Goal: Task Accomplishment & Management: Manage account settings

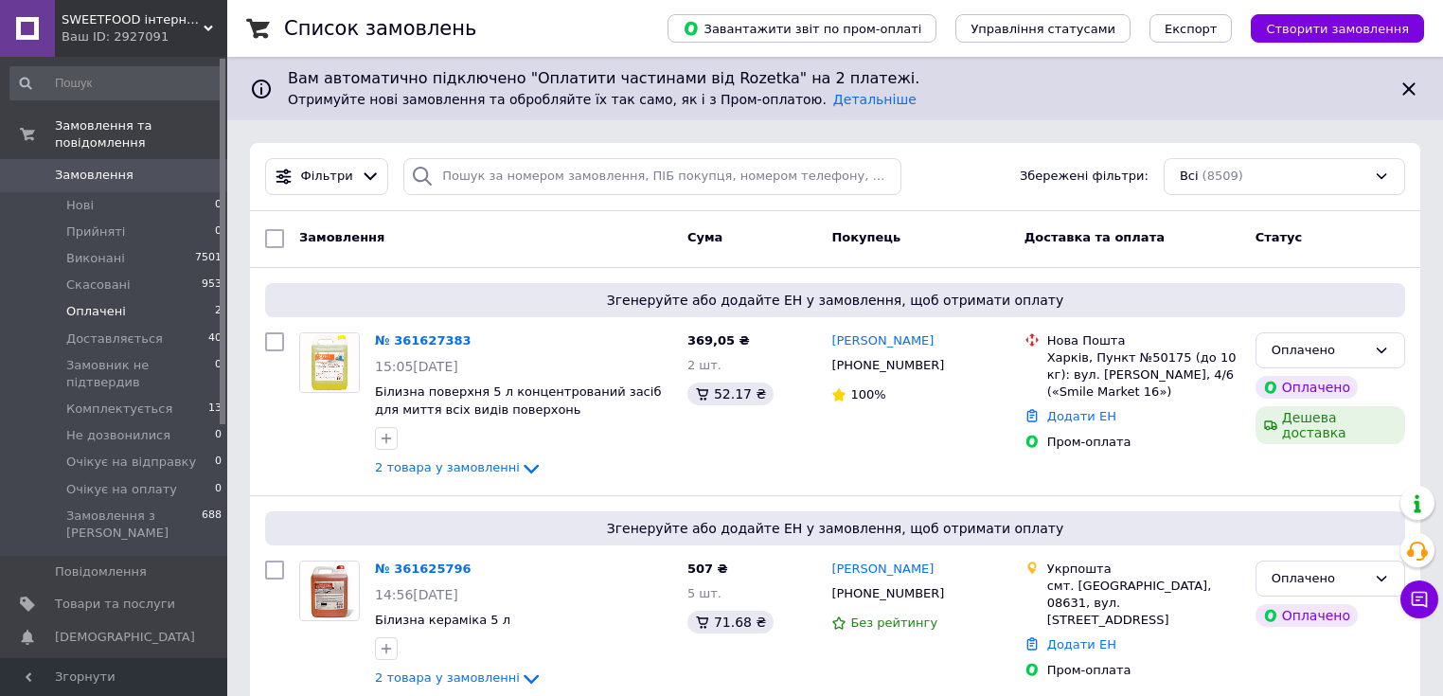
click at [157, 298] on li "Оплачені 2" at bounding box center [116, 311] width 233 height 27
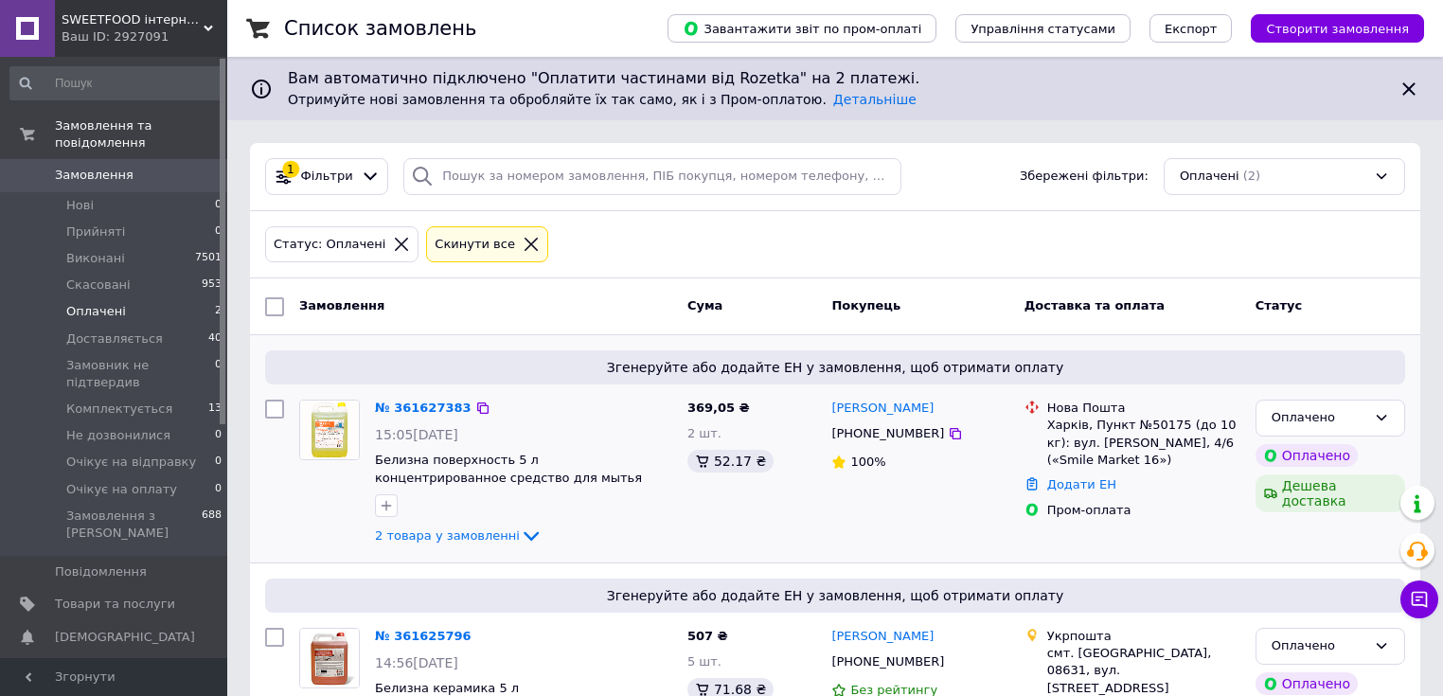
scroll to position [76, 0]
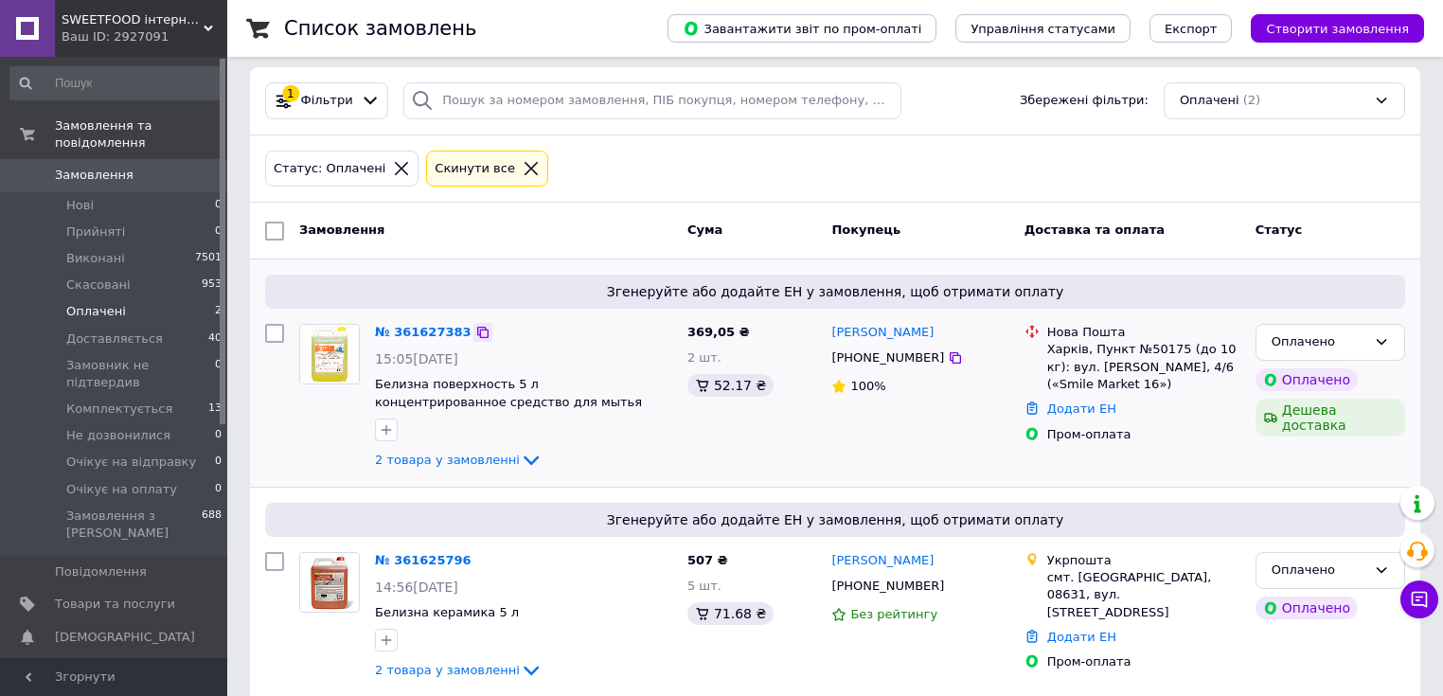
click at [477, 332] on icon at bounding box center [482, 332] width 11 height 11
click at [292, 446] on div at bounding box center [330, 397] width 76 height 163
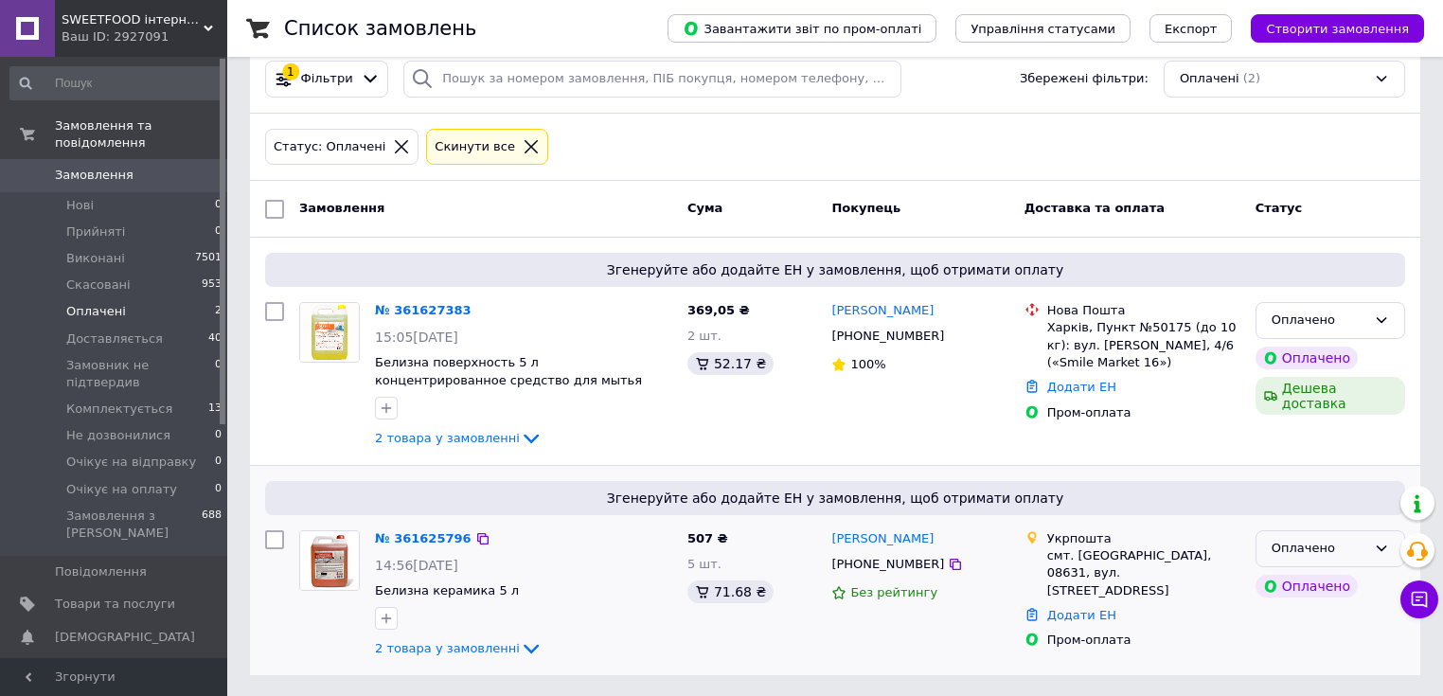
click at [1352, 553] on div "Оплачено" at bounding box center [1318, 549] width 95 height 20
click at [1315, 613] on li "Доставляється" at bounding box center [1330, 615] width 148 height 35
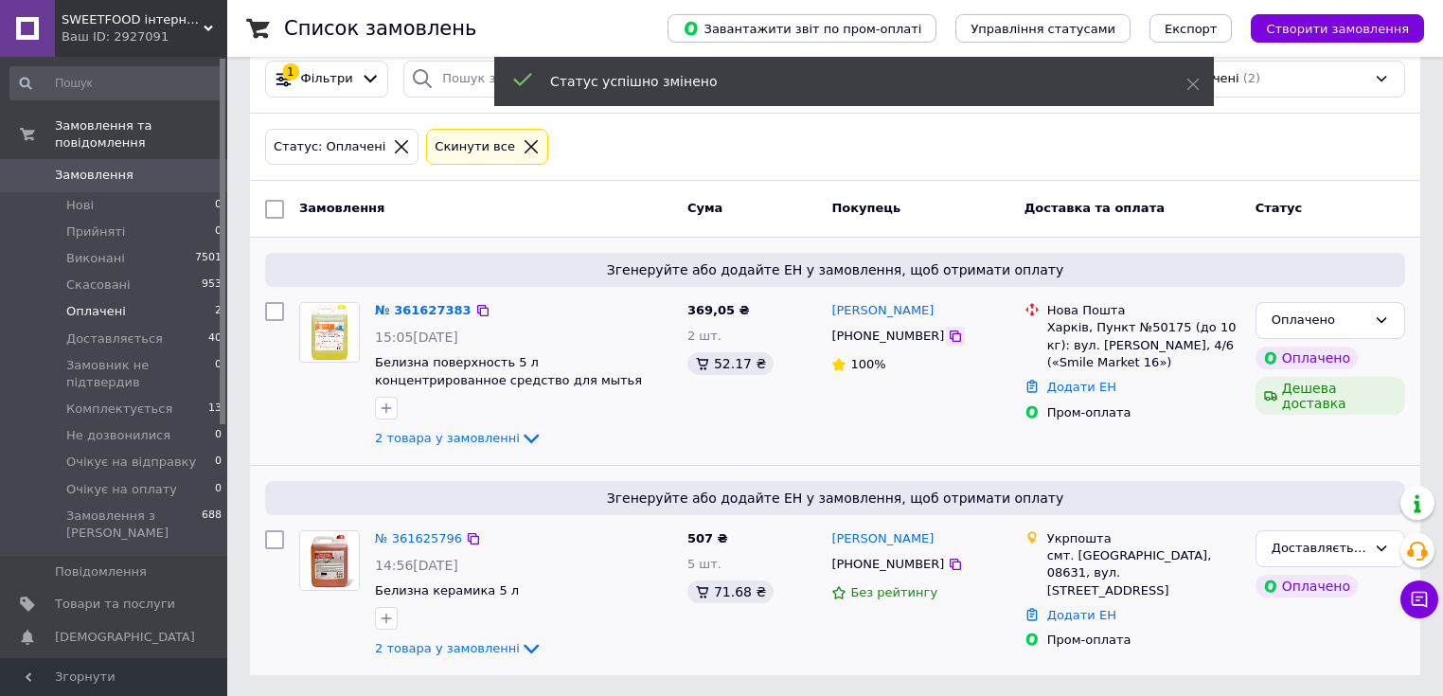
click at [947, 337] on icon at bounding box center [954, 335] width 15 height 15
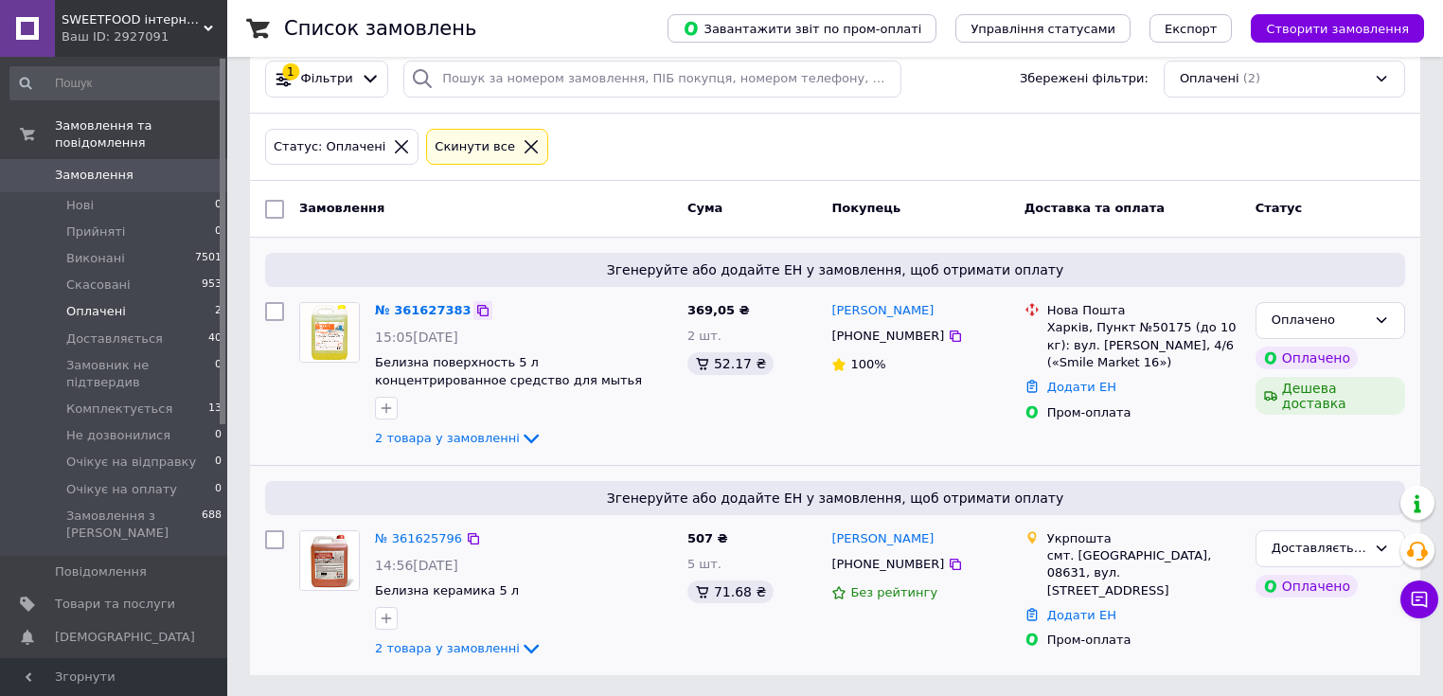
click at [475, 303] on icon at bounding box center [482, 310] width 15 height 15
click at [361, 394] on div at bounding box center [330, 375] width 76 height 163
click at [1356, 326] on div "Оплачено" at bounding box center [1318, 320] width 95 height 20
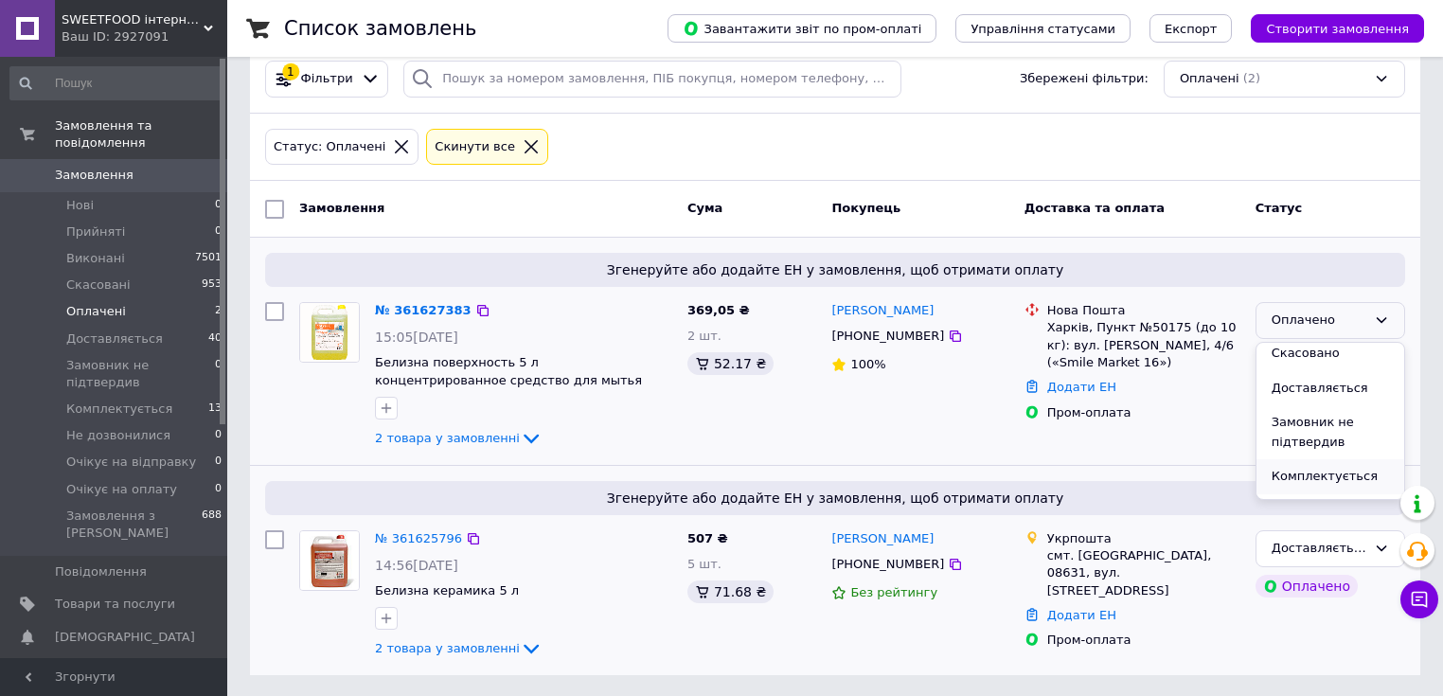
click at [1354, 477] on li "Комплектується" at bounding box center [1330, 476] width 148 height 35
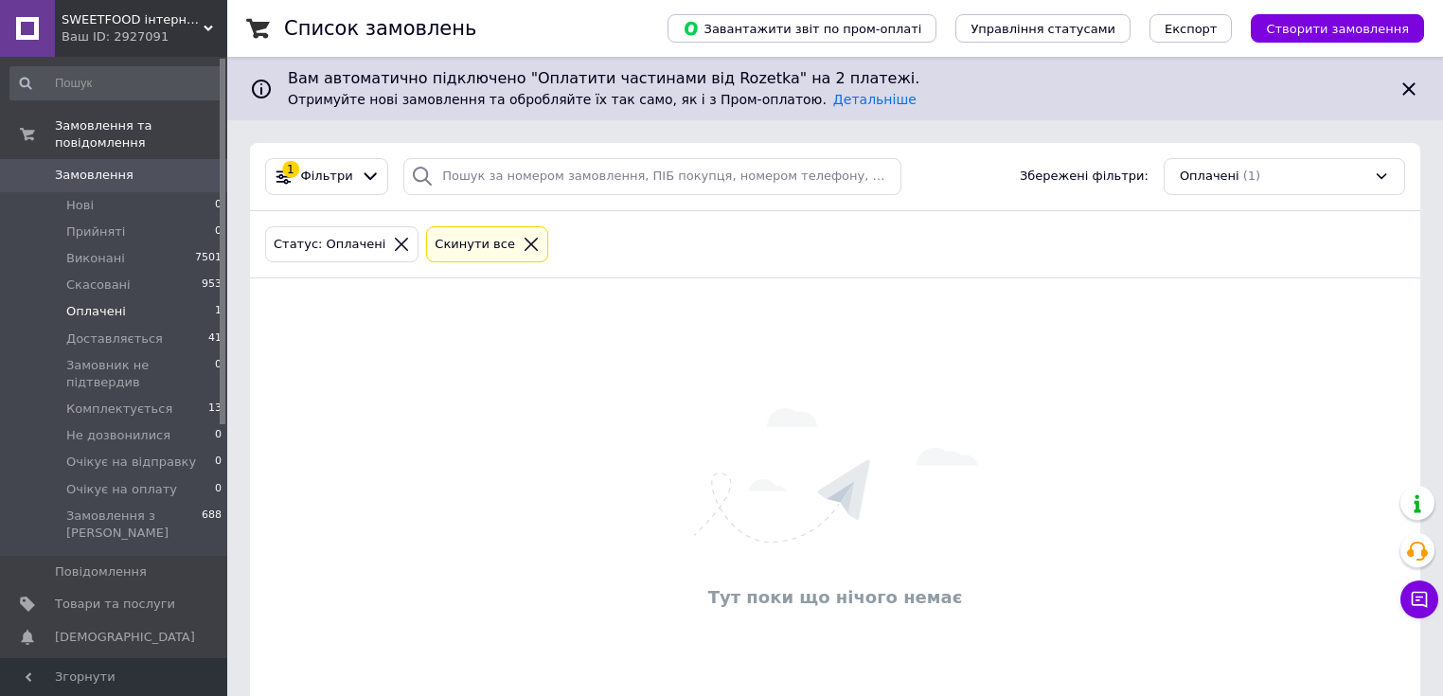
click at [82, 303] on span "Оплачені" at bounding box center [96, 311] width 60 height 17
click at [143, 628] on span "[DEMOGRAPHIC_DATA]" at bounding box center [115, 636] width 120 height 17
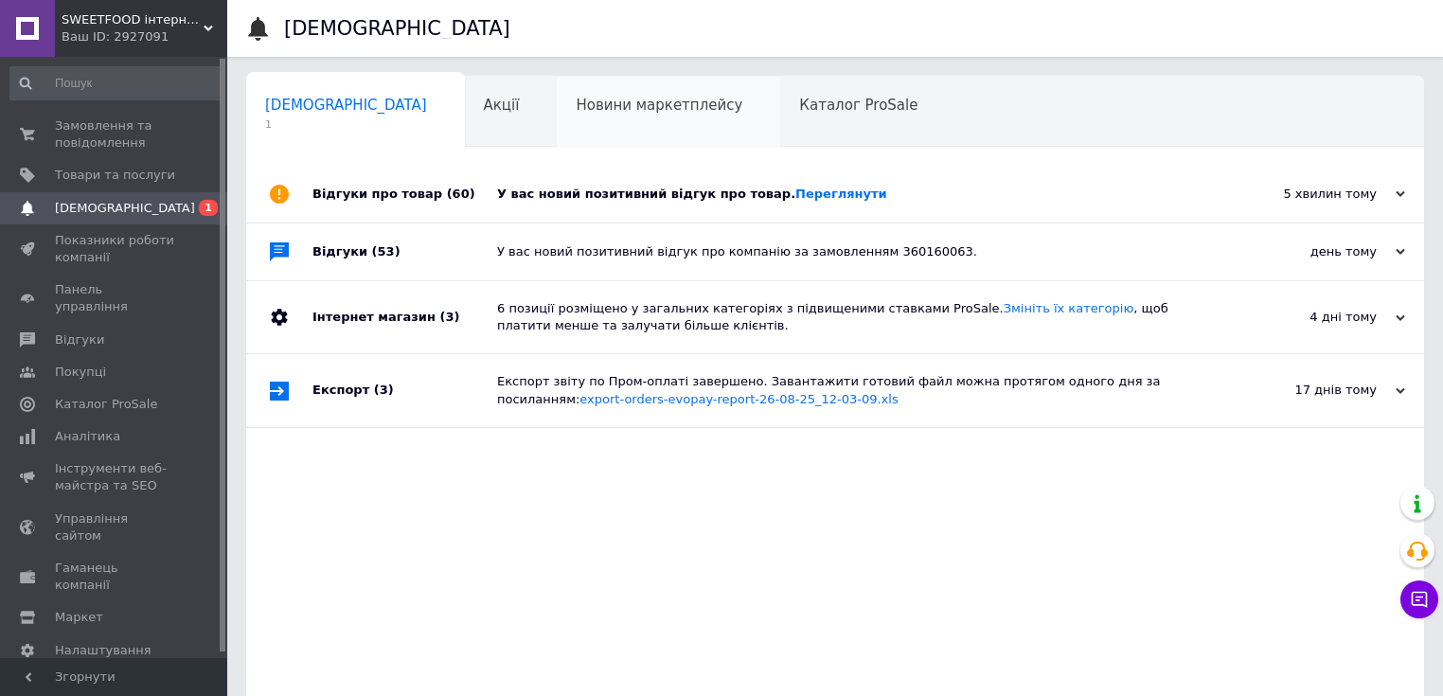
click at [575, 111] on span "Новини маркетплейсу" at bounding box center [658, 105] width 167 height 17
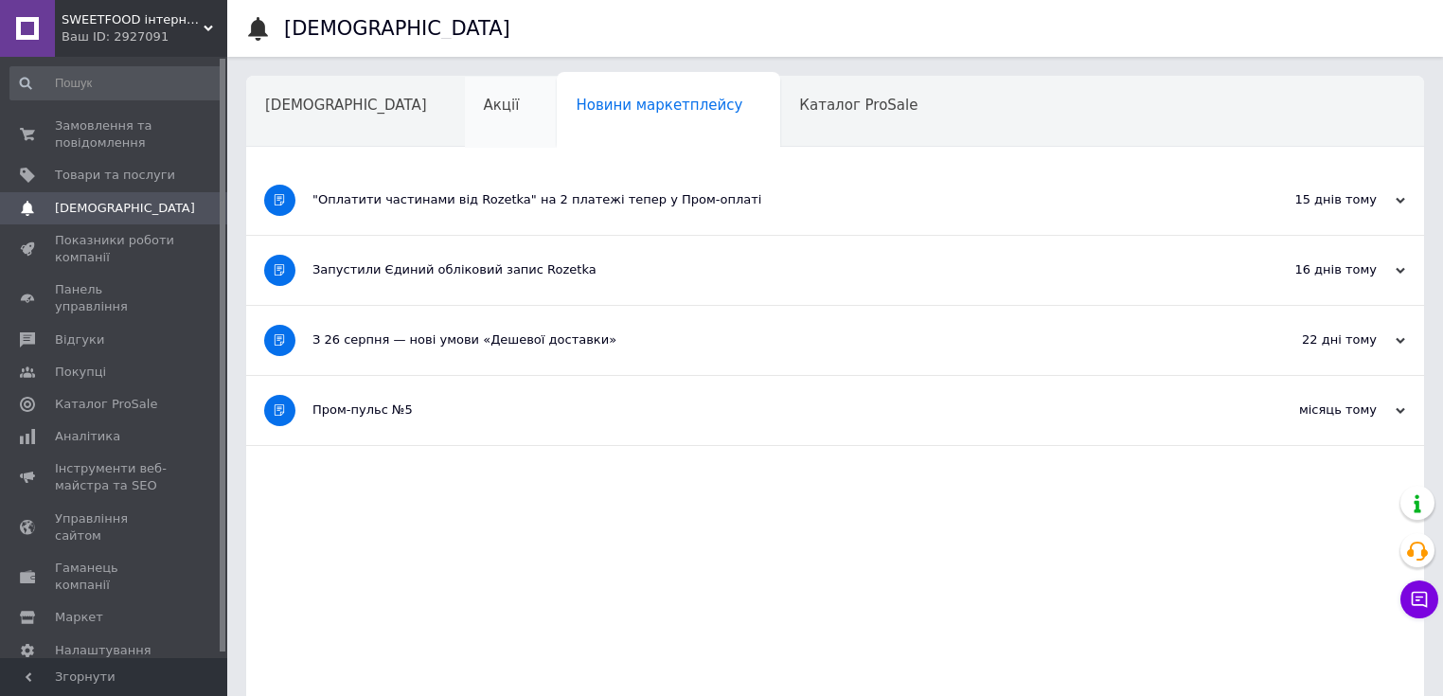
click at [484, 100] on span "Акції" at bounding box center [502, 105] width 36 height 17
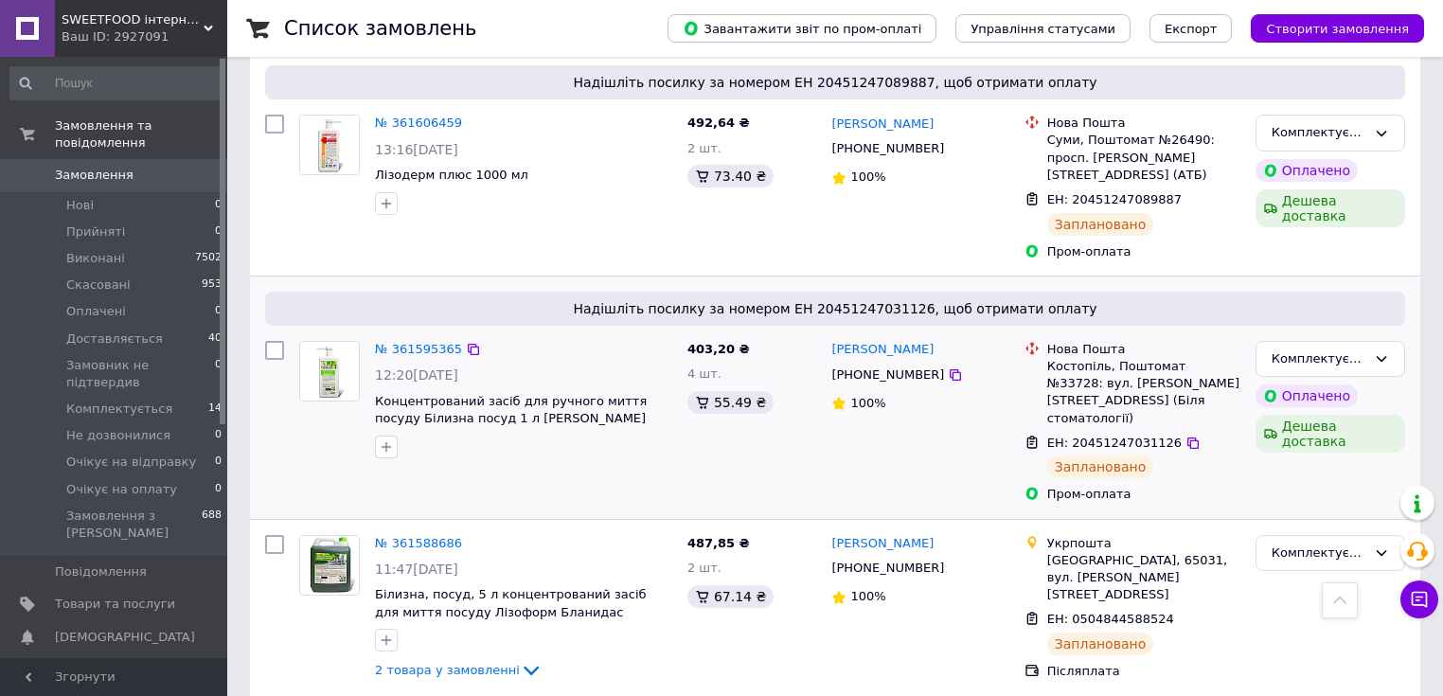
scroll to position [1136, 0]
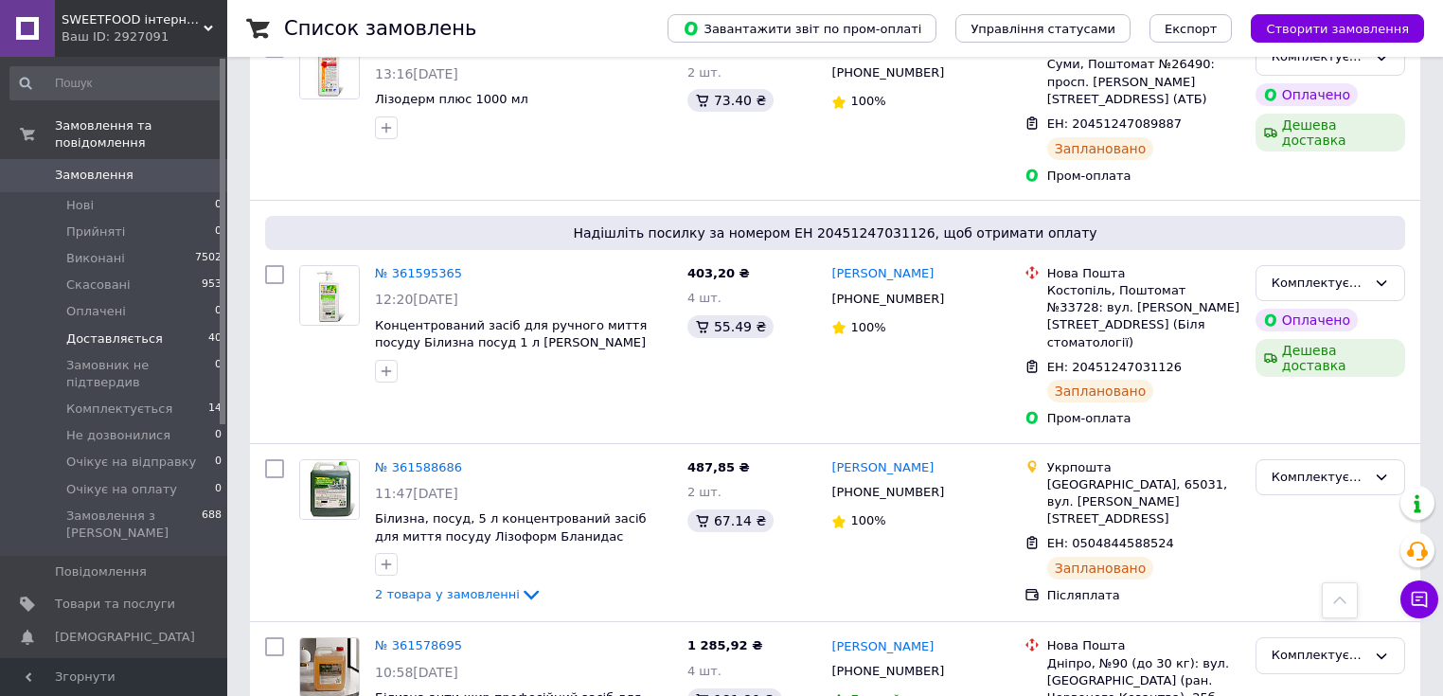
click at [110, 330] on span "Доставляється" at bounding box center [114, 338] width 97 height 17
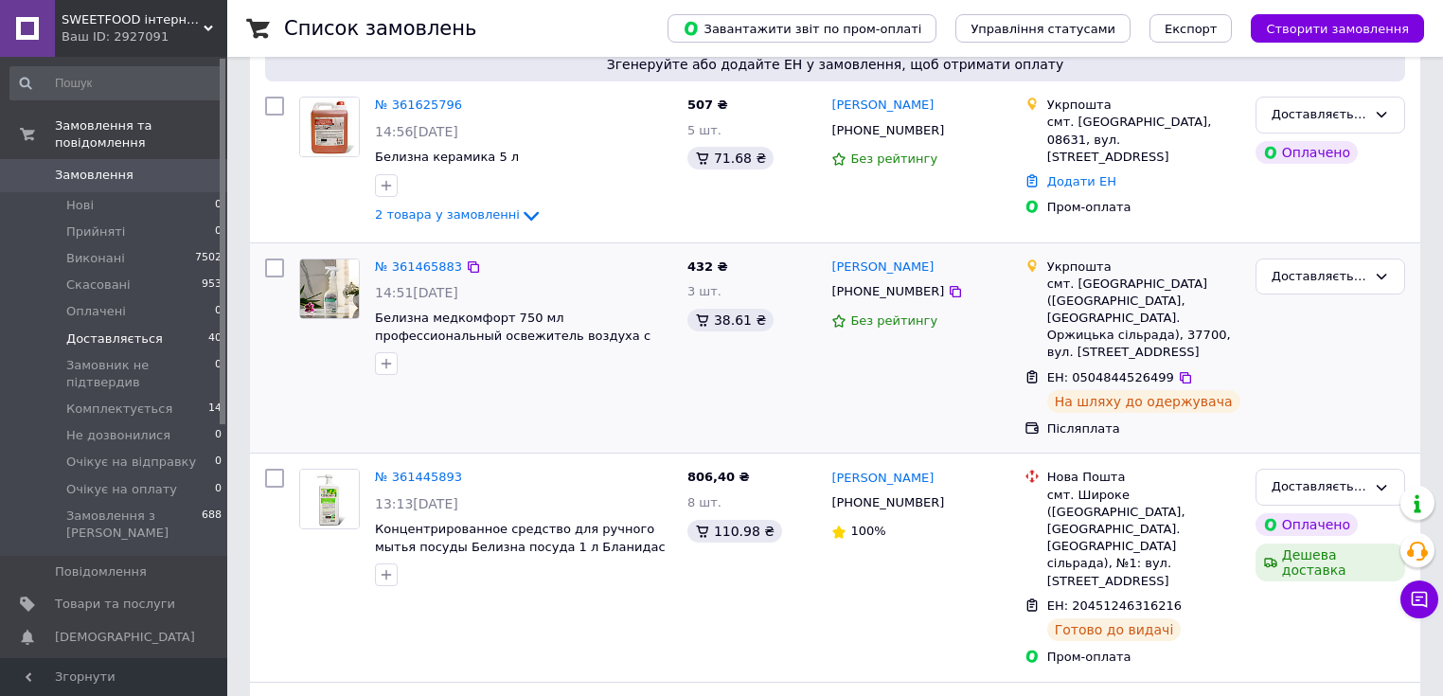
scroll to position [76, 0]
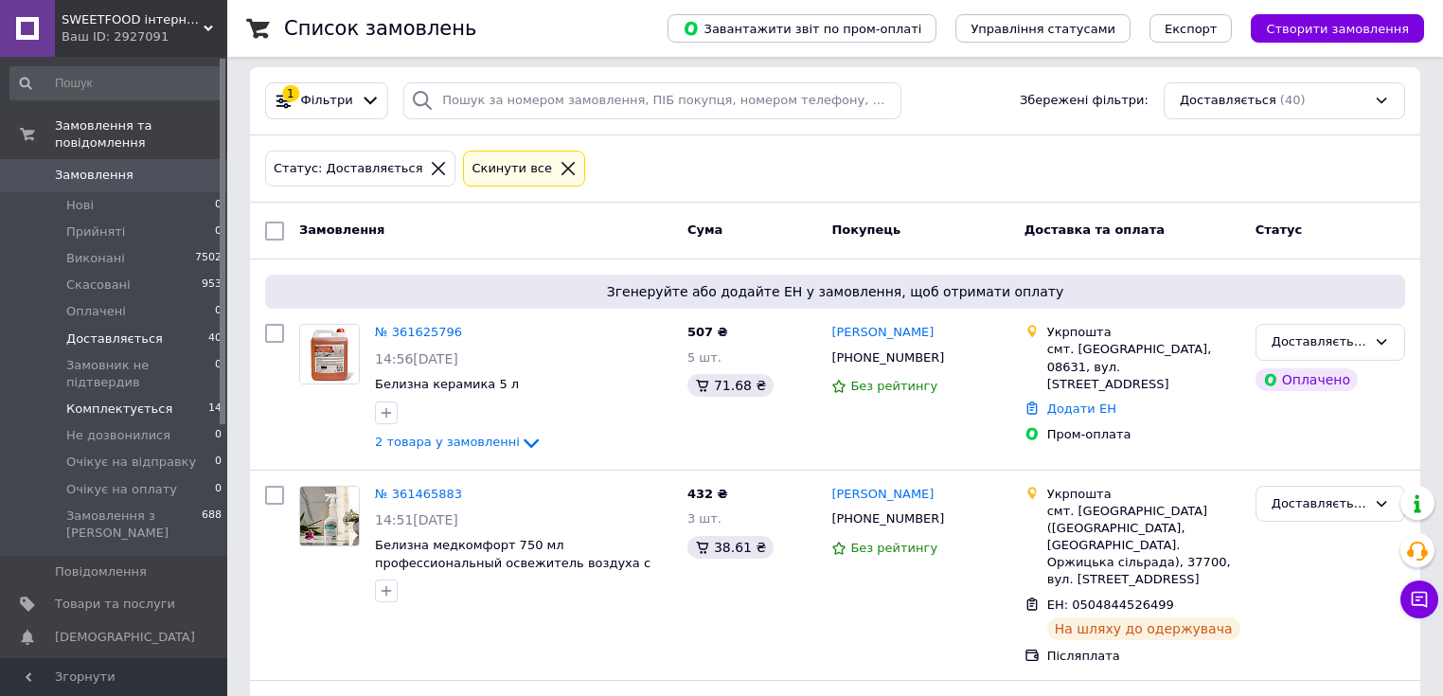
click at [165, 396] on li "Комплектується 14" at bounding box center [116, 409] width 233 height 27
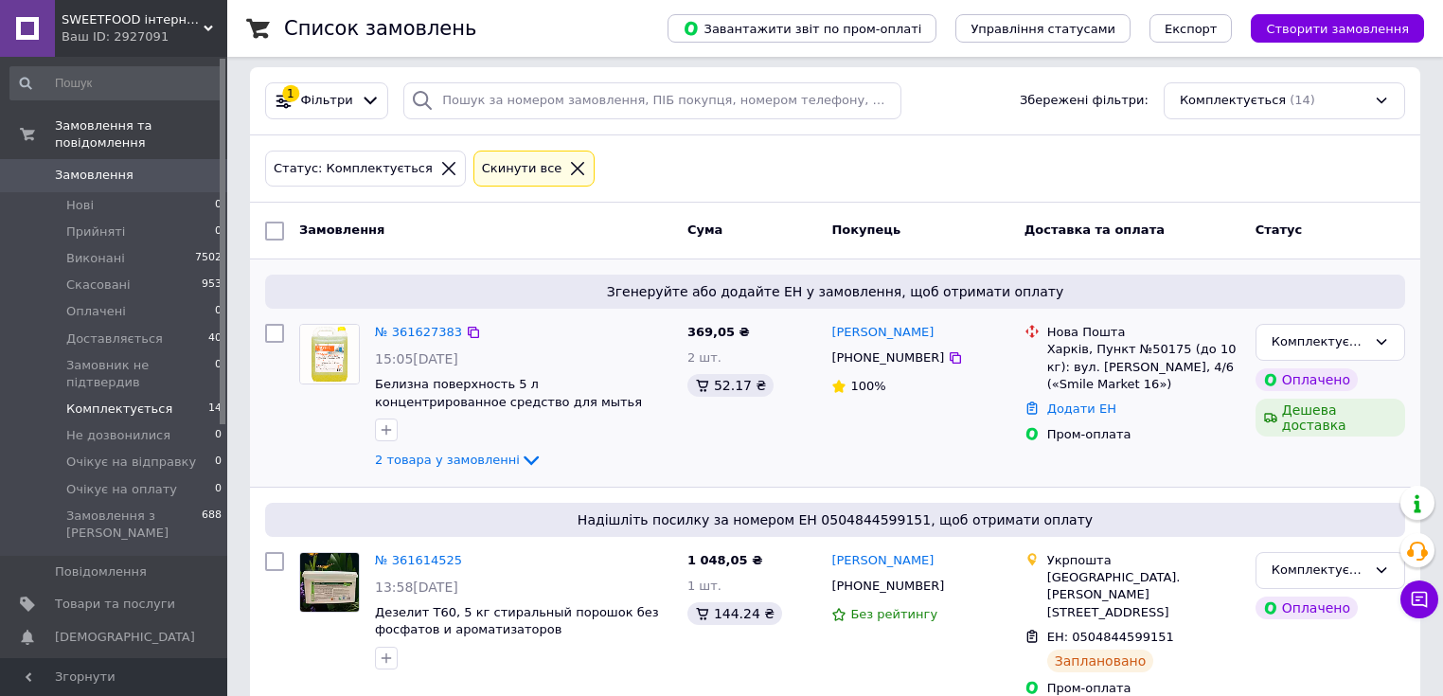
scroll to position [151, 0]
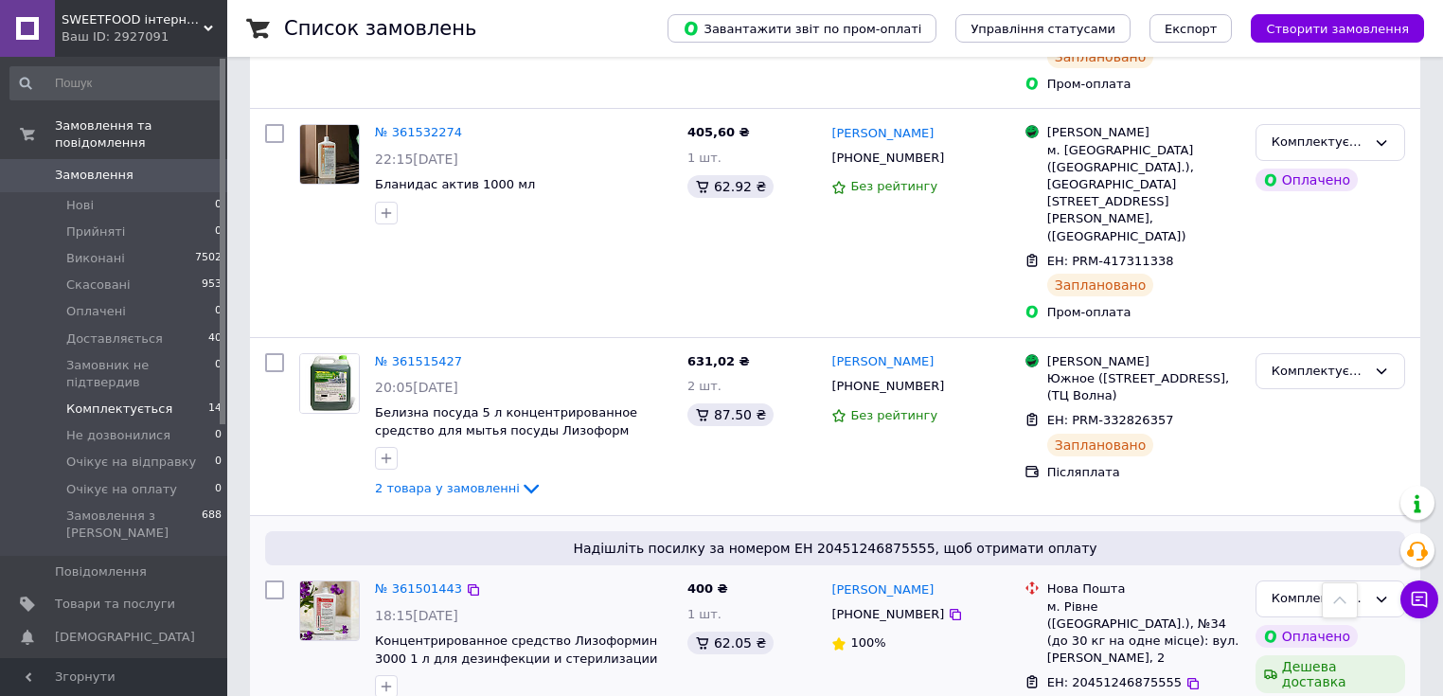
scroll to position [2451, 0]
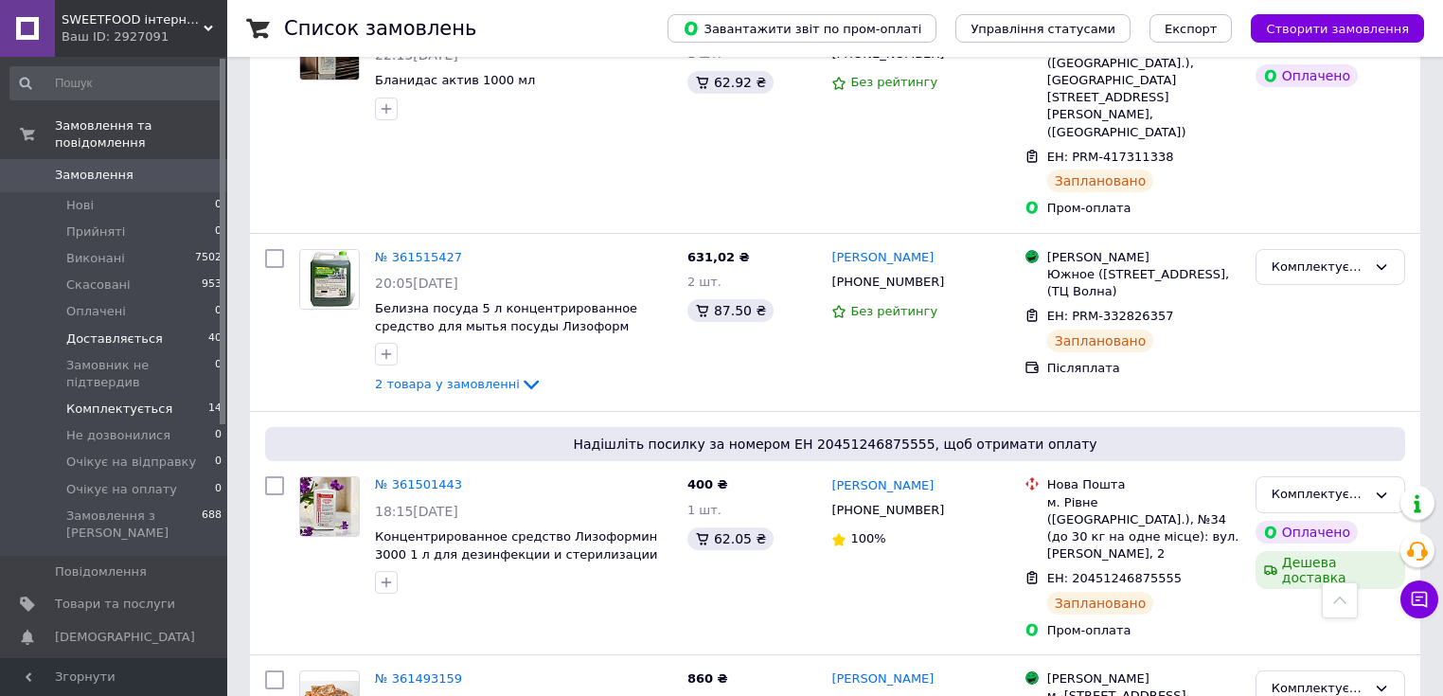
click at [133, 330] on span "Доставляється" at bounding box center [114, 338] width 97 height 17
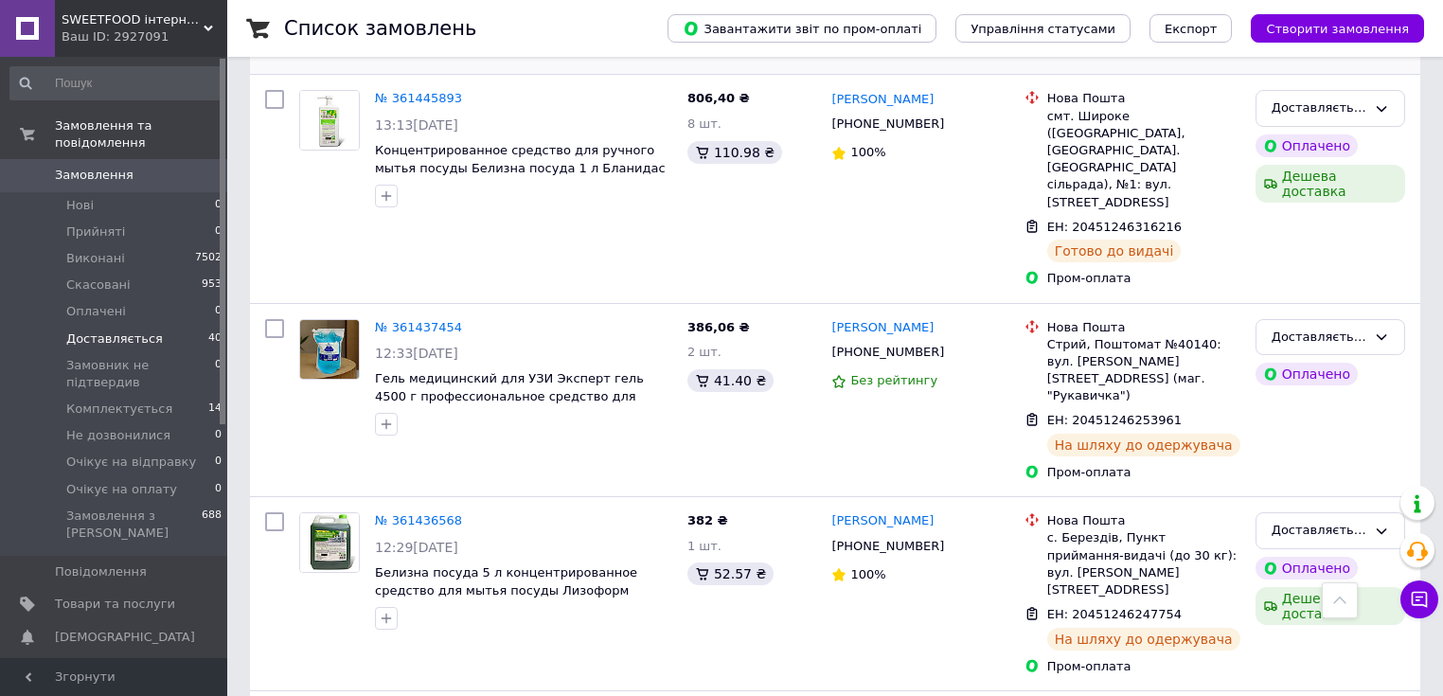
scroll to position [757, 0]
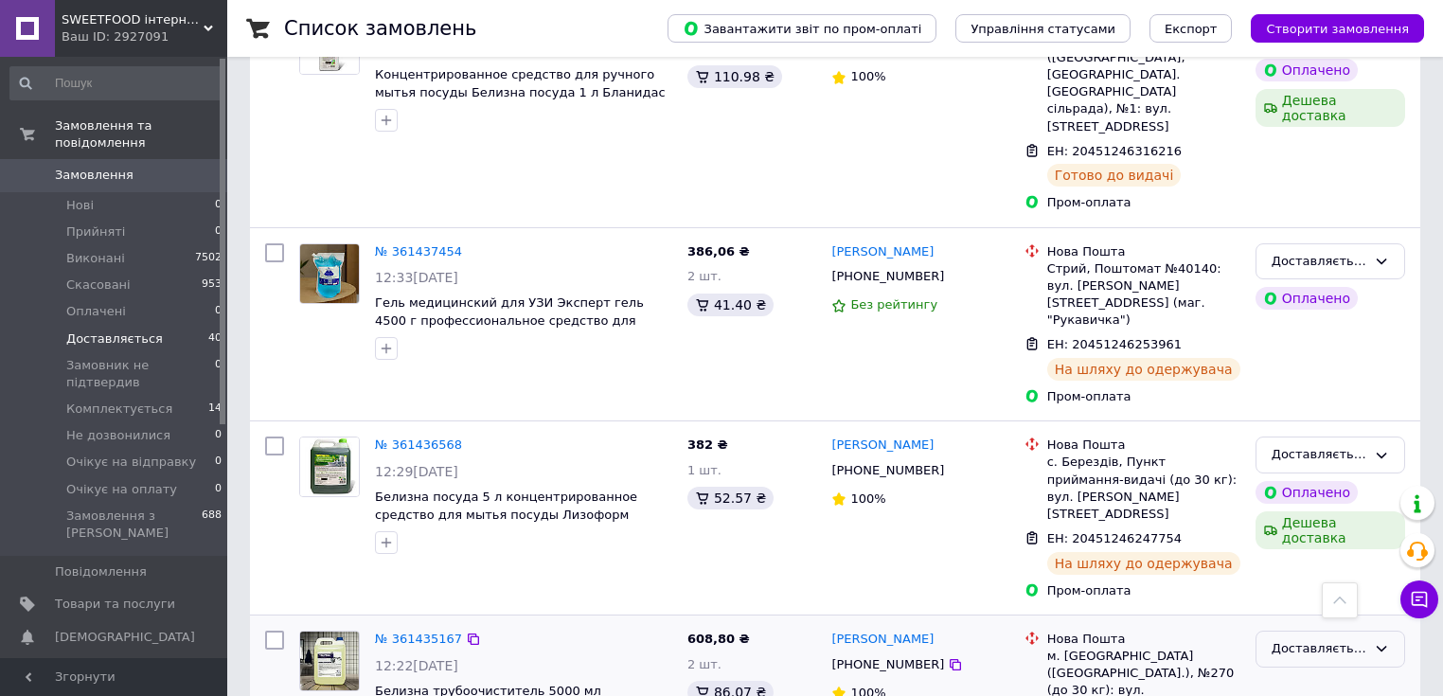
click at [1310, 639] on div "Доставляється" at bounding box center [1318, 649] width 95 height 20
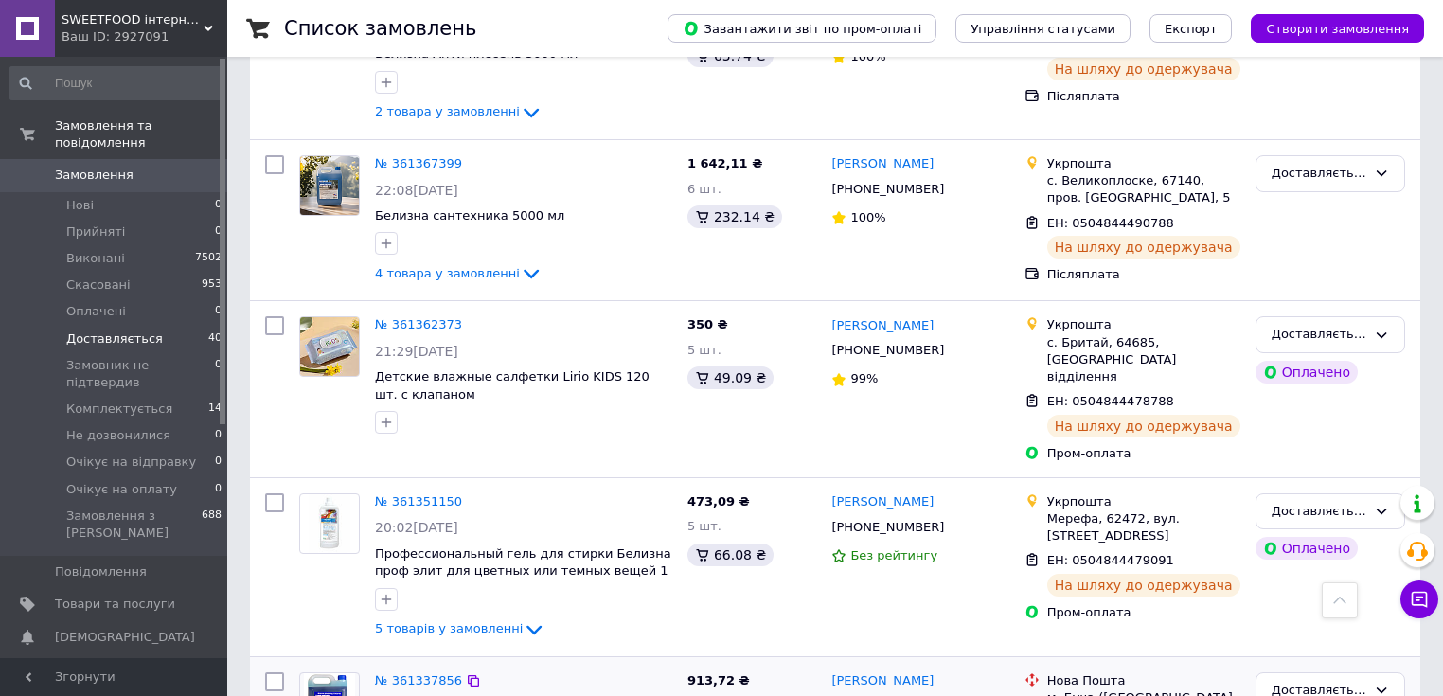
scroll to position [2499, 0]
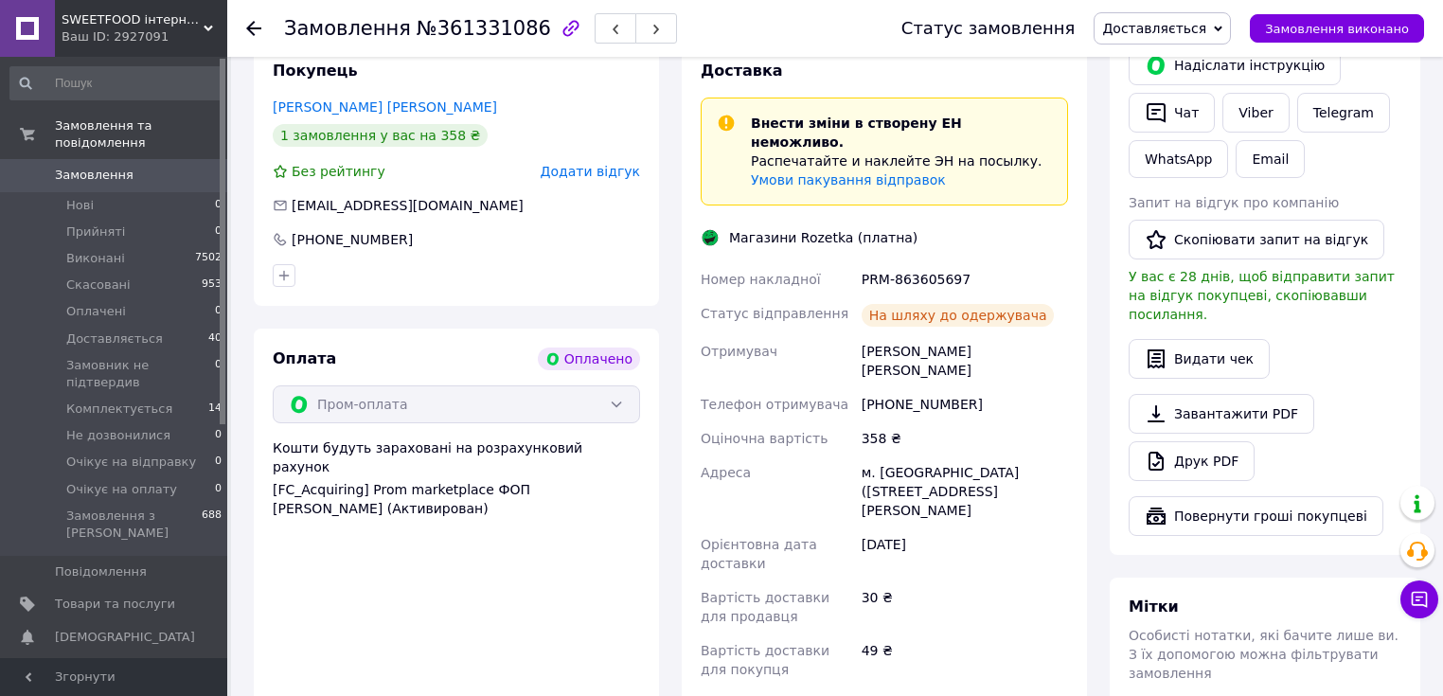
scroll to position [1060, 0]
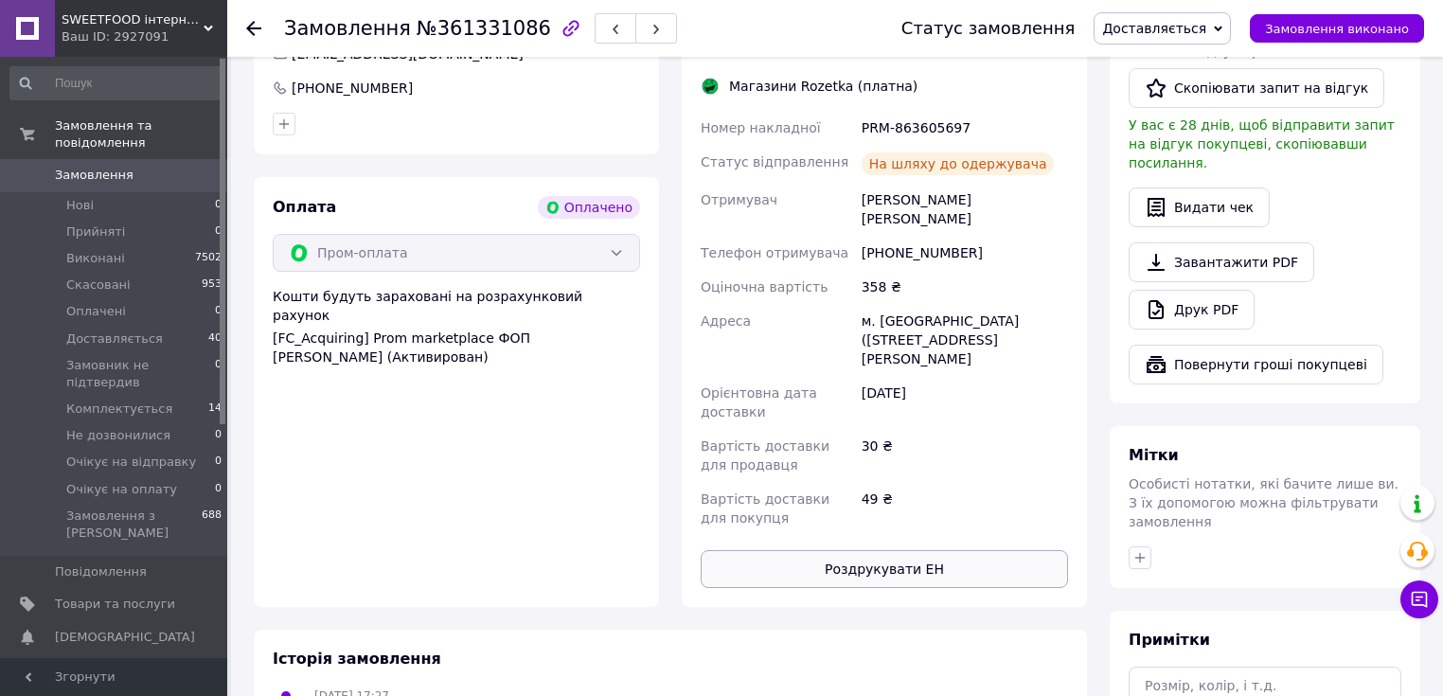
click at [960, 550] on button "Роздрукувати ЕН" at bounding box center [883, 569] width 367 height 38
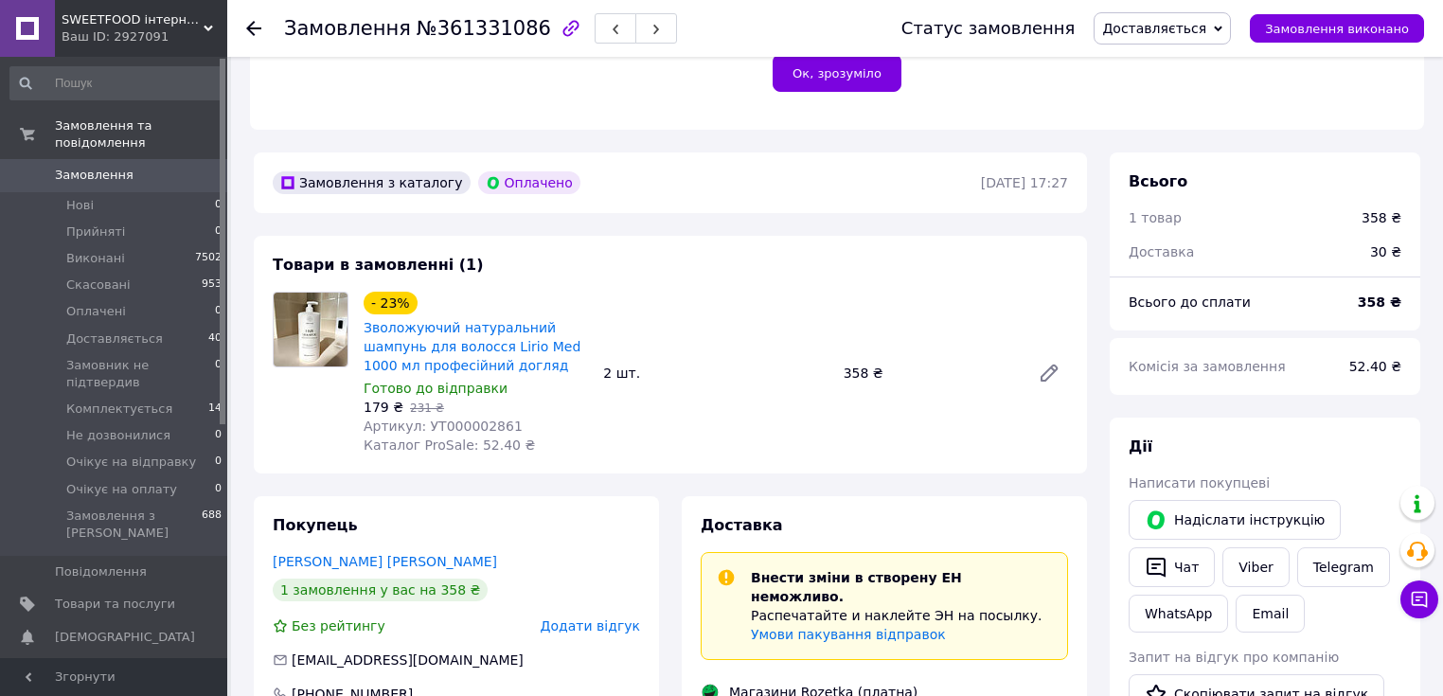
scroll to position [909, 0]
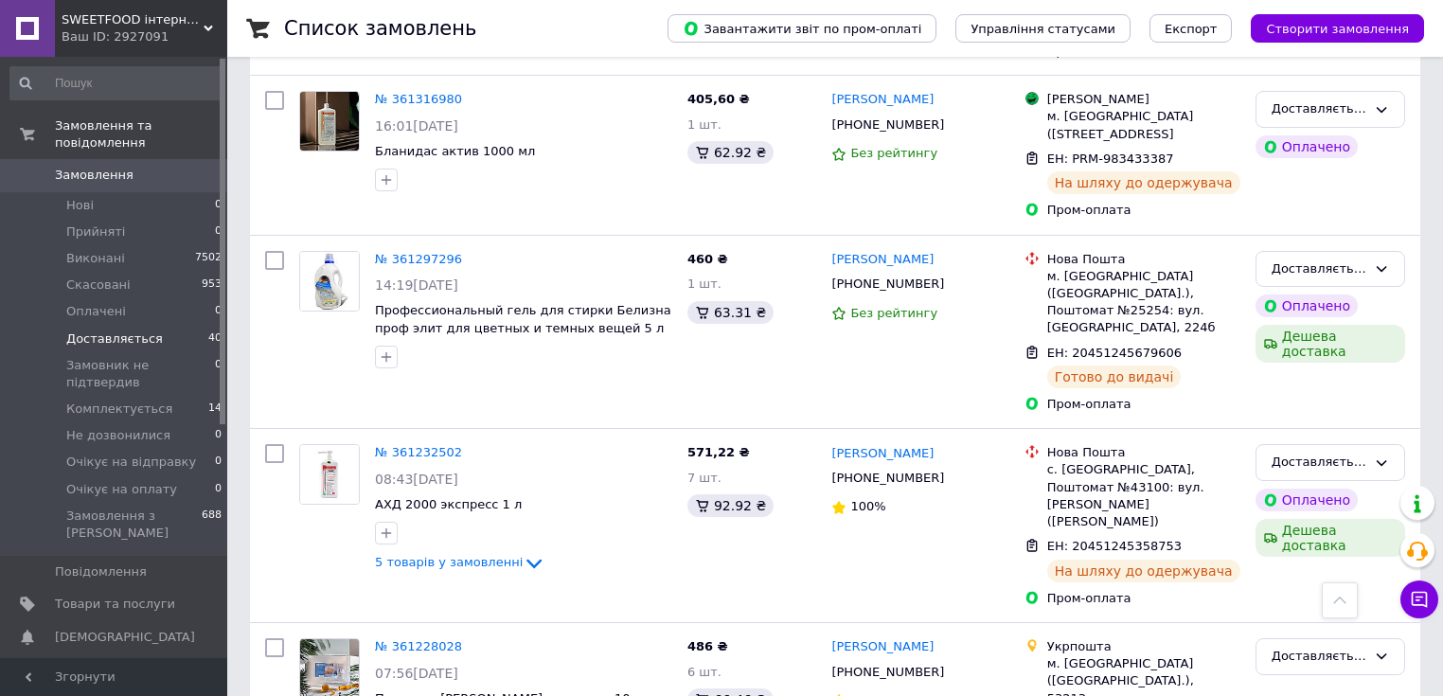
scroll to position [3208, 0]
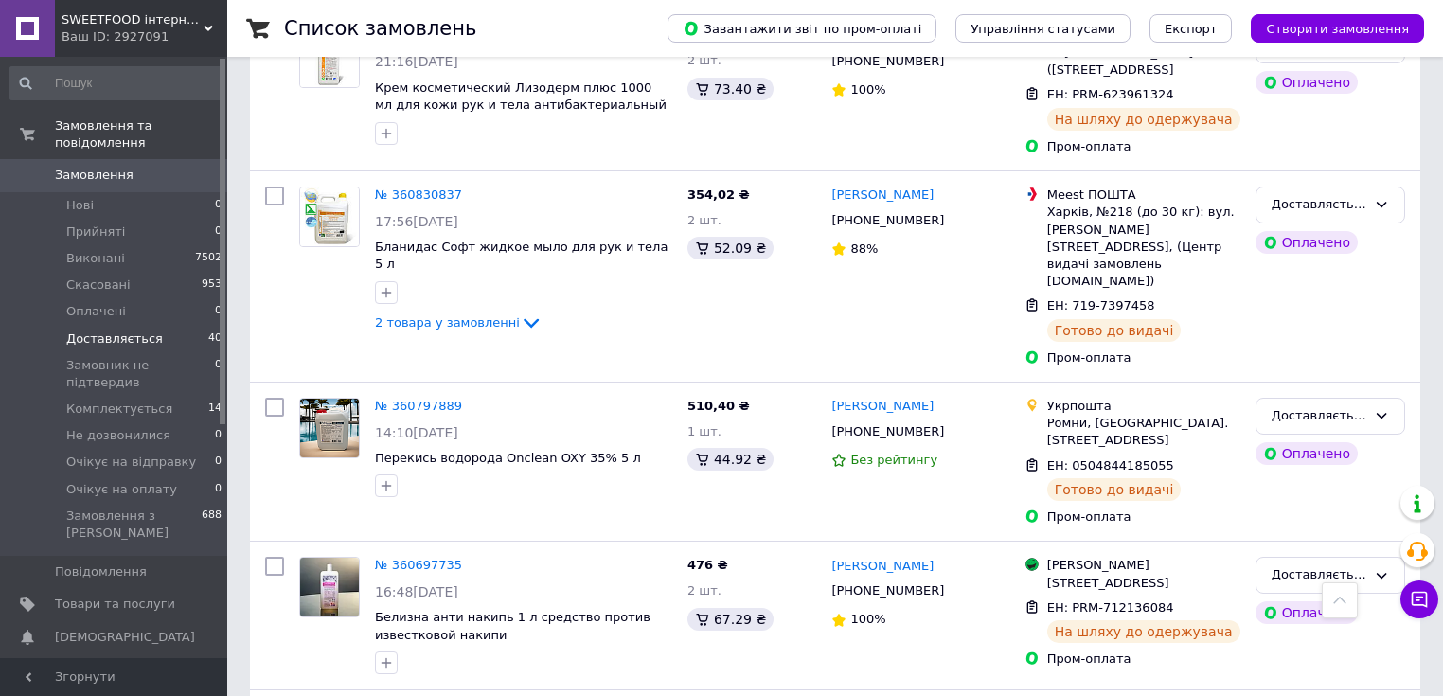
scroll to position [2831, 0]
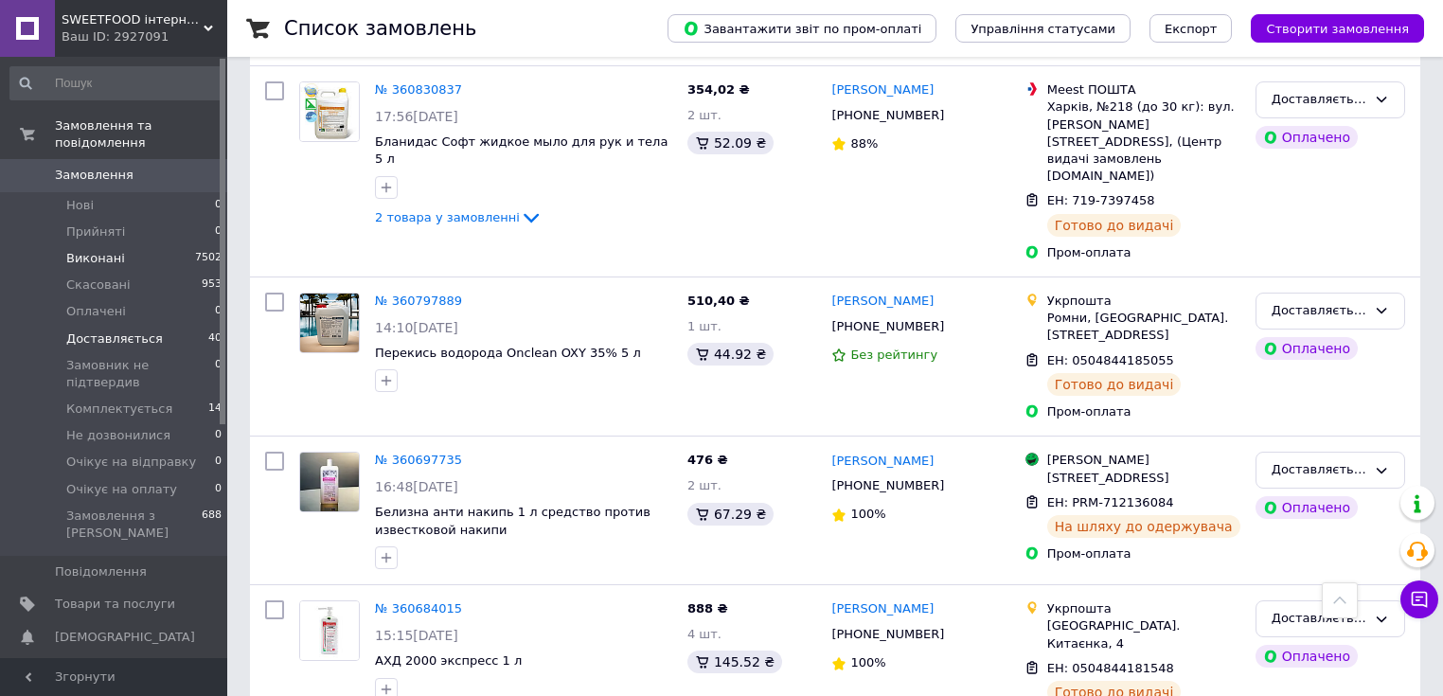
click at [97, 250] on span "Виконані" at bounding box center [95, 258] width 59 height 17
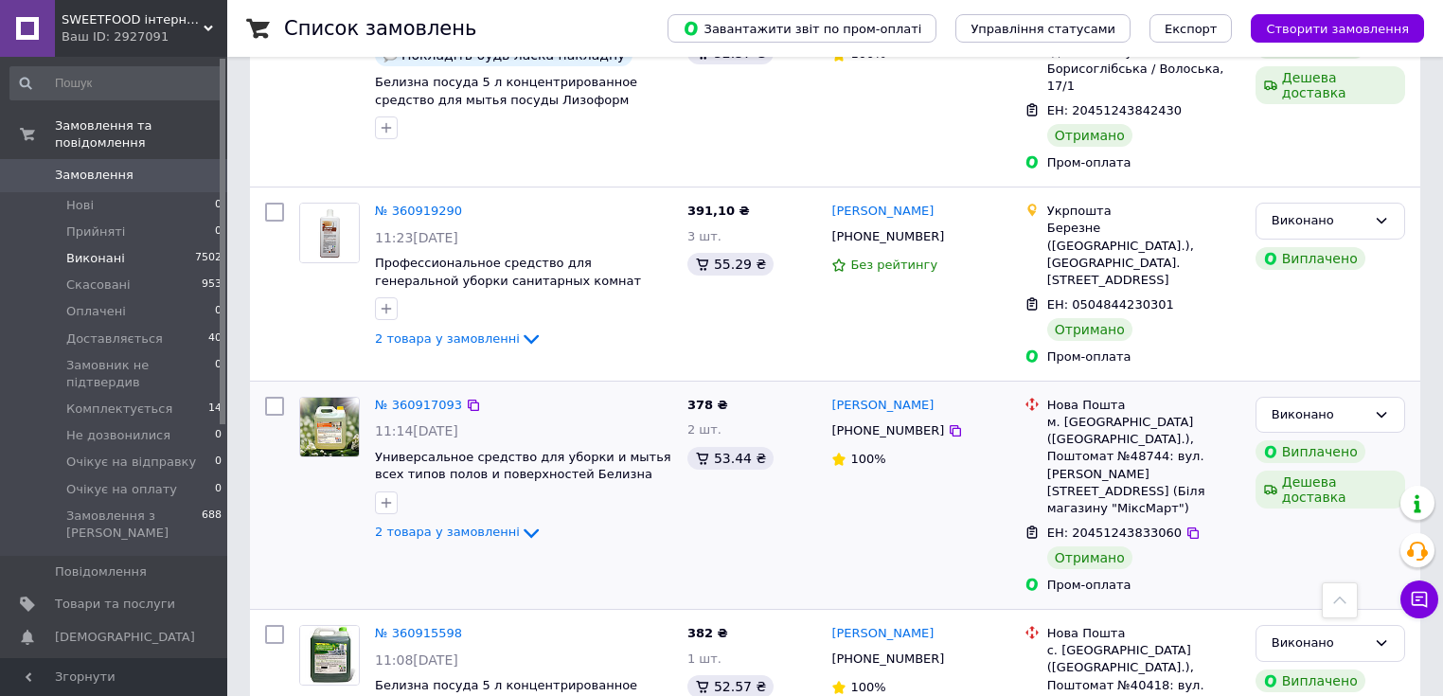
scroll to position [3256, 0]
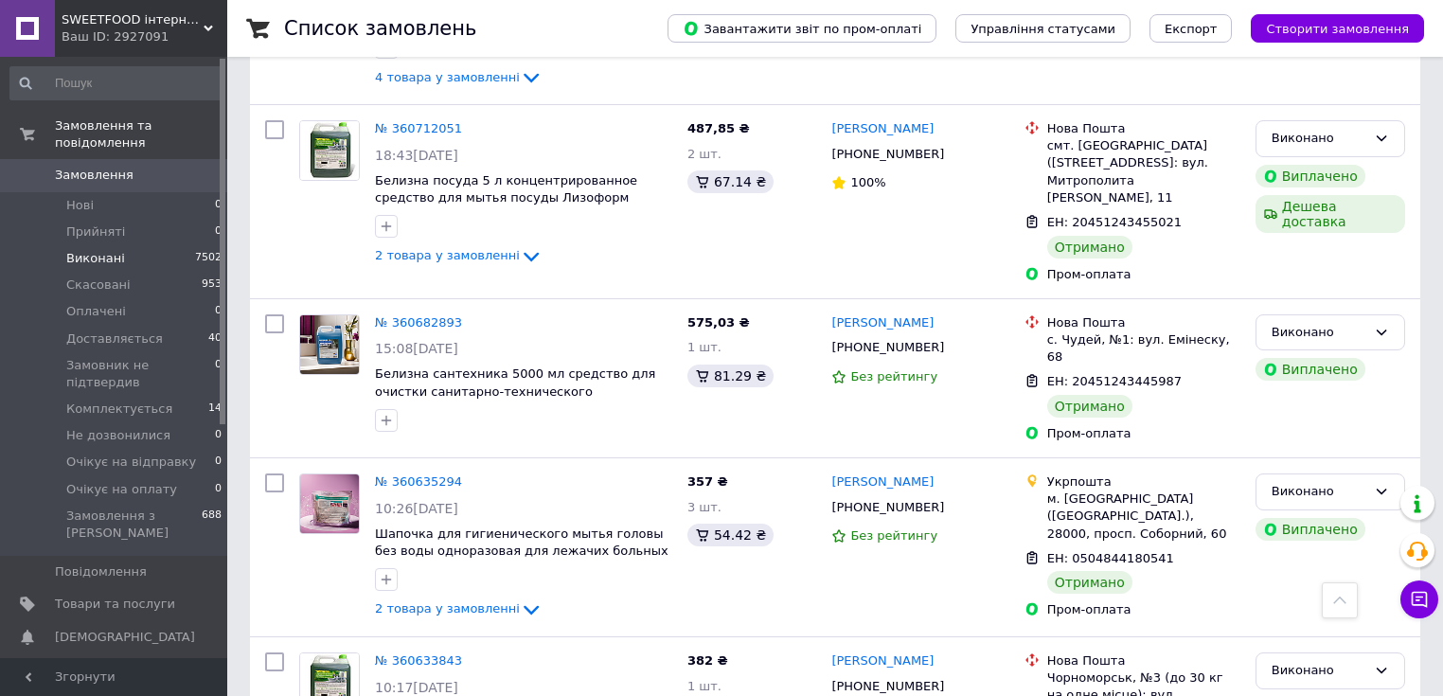
scroll to position [3225, 0]
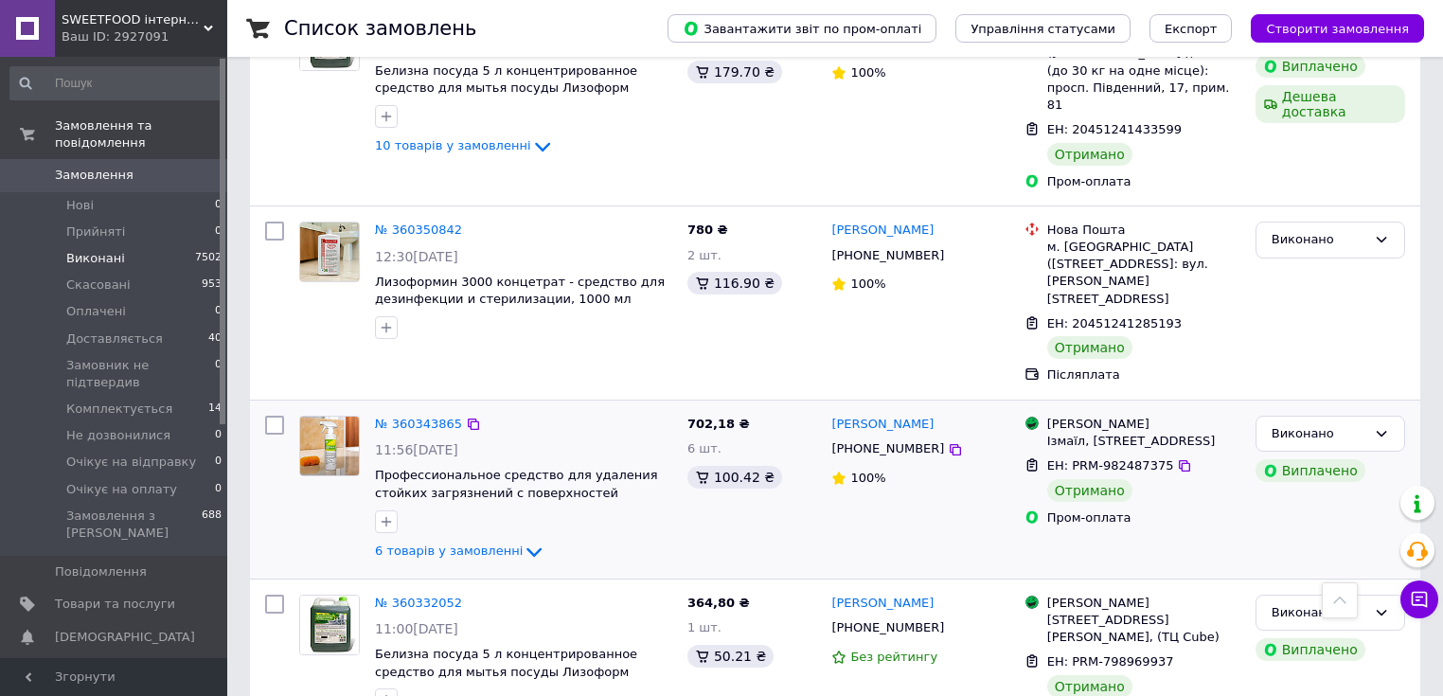
scroll to position [3202, 0]
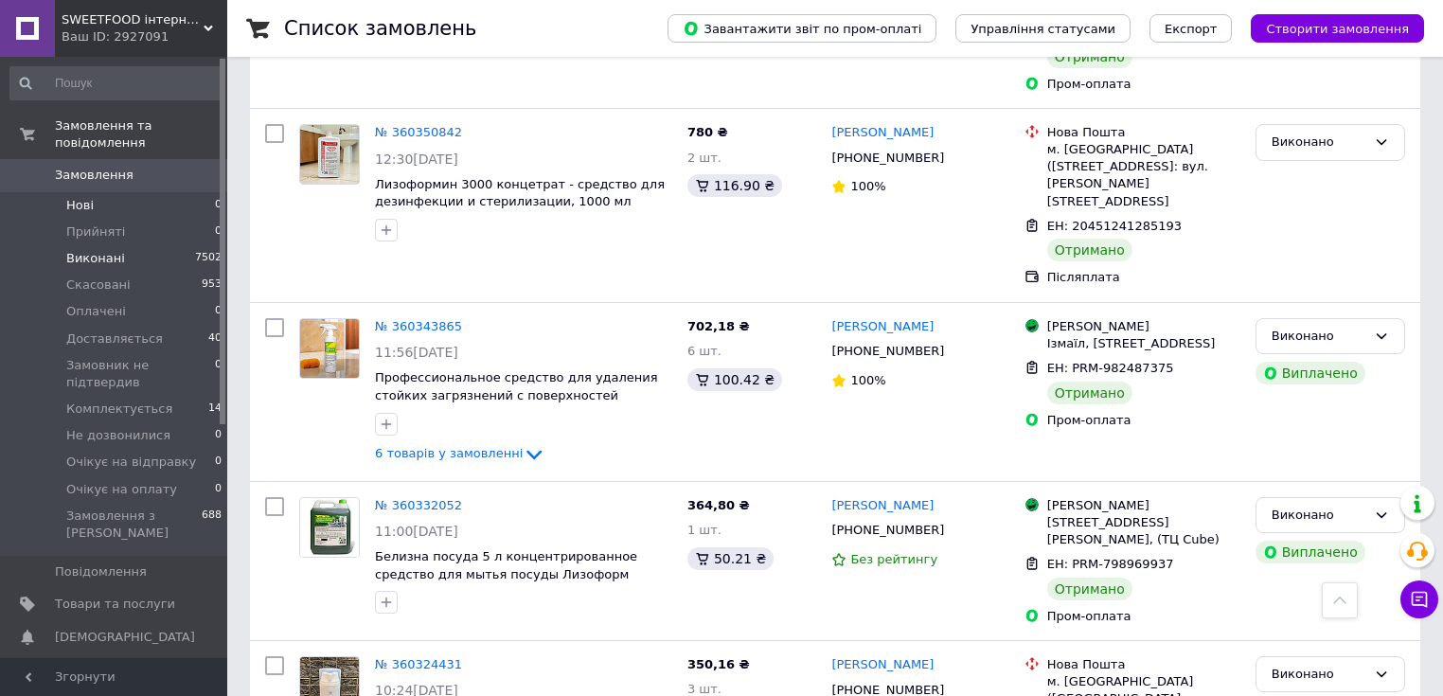
click at [89, 192] on li "Нові 0" at bounding box center [116, 205] width 233 height 27
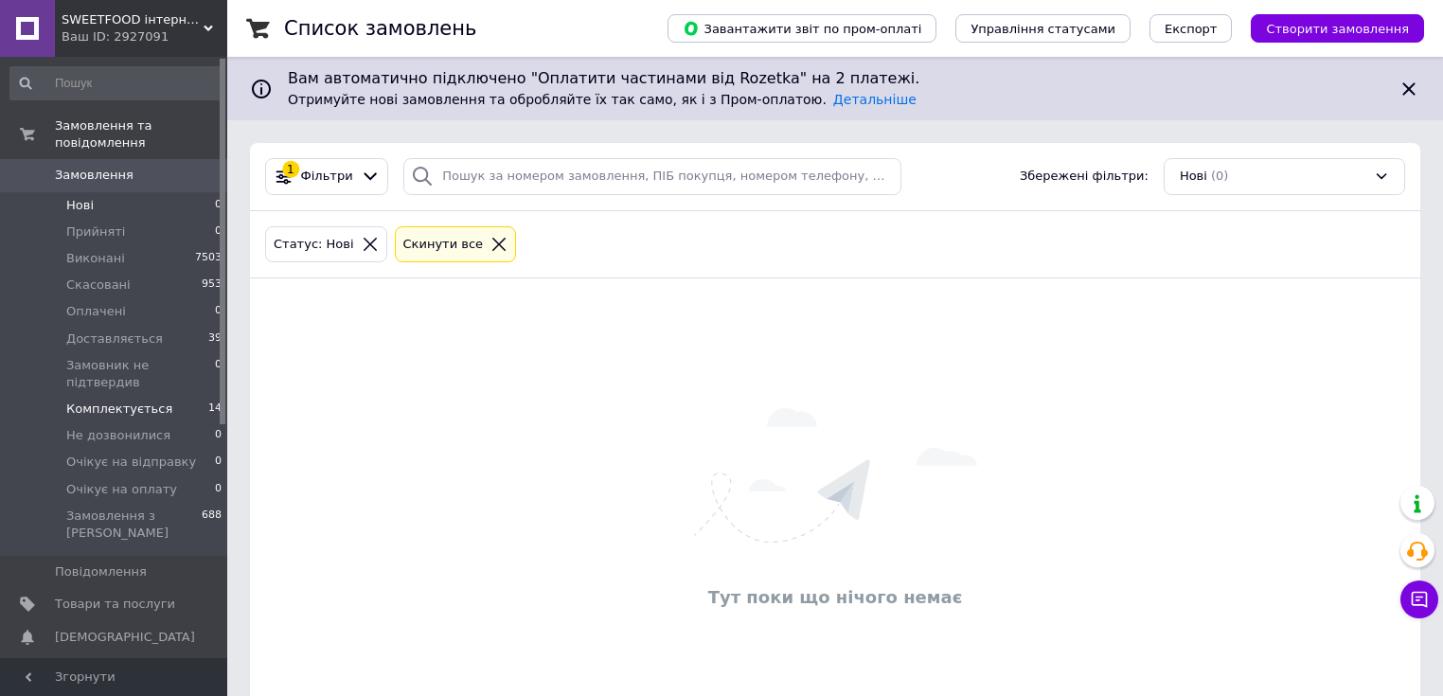
click at [151, 400] on span "Комплектується" at bounding box center [119, 408] width 106 height 17
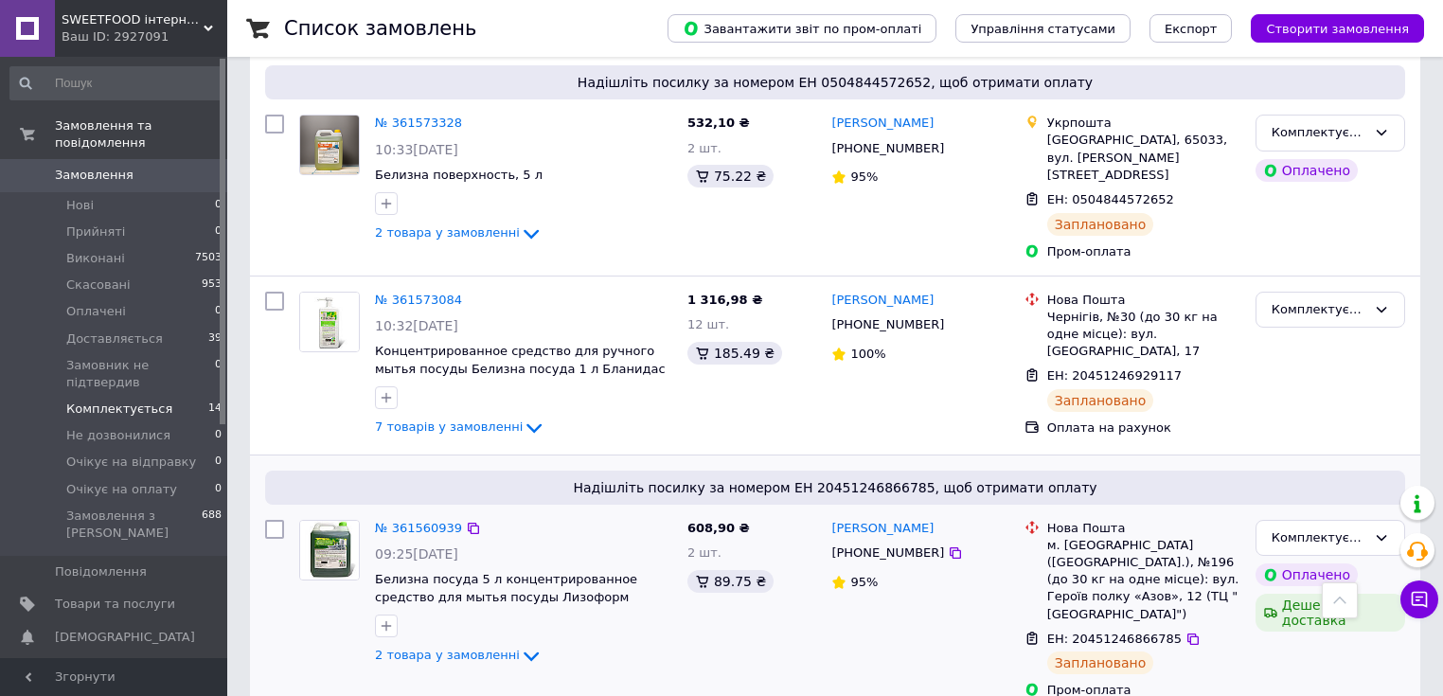
scroll to position [1817, 0]
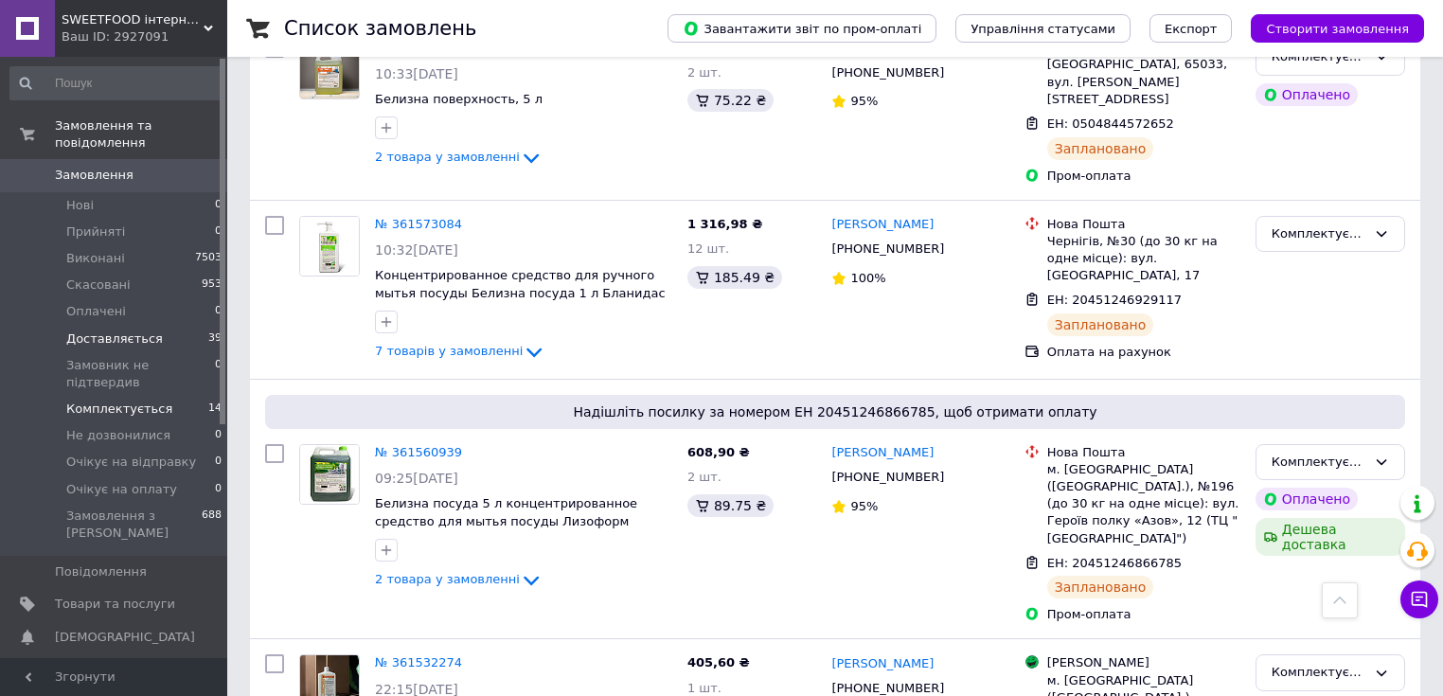
click at [151, 328] on li "Доставляється 39" at bounding box center [116, 339] width 233 height 27
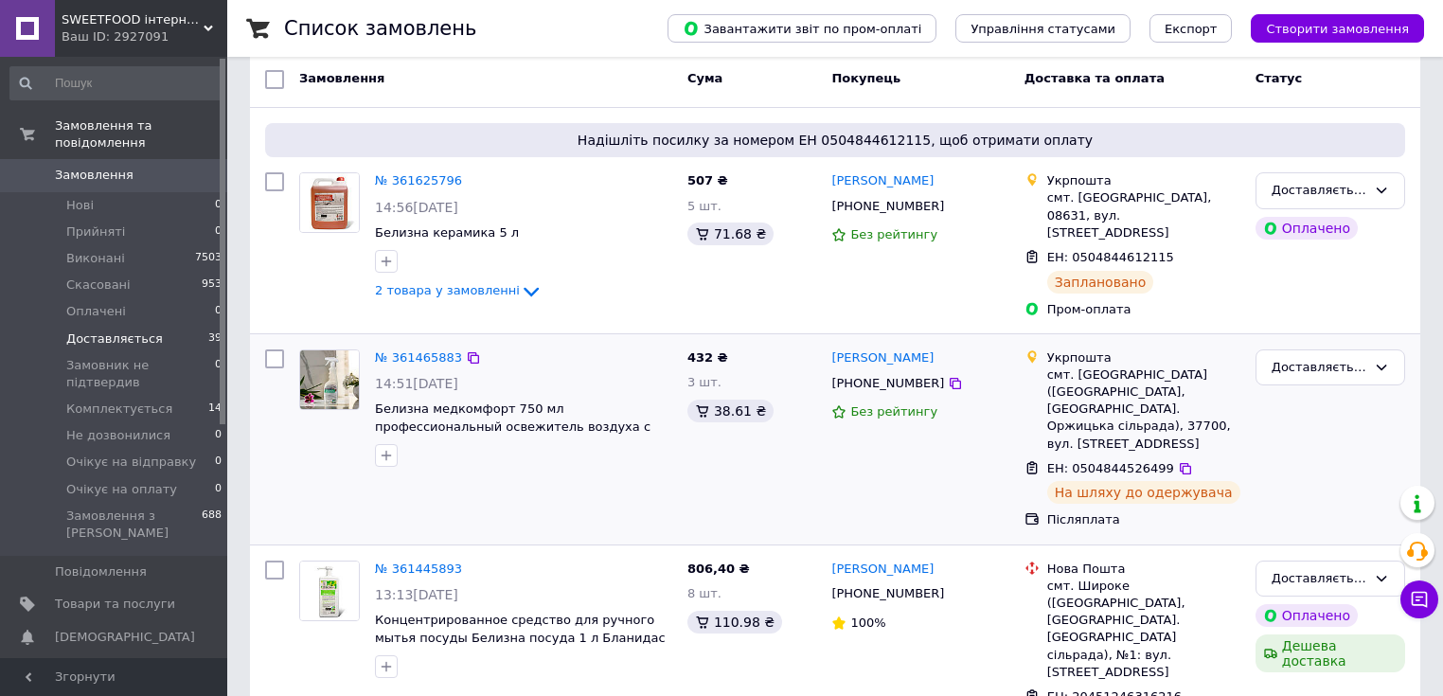
scroll to position [379, 0]
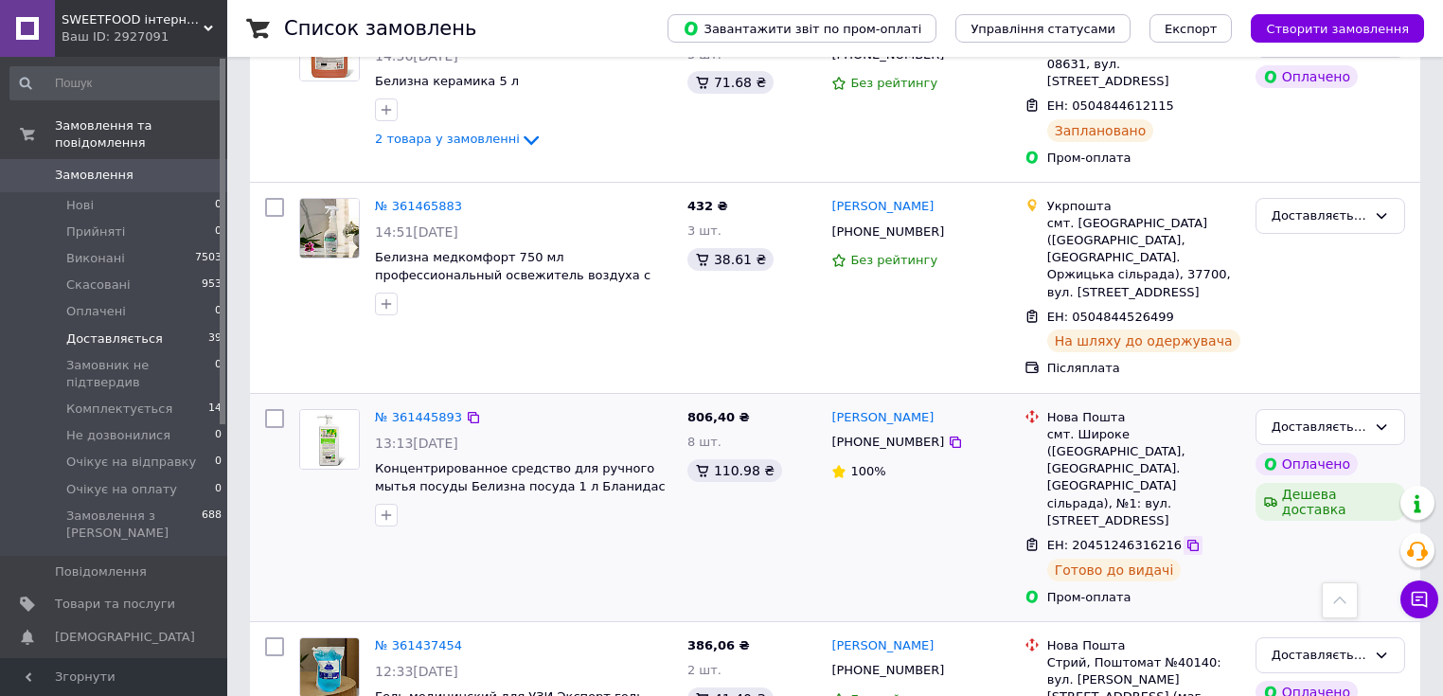
click at [1185, 538] on icon at bounding box center [1192, 545] width 15 height 15
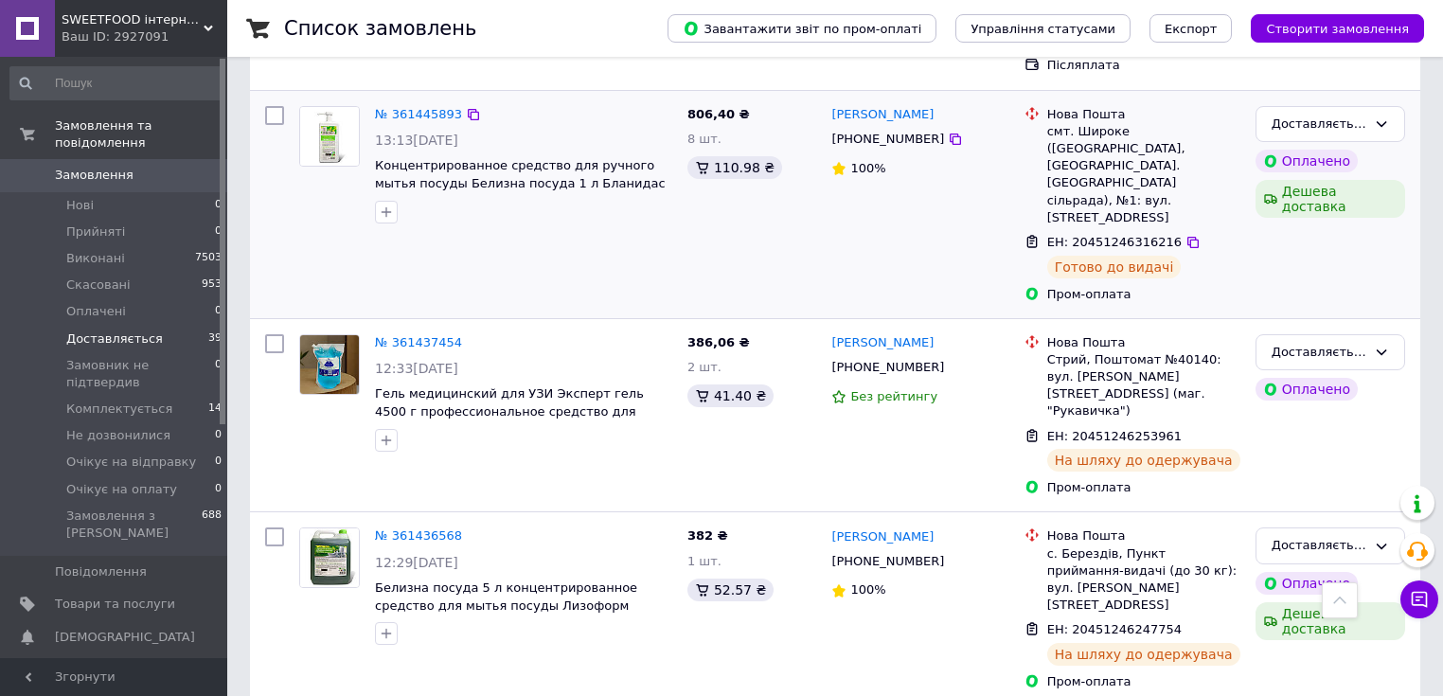
drag, startPoint x: 1175, startPoint y: 510, endPoint x: 839, endPoint y: 116, distance: 517.6
click at [1185, 623] on icon at bounding box center [1192, 630] width 15 height 15
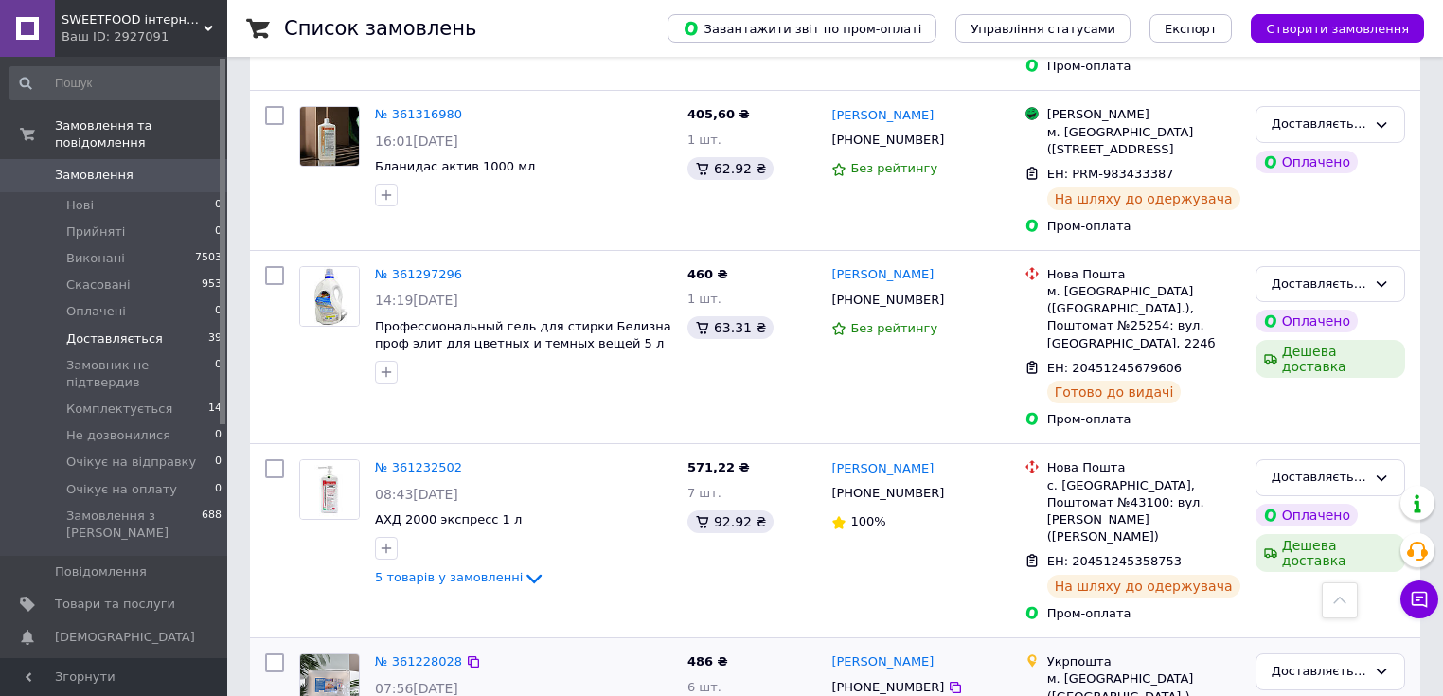
scroll to position [3208, 0]
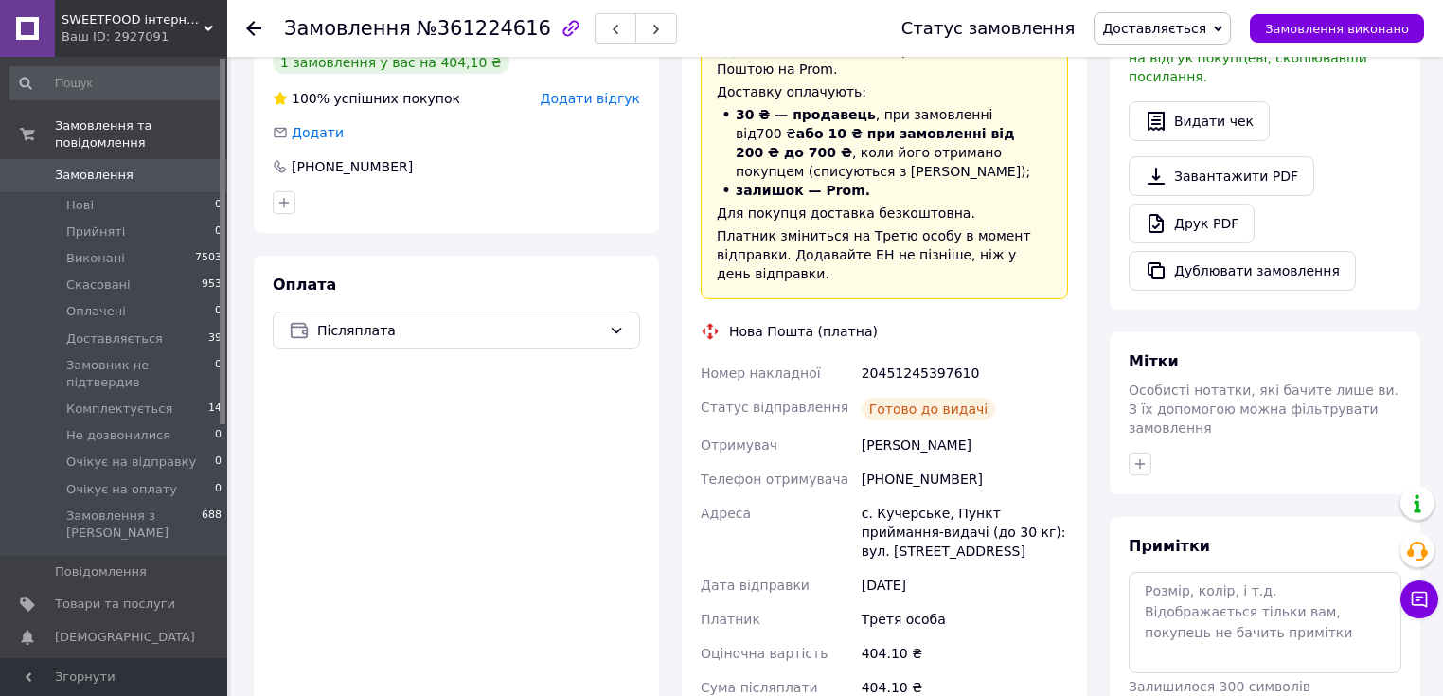
scroll to position [227, 0]
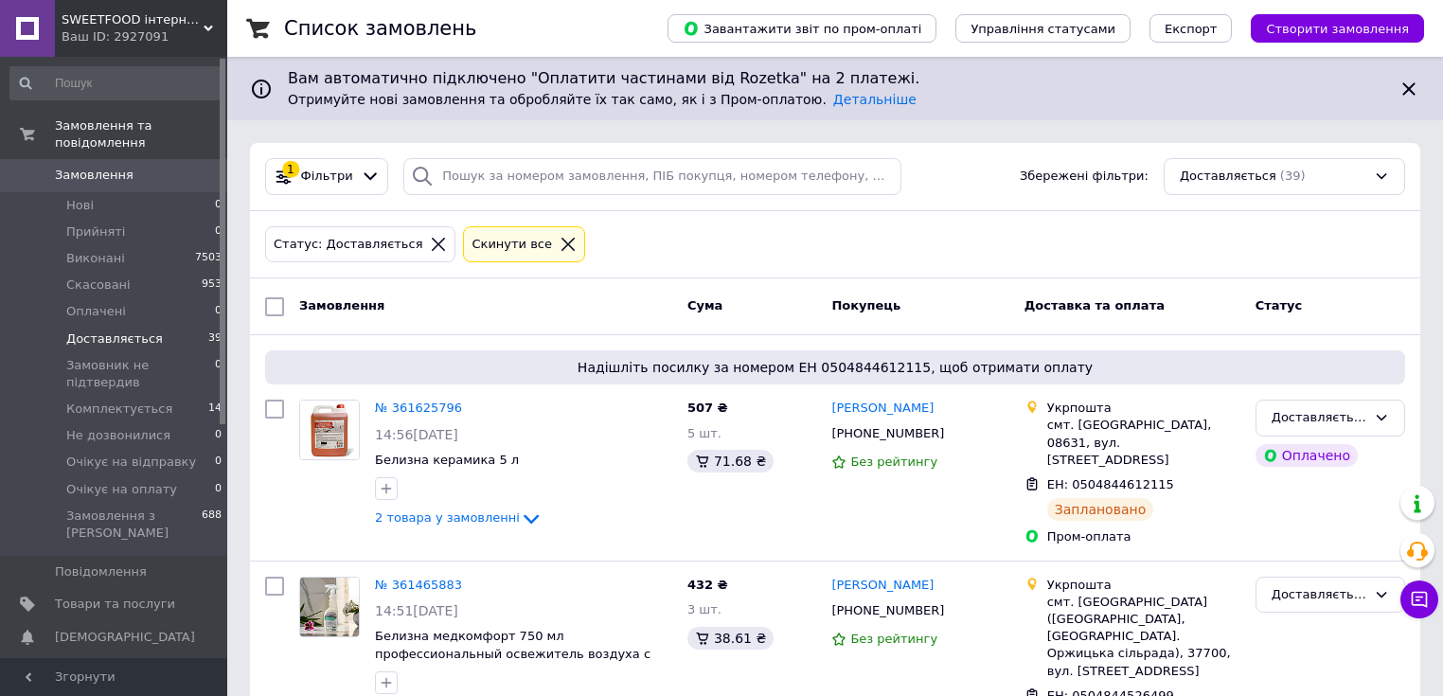
click at [100, 31] on div "Ваш ID: 2927091" at bounding box center [145, 36] width 166 height 17
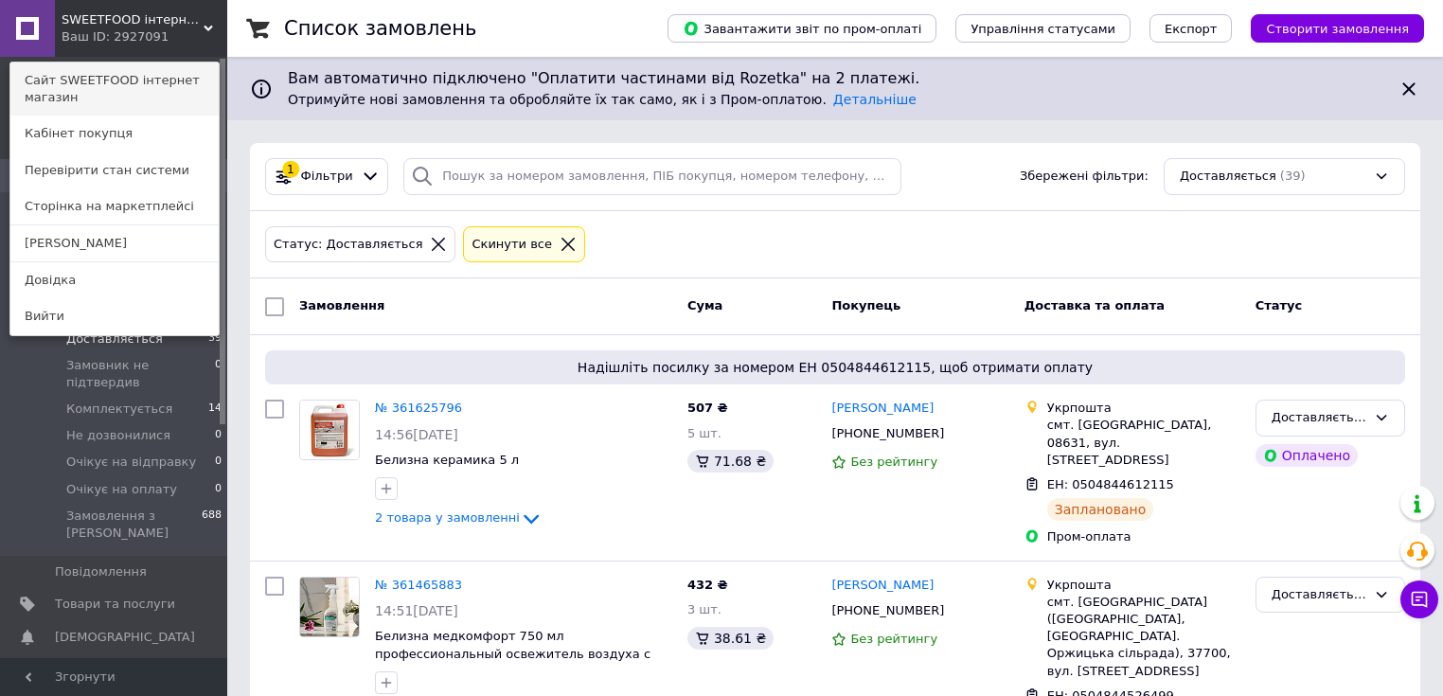
click at [148, 90] on link "Сайт SWEETFOOD інтернет магазин" at bounding box center [114, 88] width 208 height 53
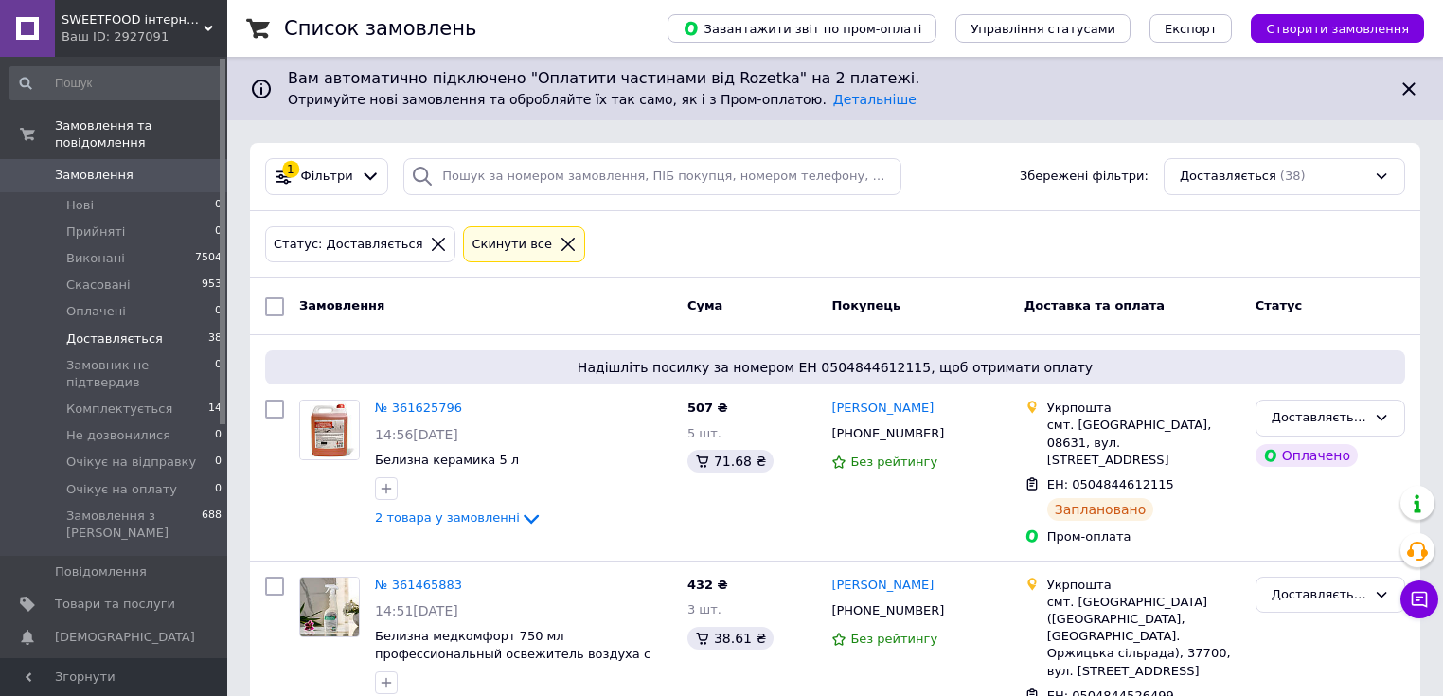
click at [94, 330] on li "Доставляється 38" at bounding box center [116, 339] width 233 height 27
click at [1357, 427] on div "Доставляється" at bounding box center [1330, 417] width 150 height 37
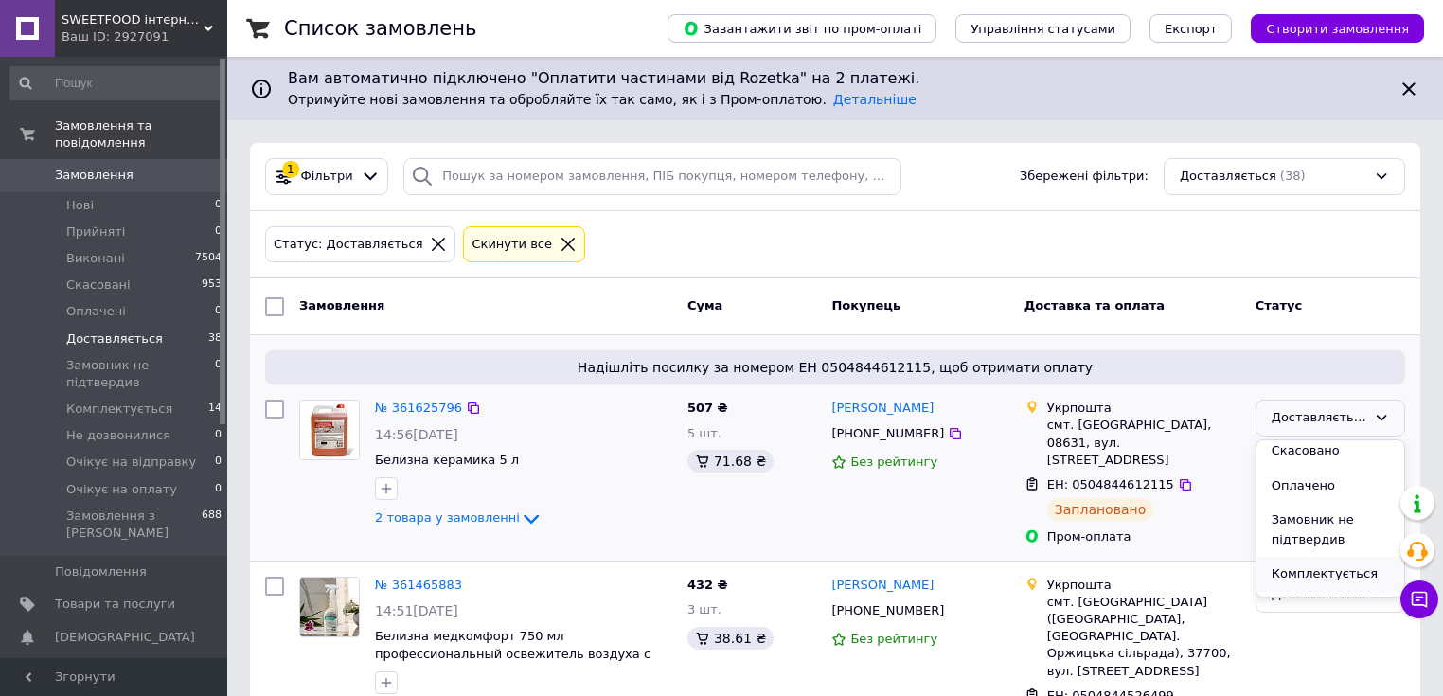
click at [1347, 567] on li "Комплектується" at bounding box center [1330, 574] width 148 height 35
click at [151, 327] on li "Доставляється 38" at bounding box center [116, 339] width 233 height 27
click at [87, 303] on span "Оплачені" at bounding box center [96, 311] width 60 height 17
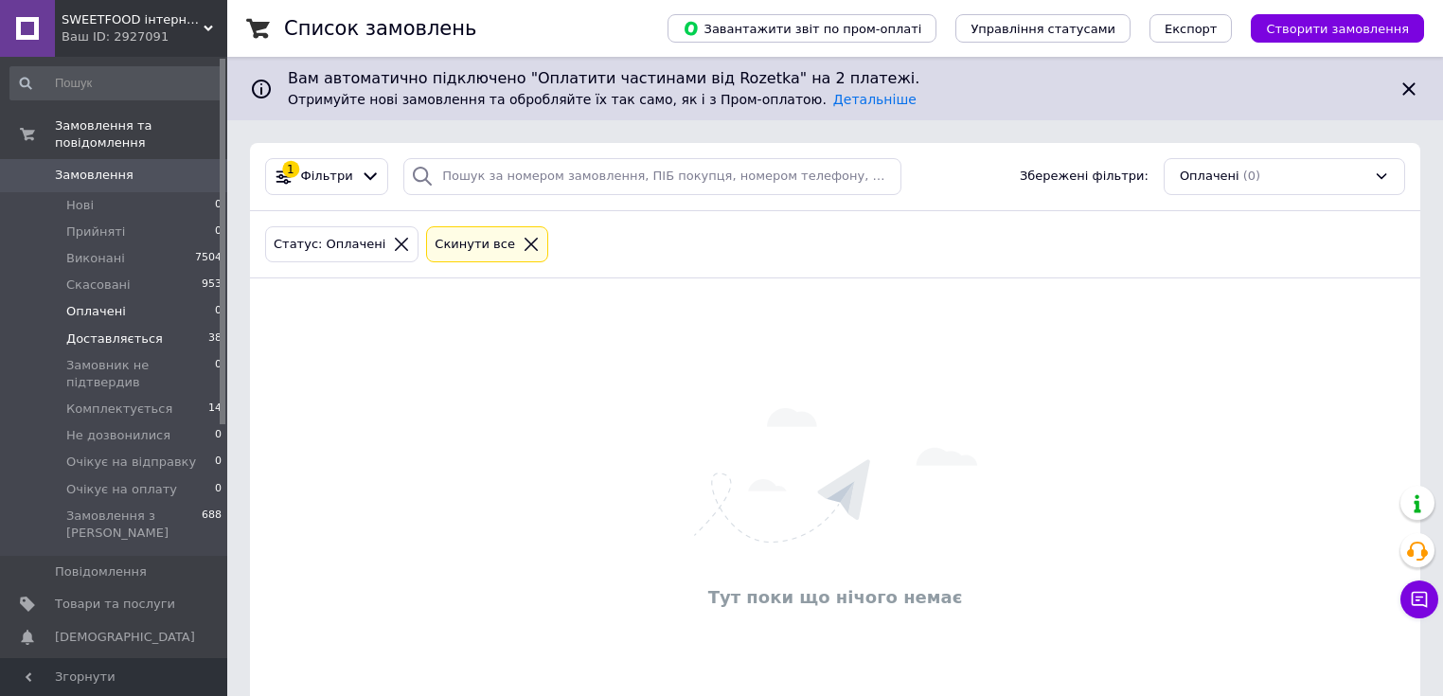
click at [95, 330] on span "Доставляється" at bounding box center [114, 338] width 97 height 17
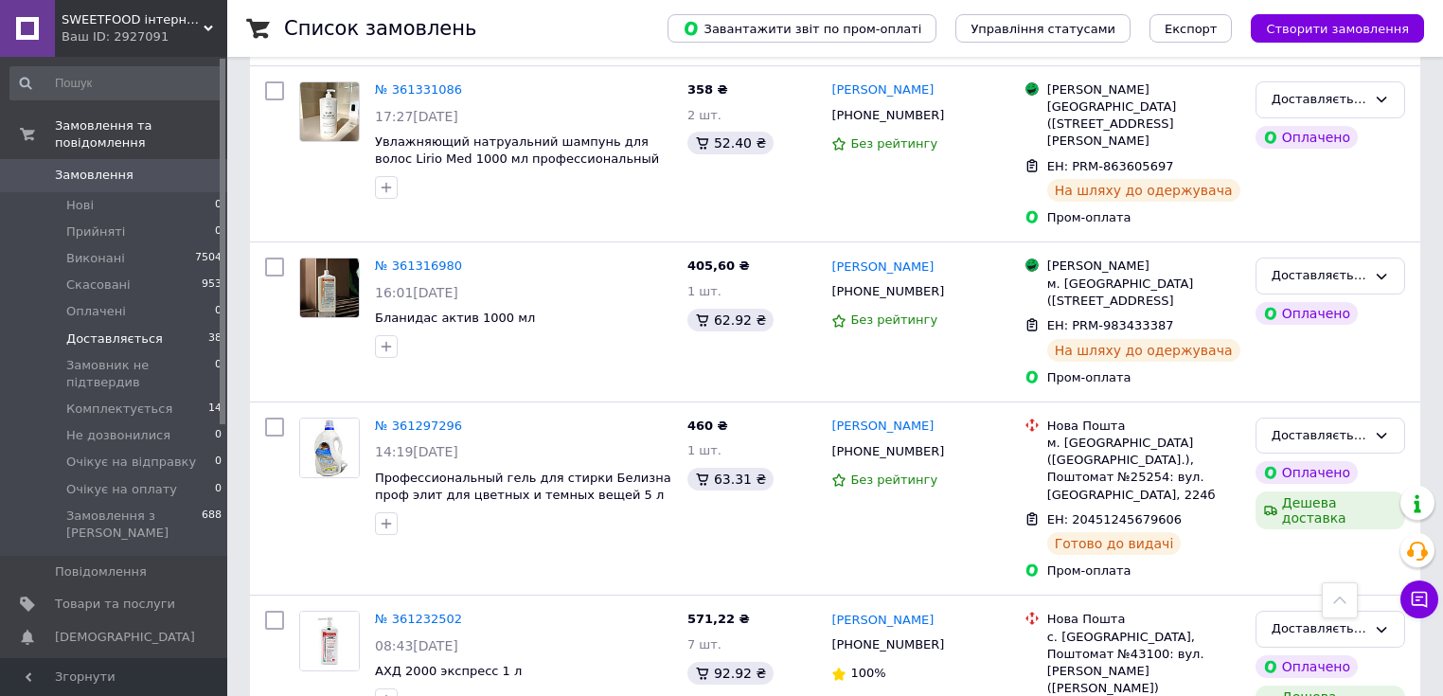
scroll to position [3208, 0]
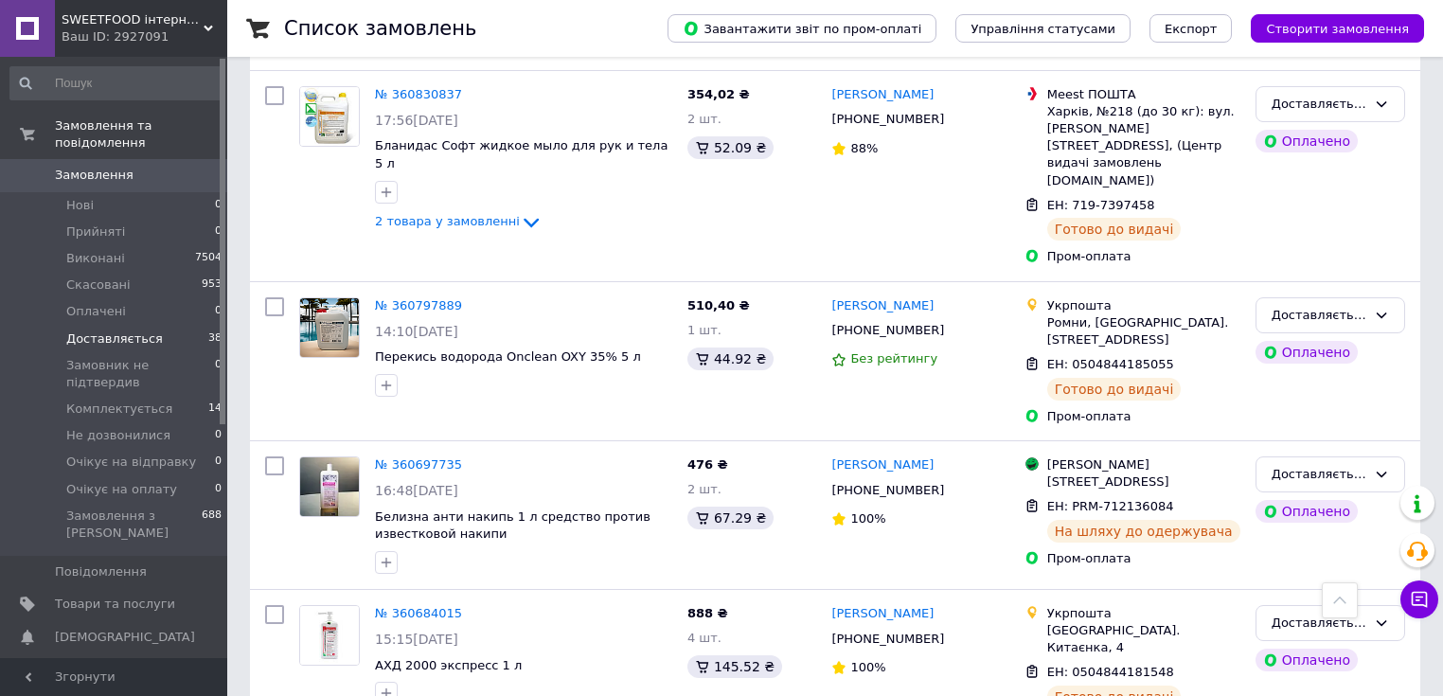
scroll to position [2671, 0]
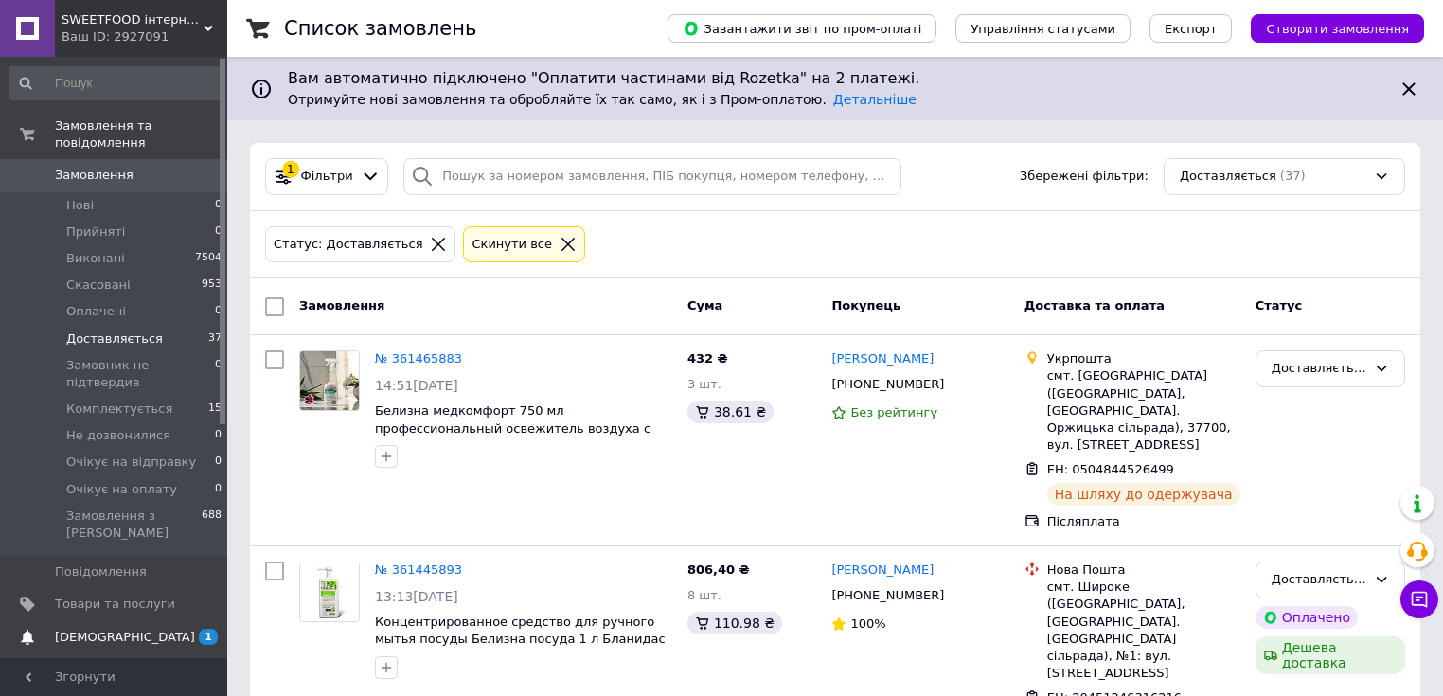
click at [121, 621] on link "Сповіщення 1 0" at bounding box center [116, 637] width 233 height 32
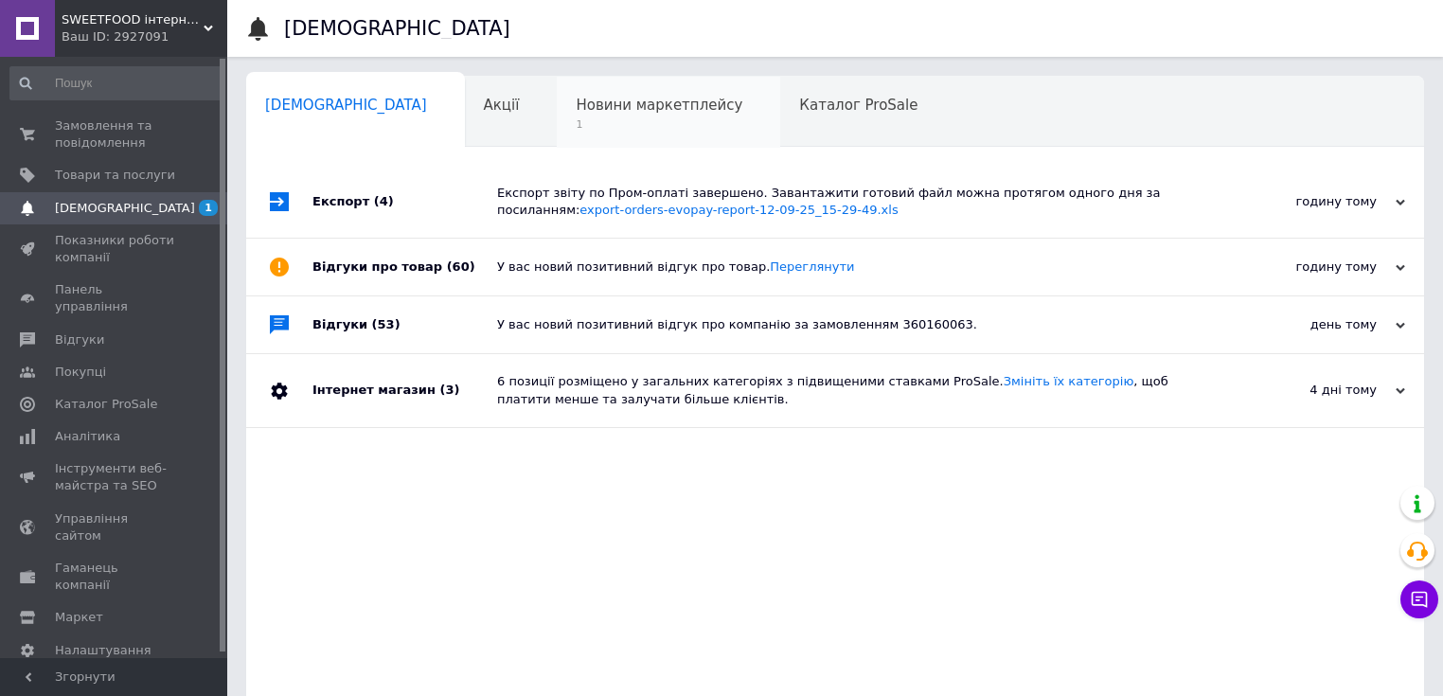
click at [589, 110] on span "Новини маркетплейсу" at bounding box center [658, 105] width 167 height 17
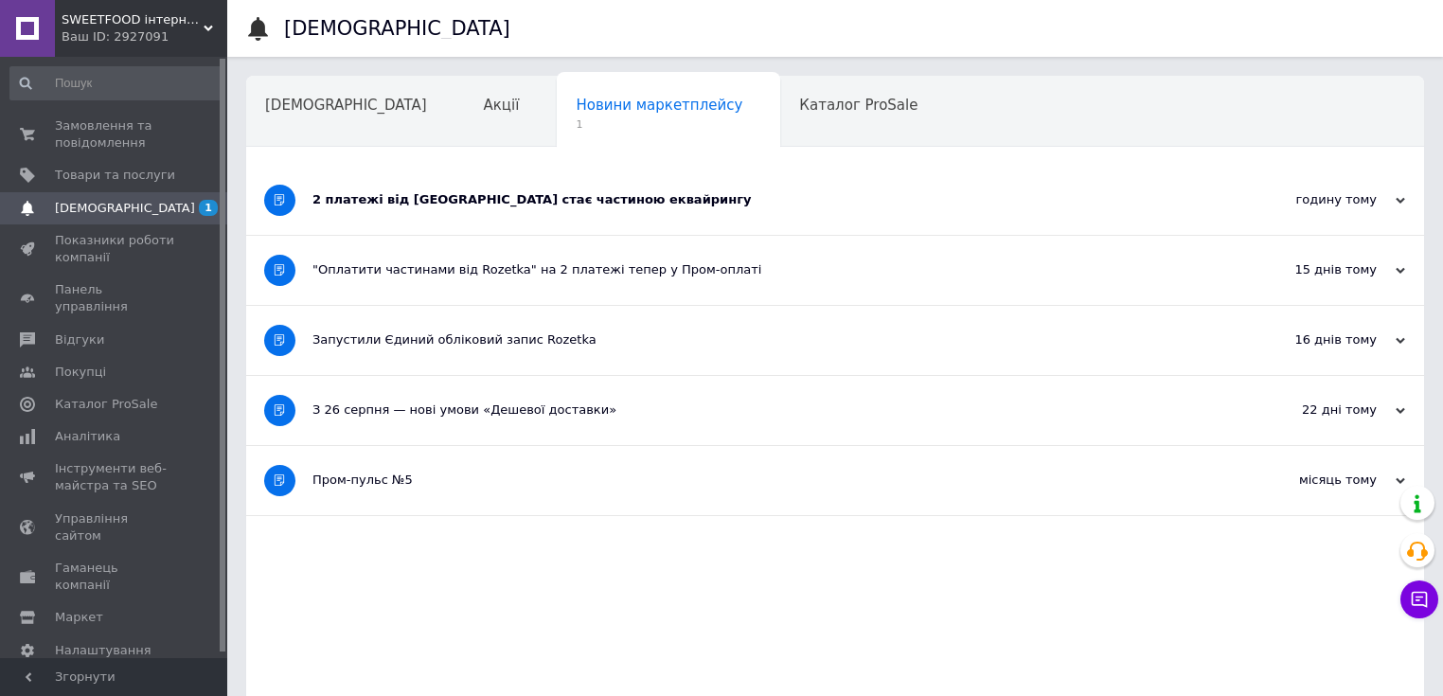
click at [1407, 195] on div "годину тому 12.09.2025" at bounding box center [1319, 200] width 208 height 69
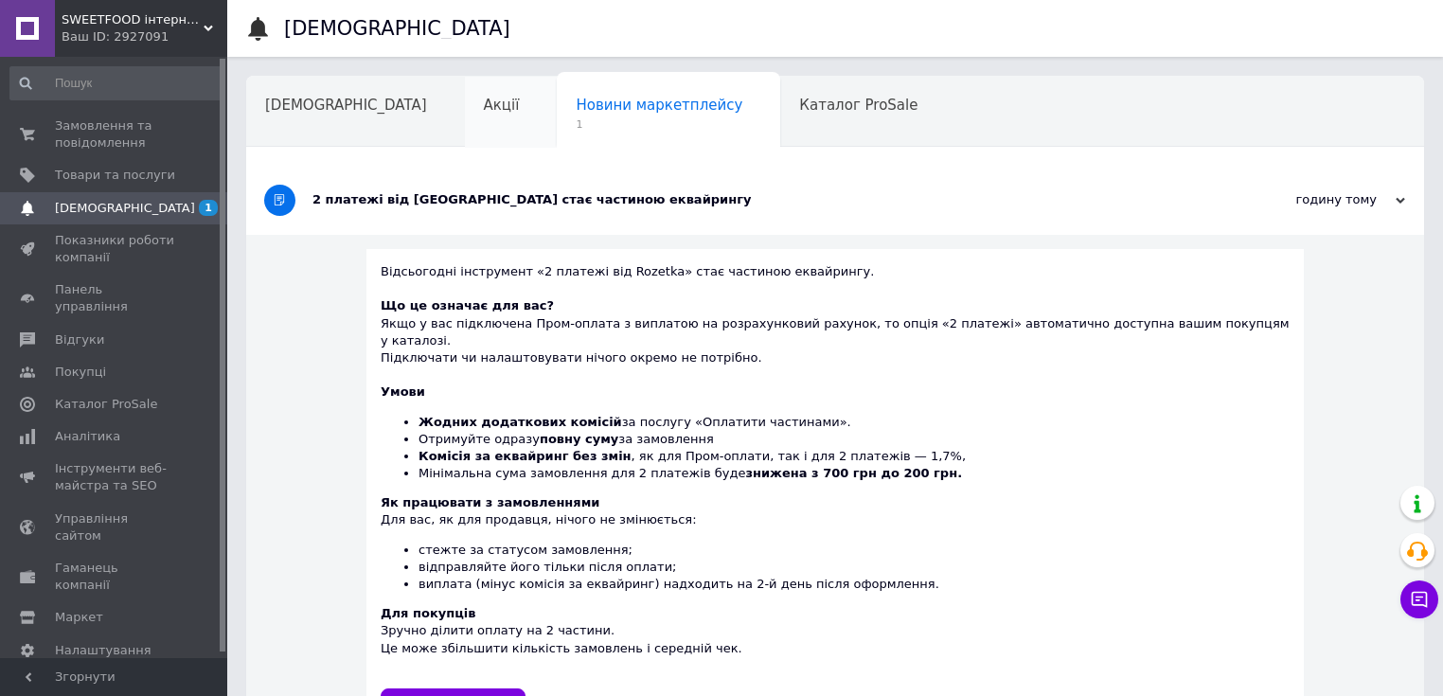
click at [484, 97] on span "Акції" at bounding box center [502, 105] width 36 height 17
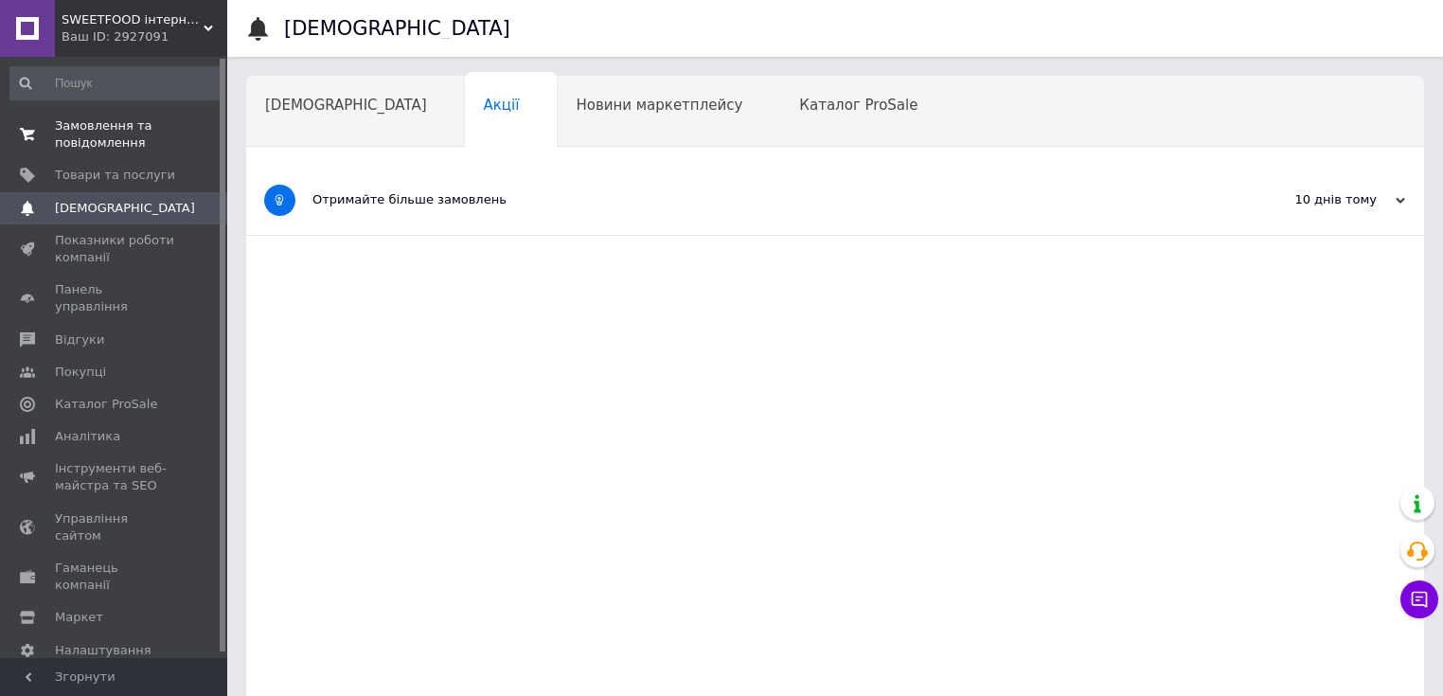
click at [94, 125] on span "Замовлення та повідомлення" at bounding box center [115, 134] width 120 height 34
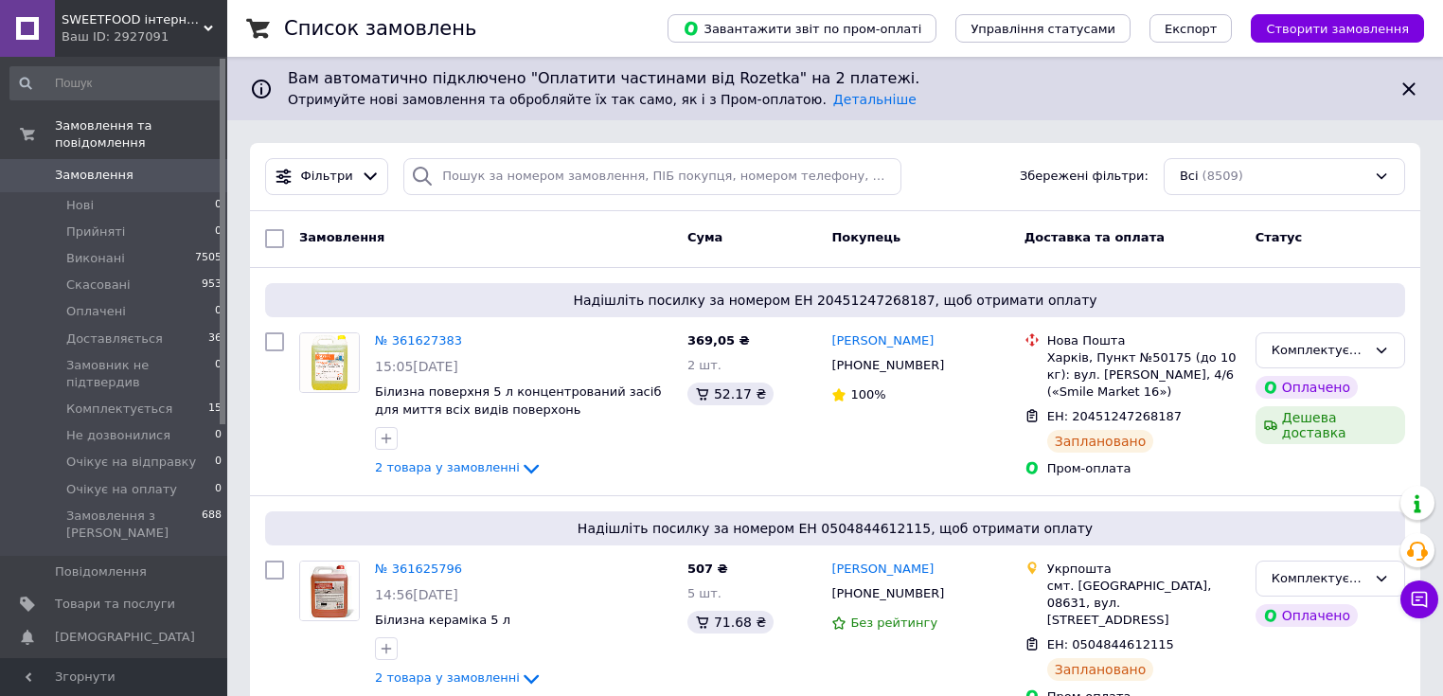
click at [439, 246] on div "Замовлення" at bounding box center [486, 238] width 388 height 34
click at [114, 330] on span "Доставляється" at bounding box center [114, 338] width 97 height 17
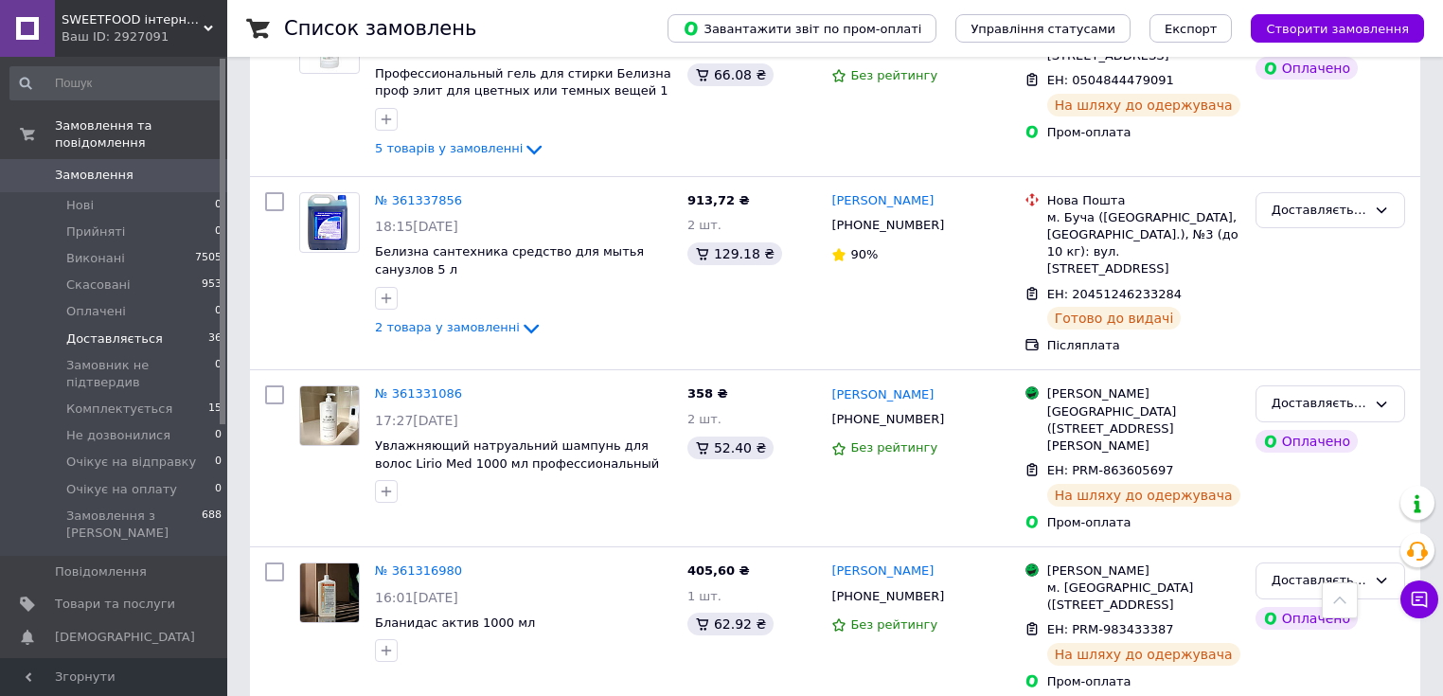
scroll to position [2726, 0]
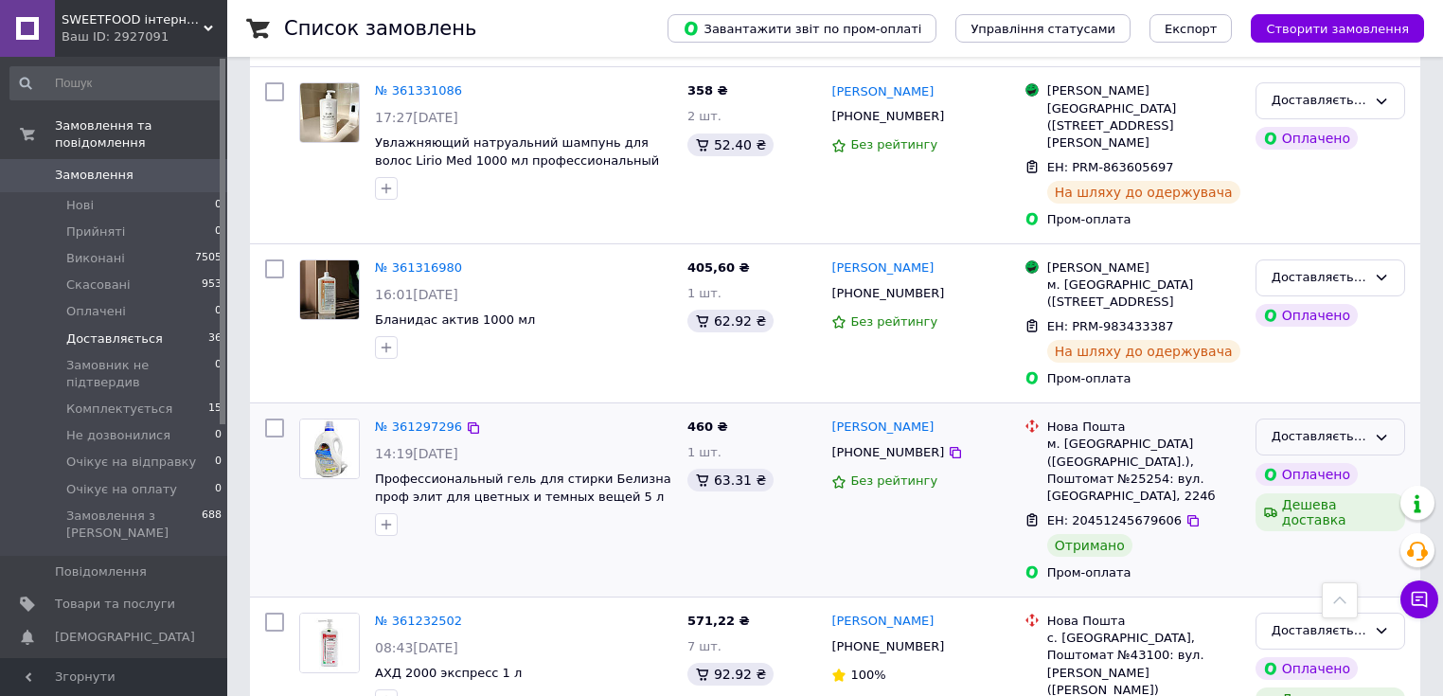
click at [1388, 430] on icon at bounding box center [1380, 437] width 15 height 15
click at [1320, 493] on li "Виконано" at bounding box center [1330, 510] width 148 height 35
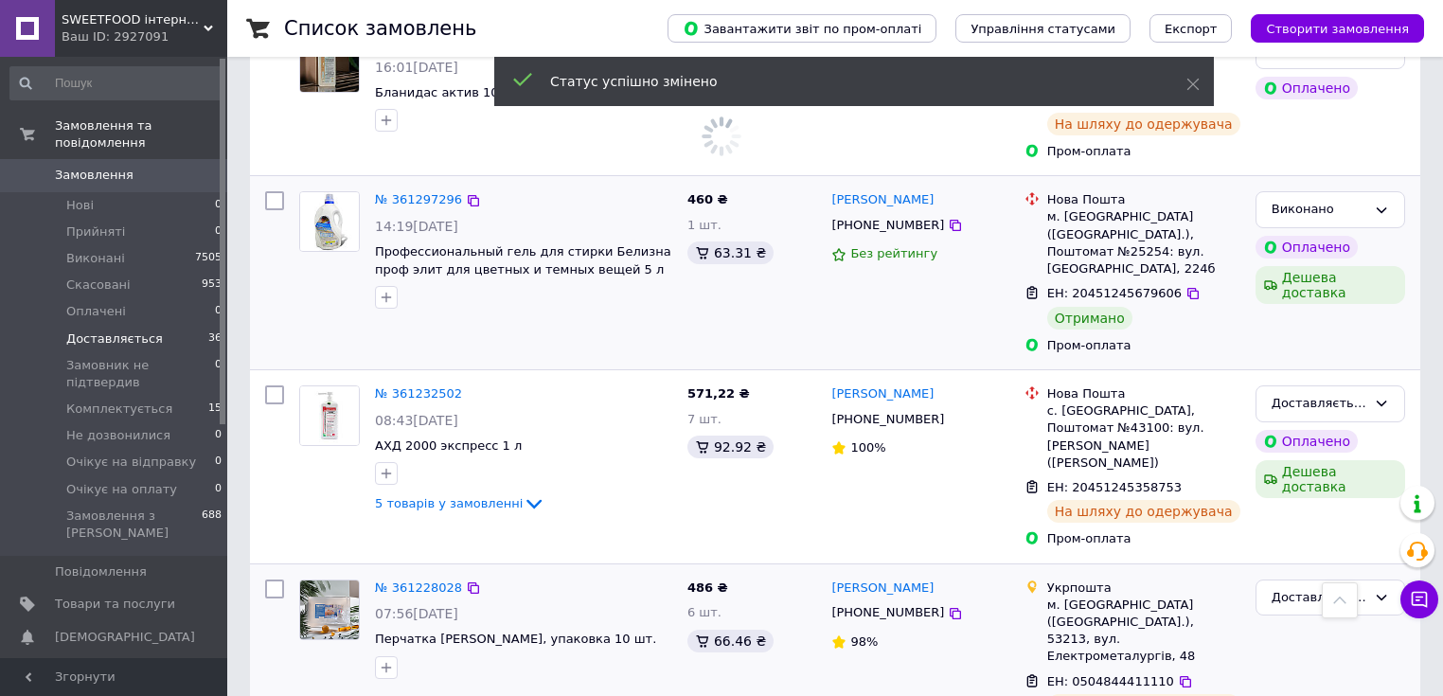
scroll to position [3177, 0]
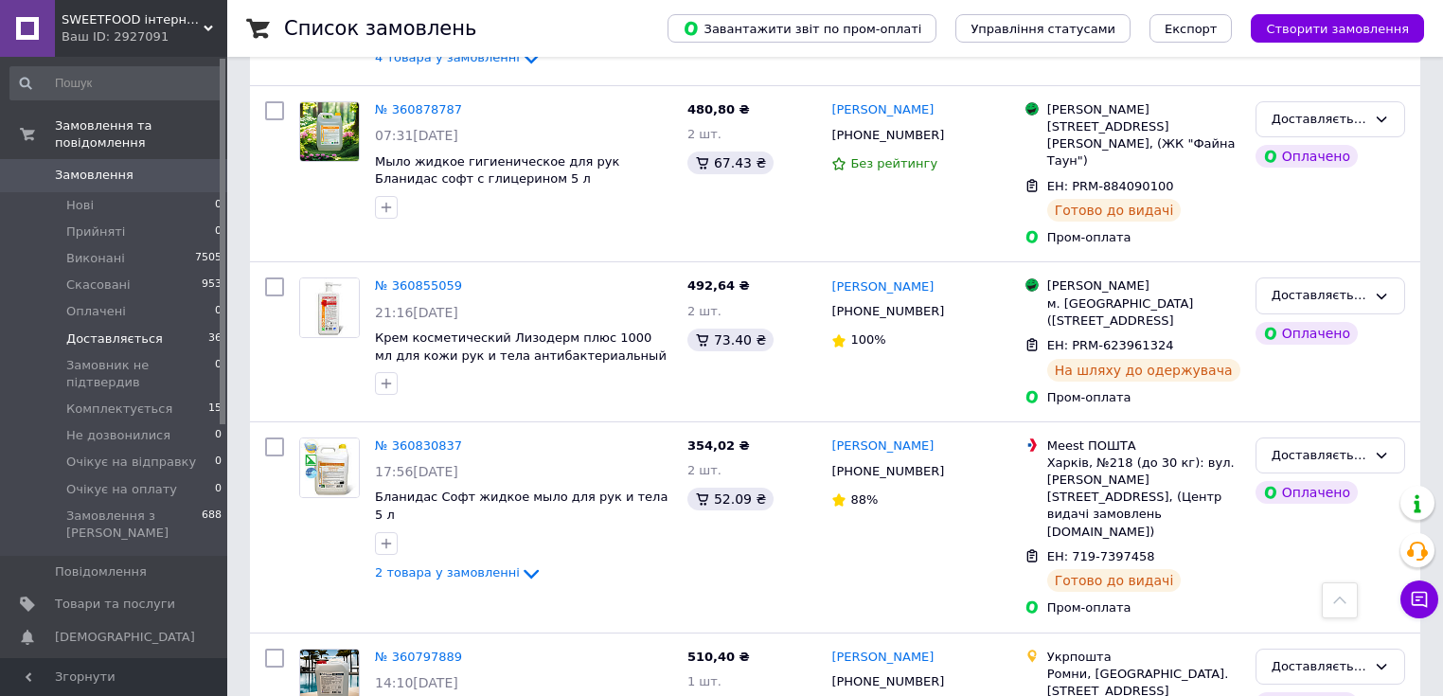
scroll to position [2351, 0]
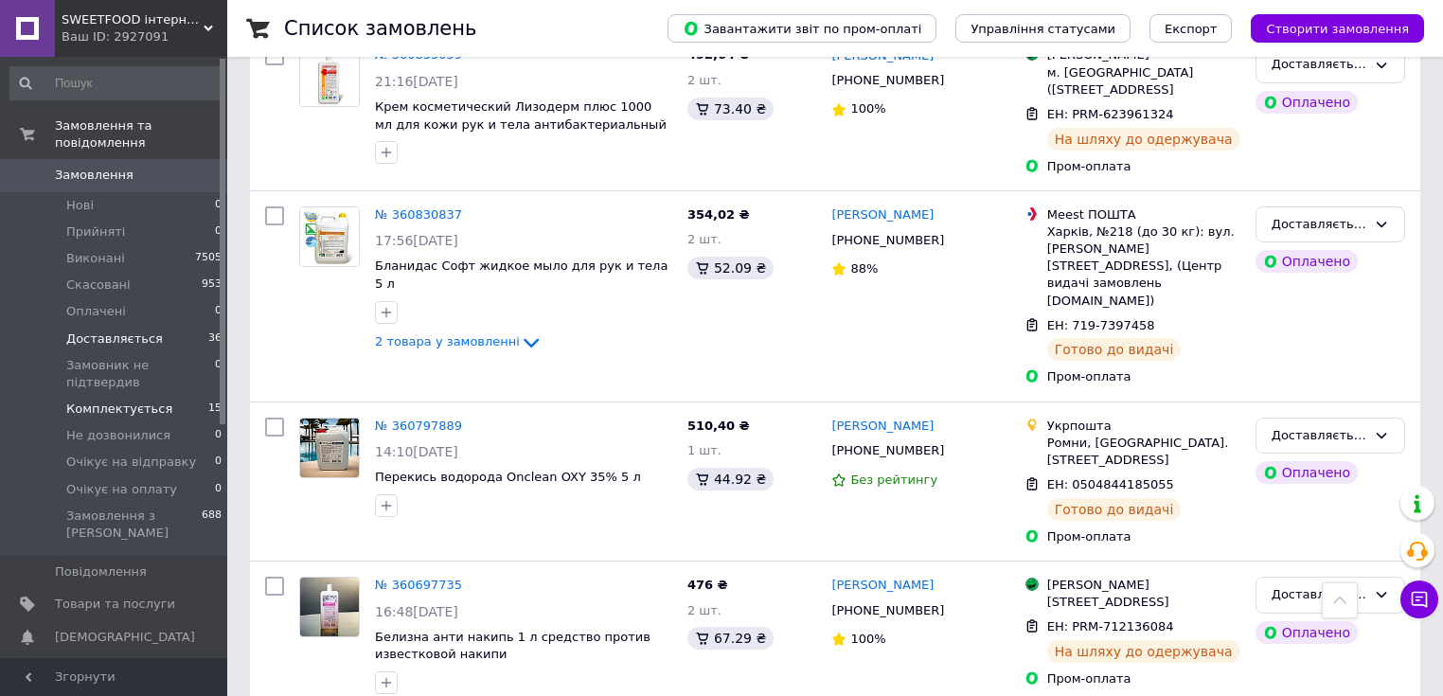
click at [135, 400] on span "Комплектується" at bounding box center [119, 408] width 106 height 17
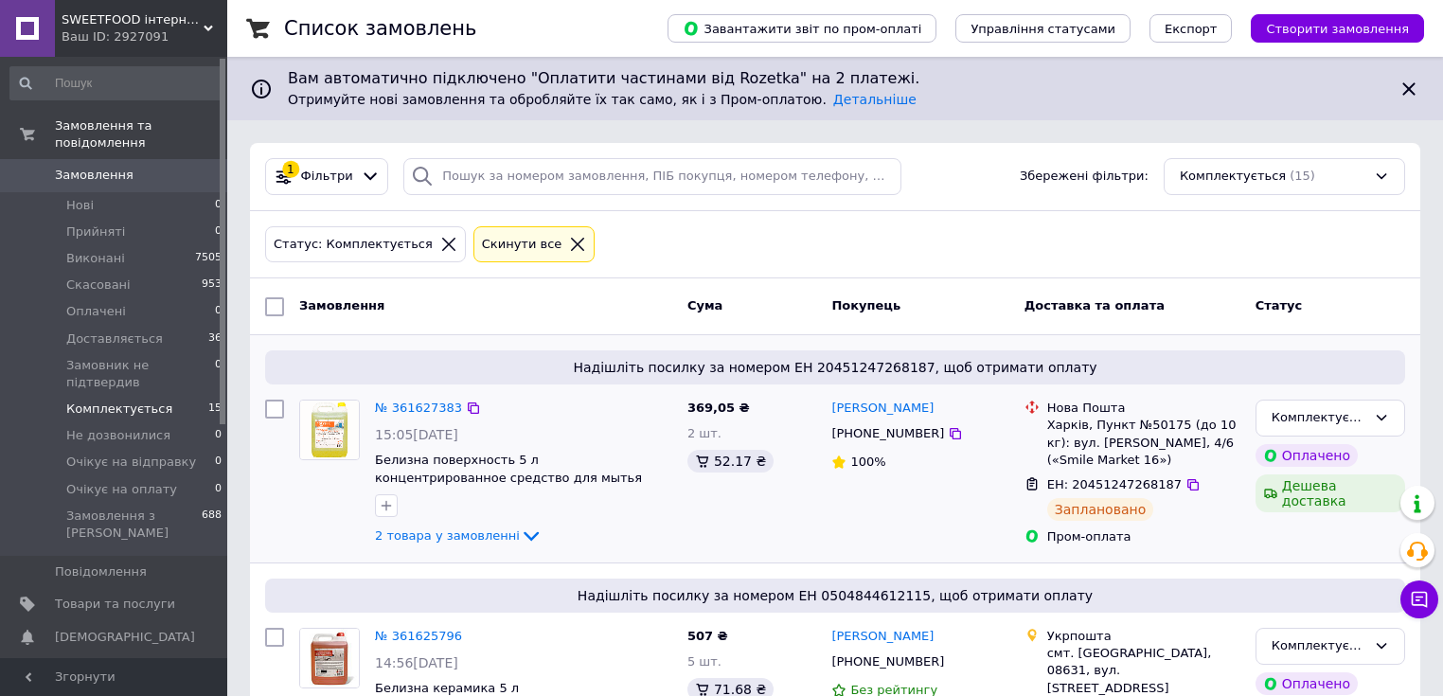
scroll to position [151, 0]
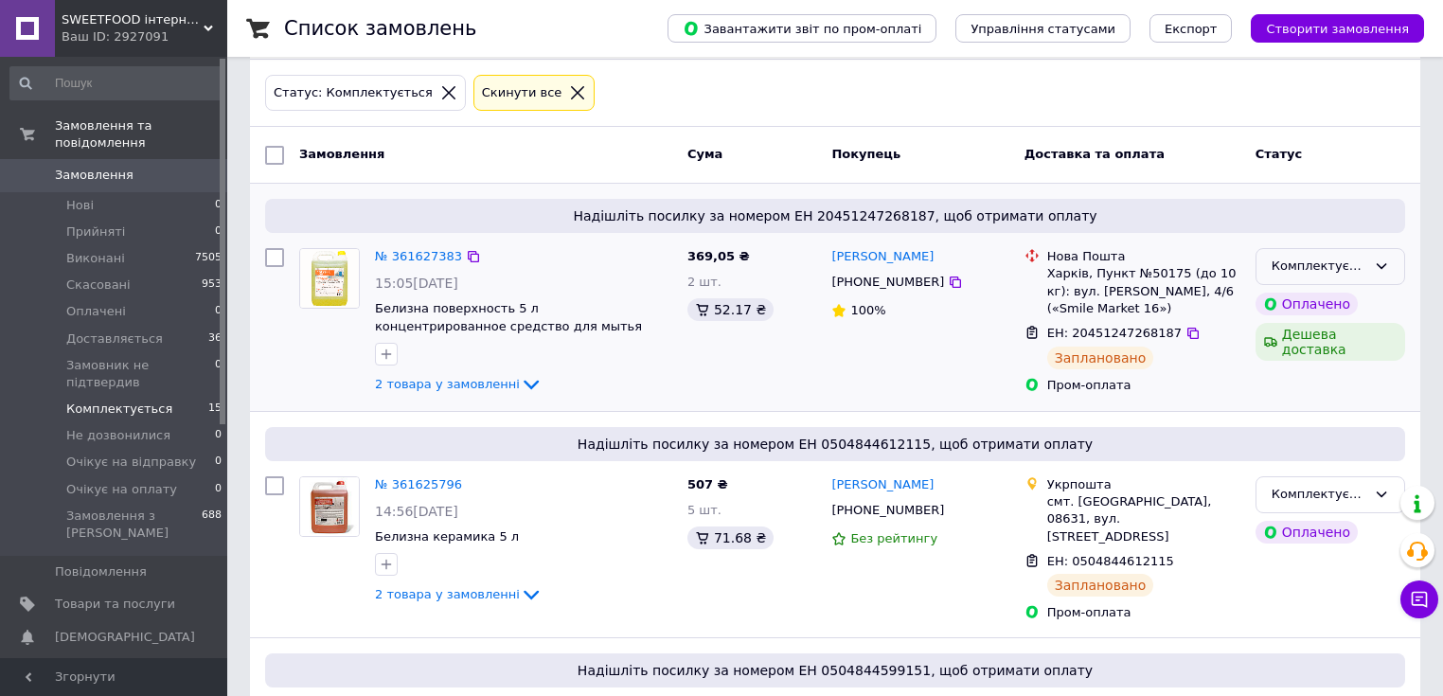
click at [1362, 252] on div "Комплектується" at bounding box center [1330, 266] width 150 height 37
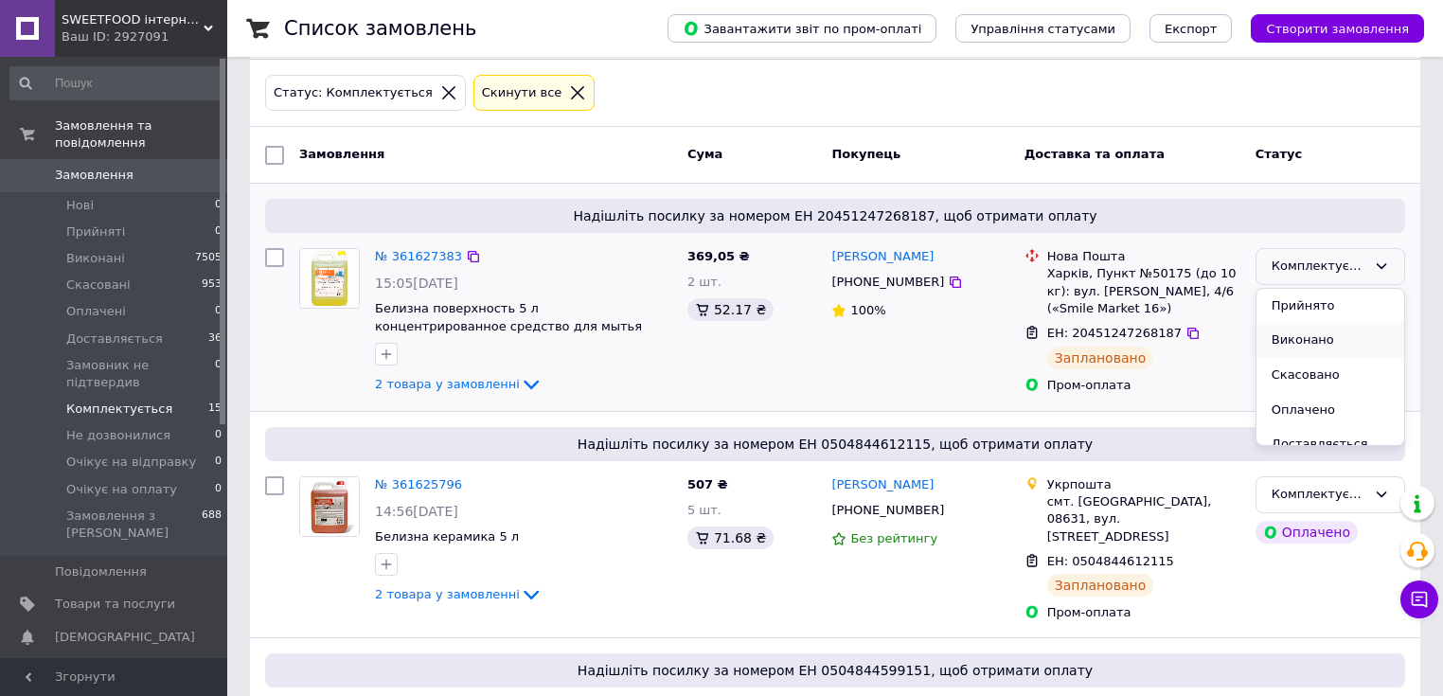
scroll to position [76, 0]
click at [1321, 371] on li "Доставляється" at bounding box center [1330, 368] width 148 height 35
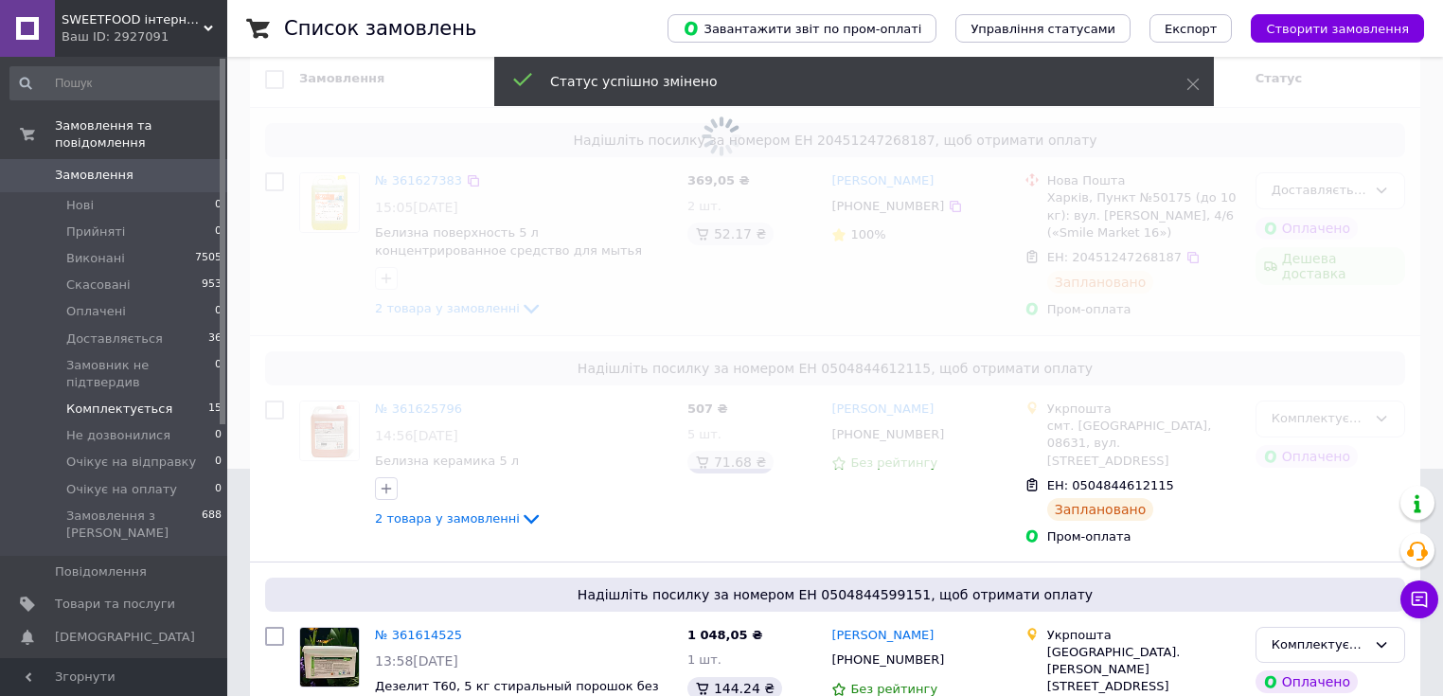
scroll to position [303, 0]
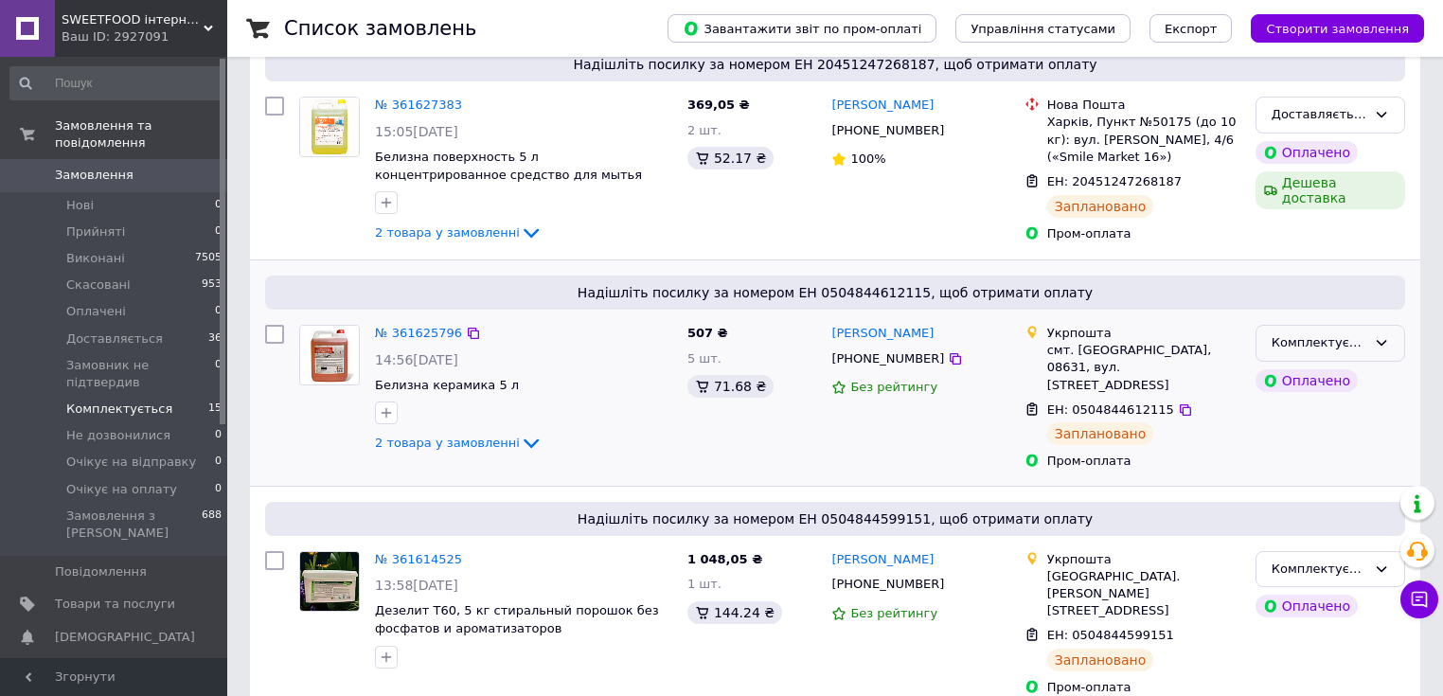
click at [1329, 348] on div "Комплектується" at bounding box center [1318, 343] width 95 height 20
click at [1325, 439] on li "Доставляється" at bounding box center [1330, 445] width 148 height 35
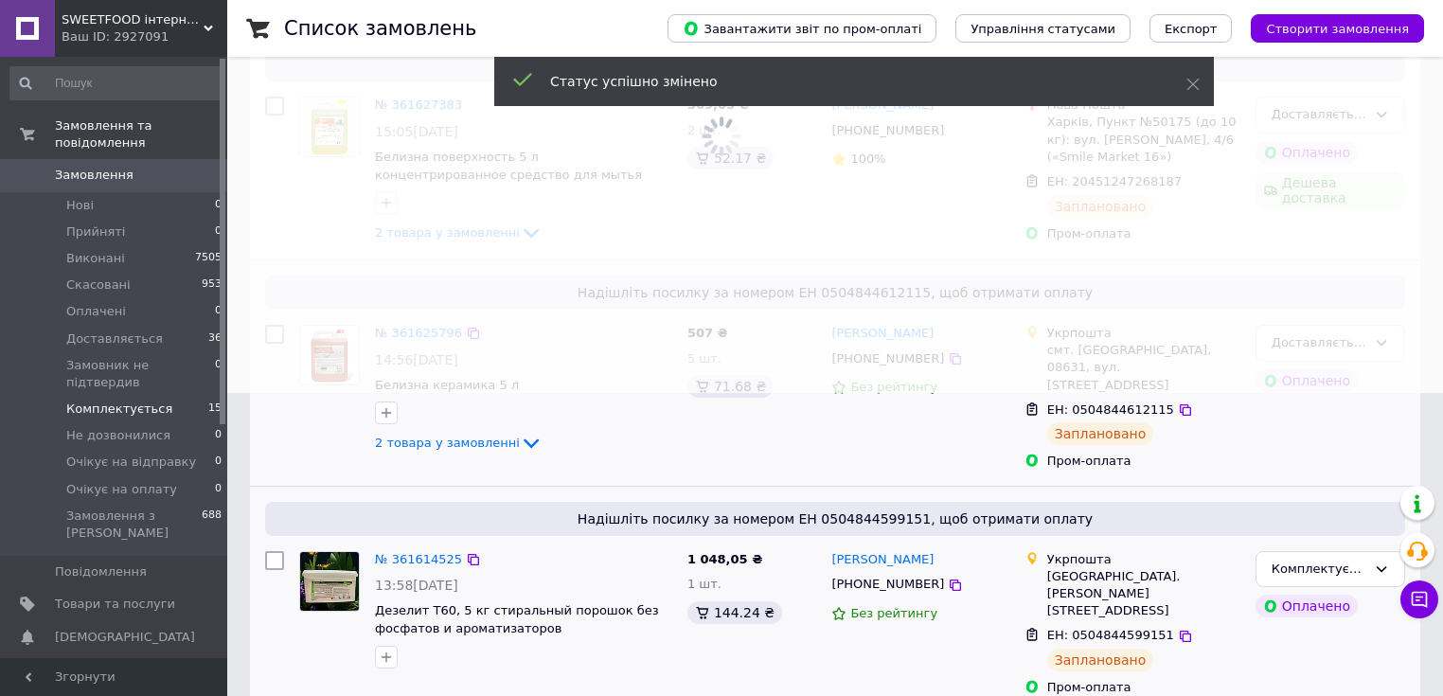
scroll to position [454, 0]
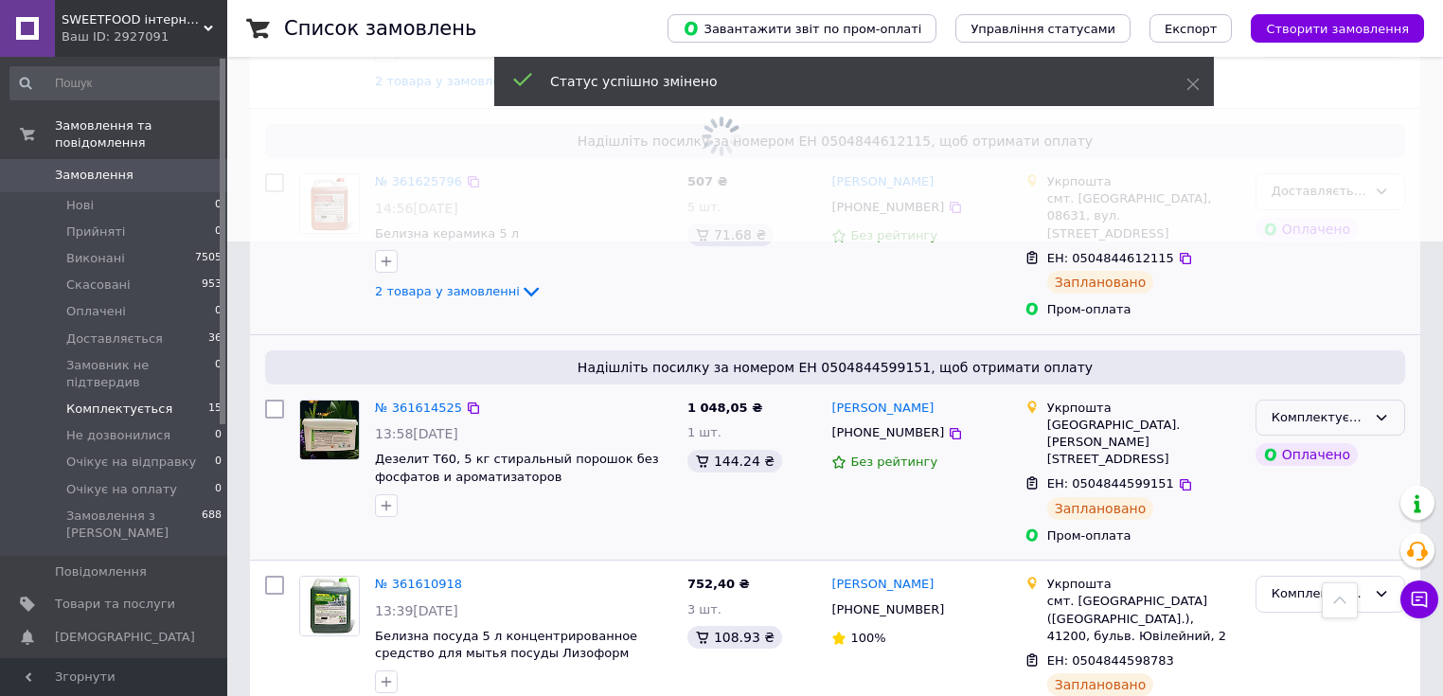
click at [1349, 411] on div "Комплектується" at bounding box center [1330, 417] width 150 height 37
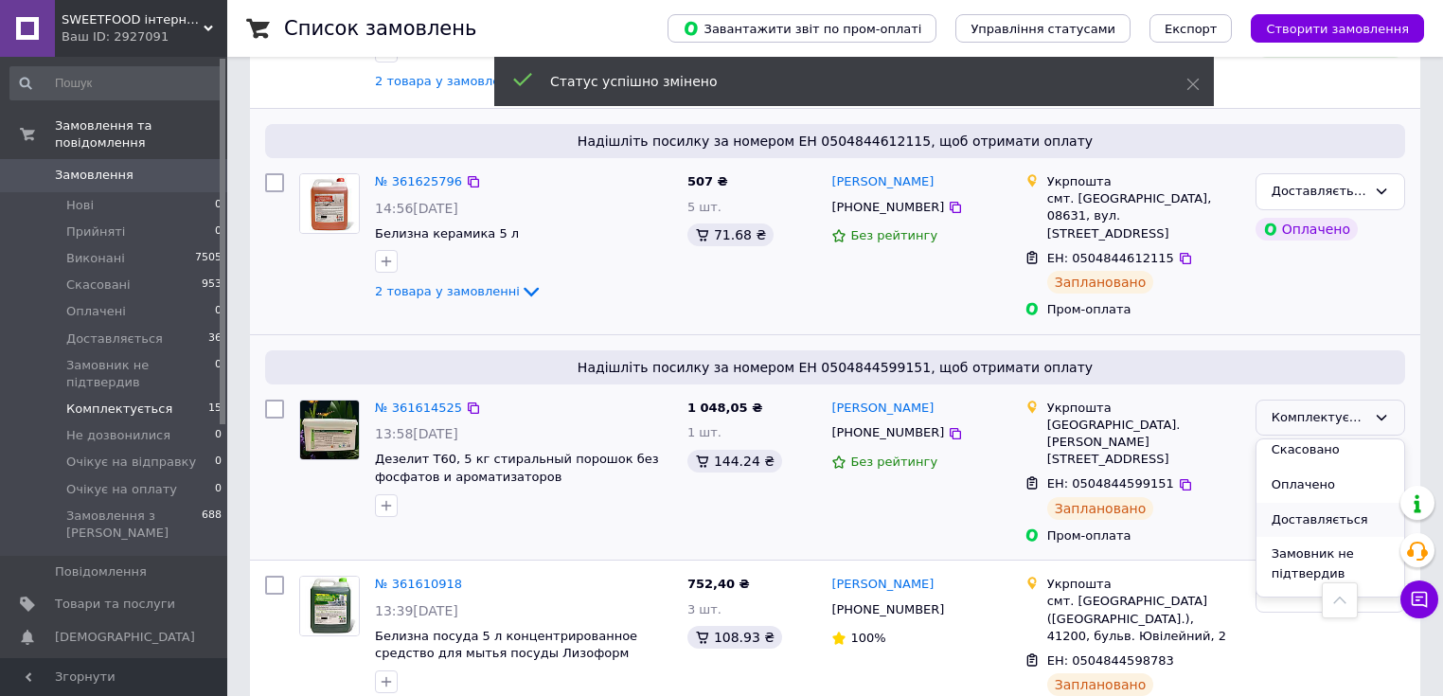
click at [1306, 503] on li "Доставляється" at bounding box center [1330, 520] width 148 height 35
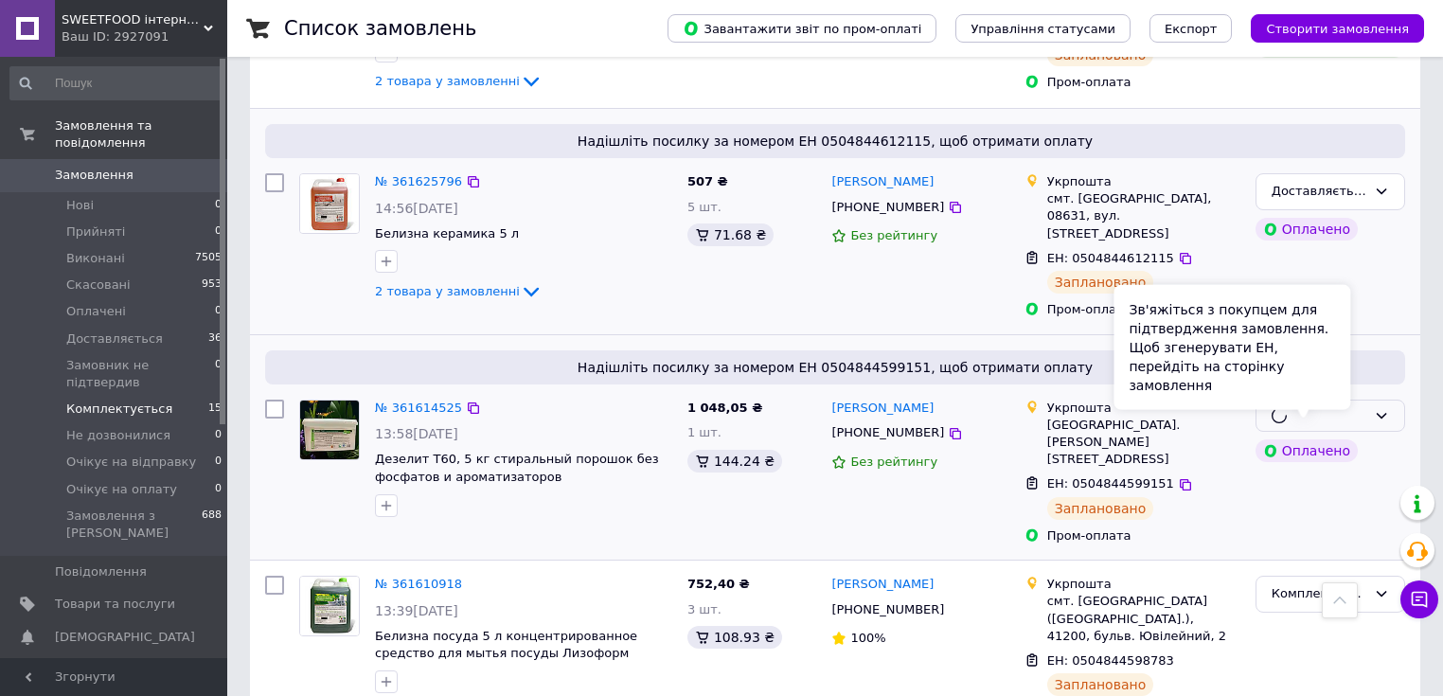
scroll to position [606, 0]
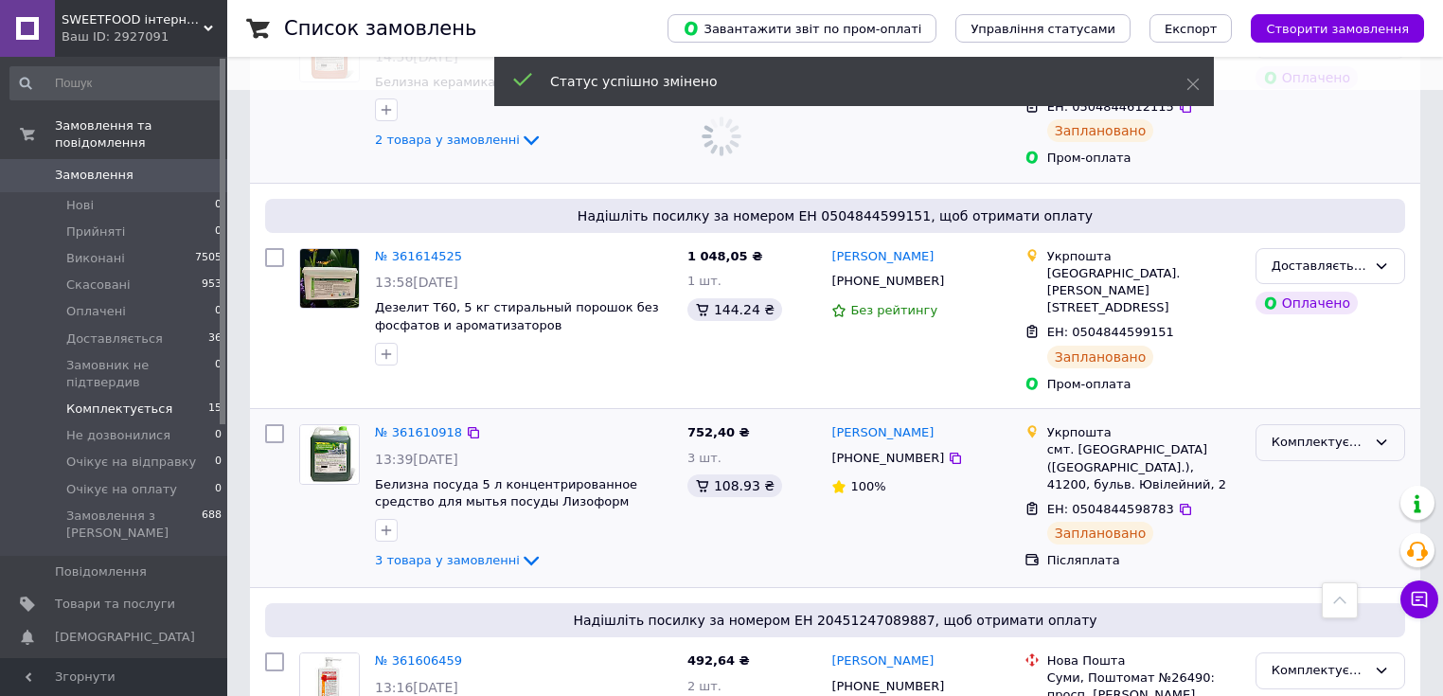
click at [1289, 433] on div "Комплектується" at bounding box center [1318, 443] width 95 height 20
click at [1287, 527] on li "Доставляється" at bounding box center [1330, 544] width 148 height 35
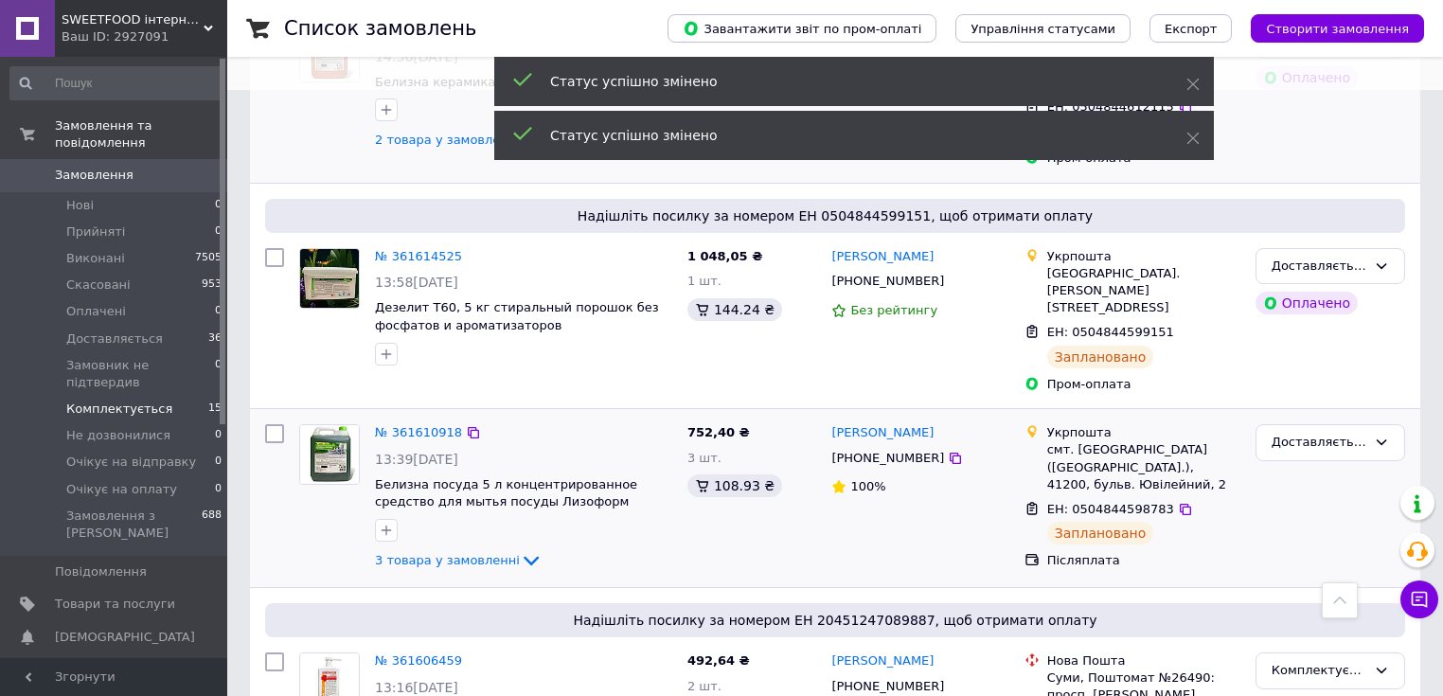
scroll to position [757, 0]
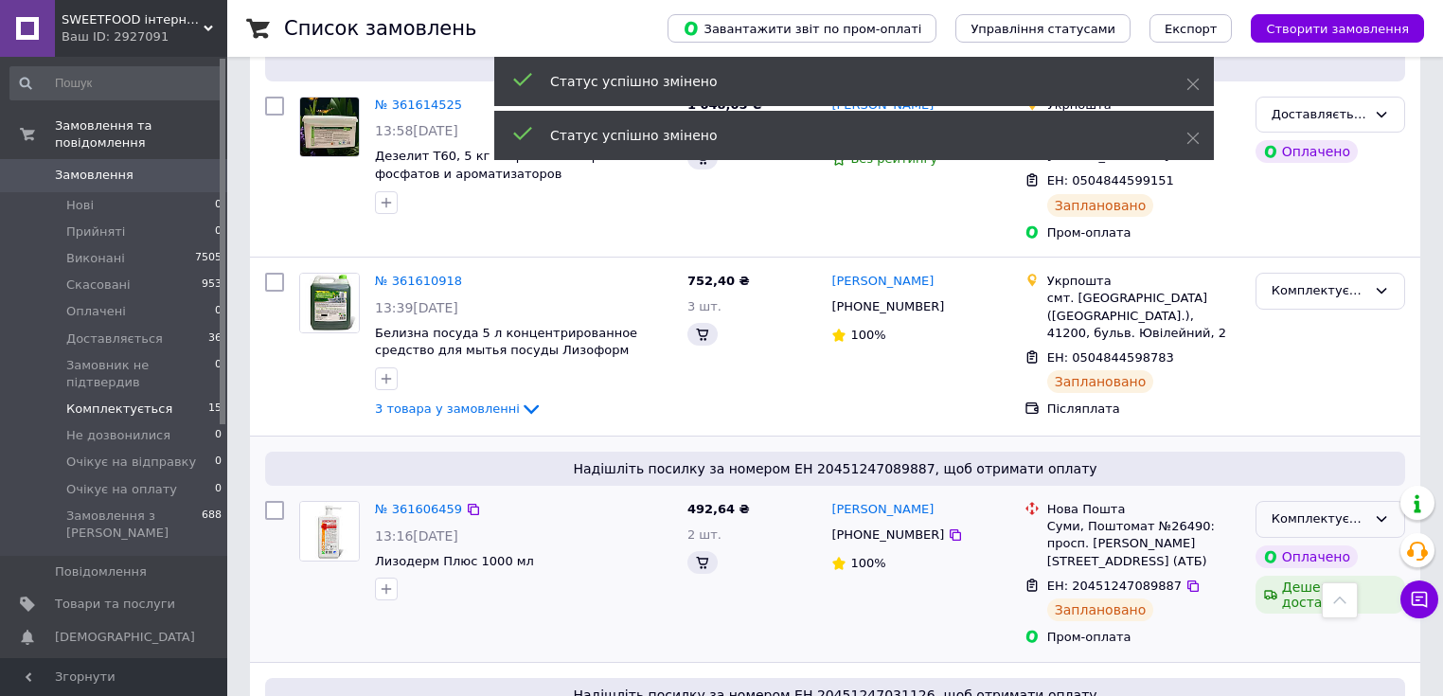
click at [1307, 509] on div "Комплектується" at bounding box center [1318, 519] width 95 height 20
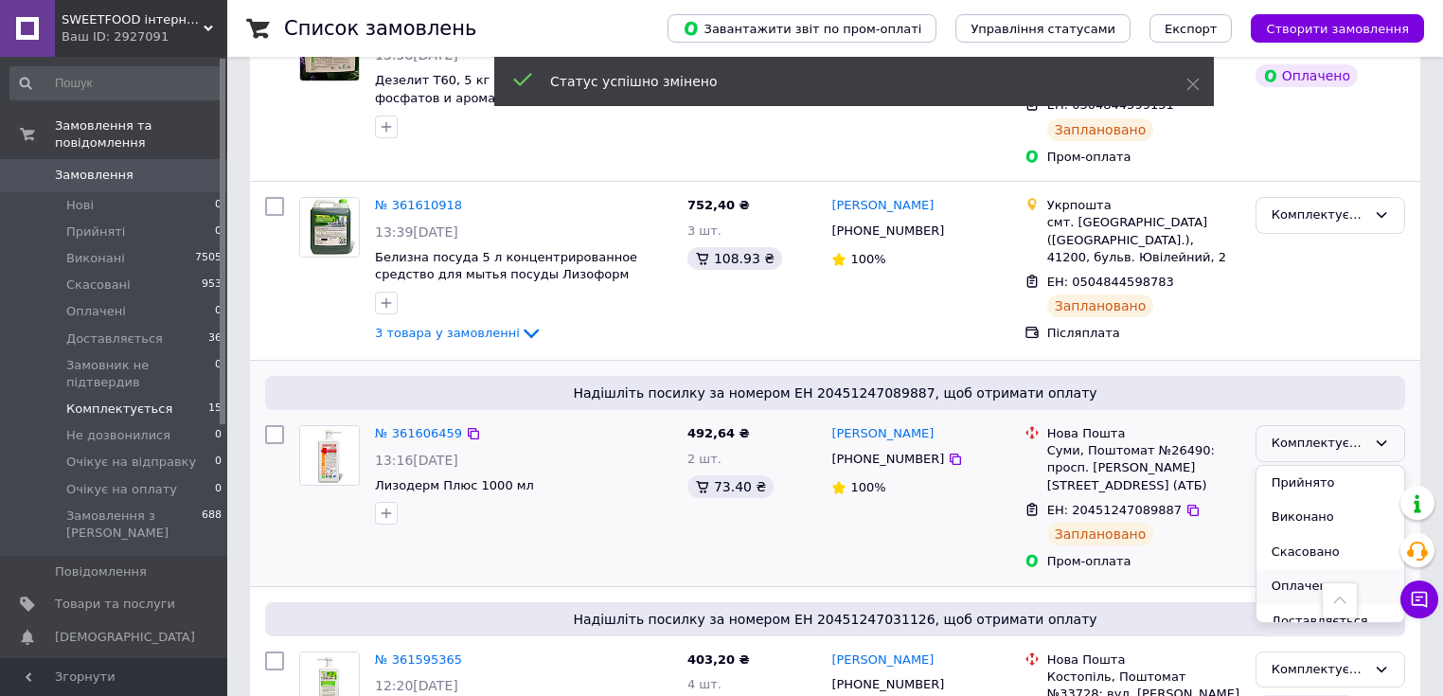
scroll to position [76, 0]
click at [1311, 507] on ul "Прийнято Виконано Скасовано Оплачено Доставляється Замовник не підтвердив Не до…" at bounding box center [1330, 544] width 148 height 157
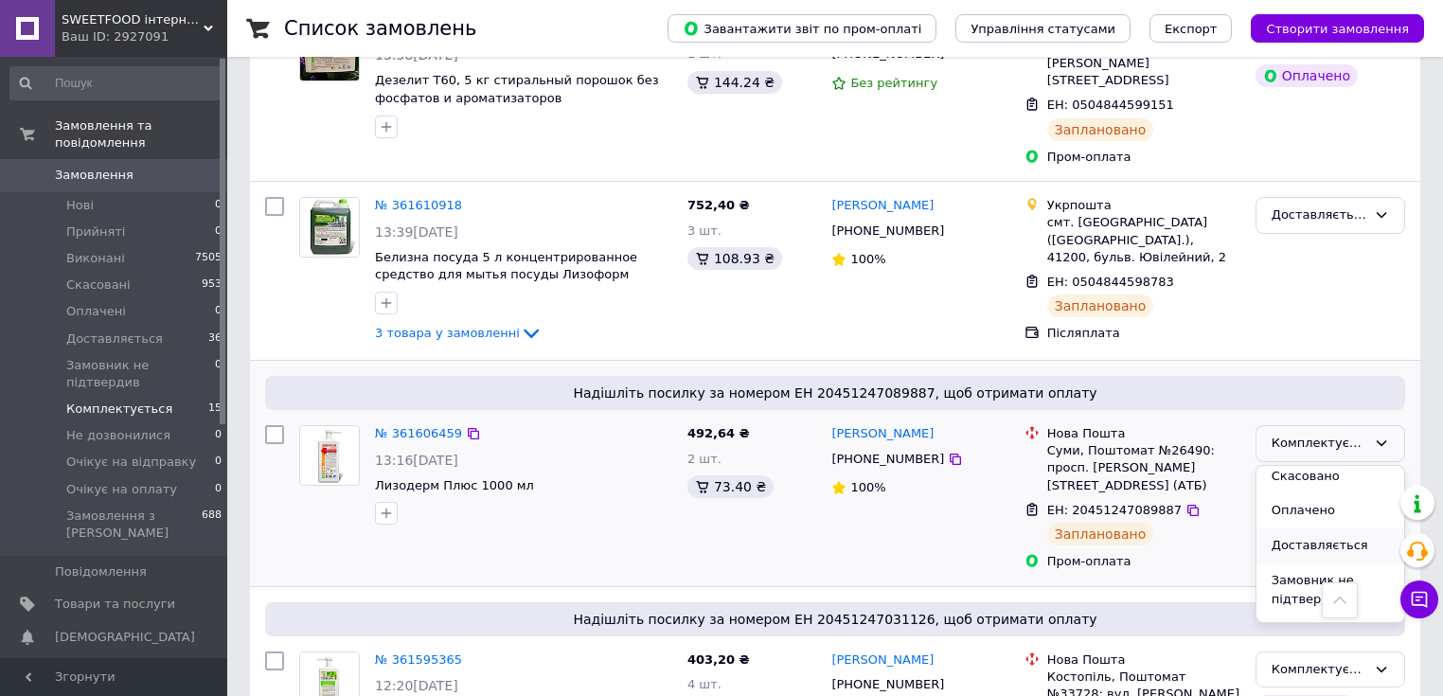
click at [1334, 528] on li "Доставляється" at bounding box center [1330, 545] width 148 height 35
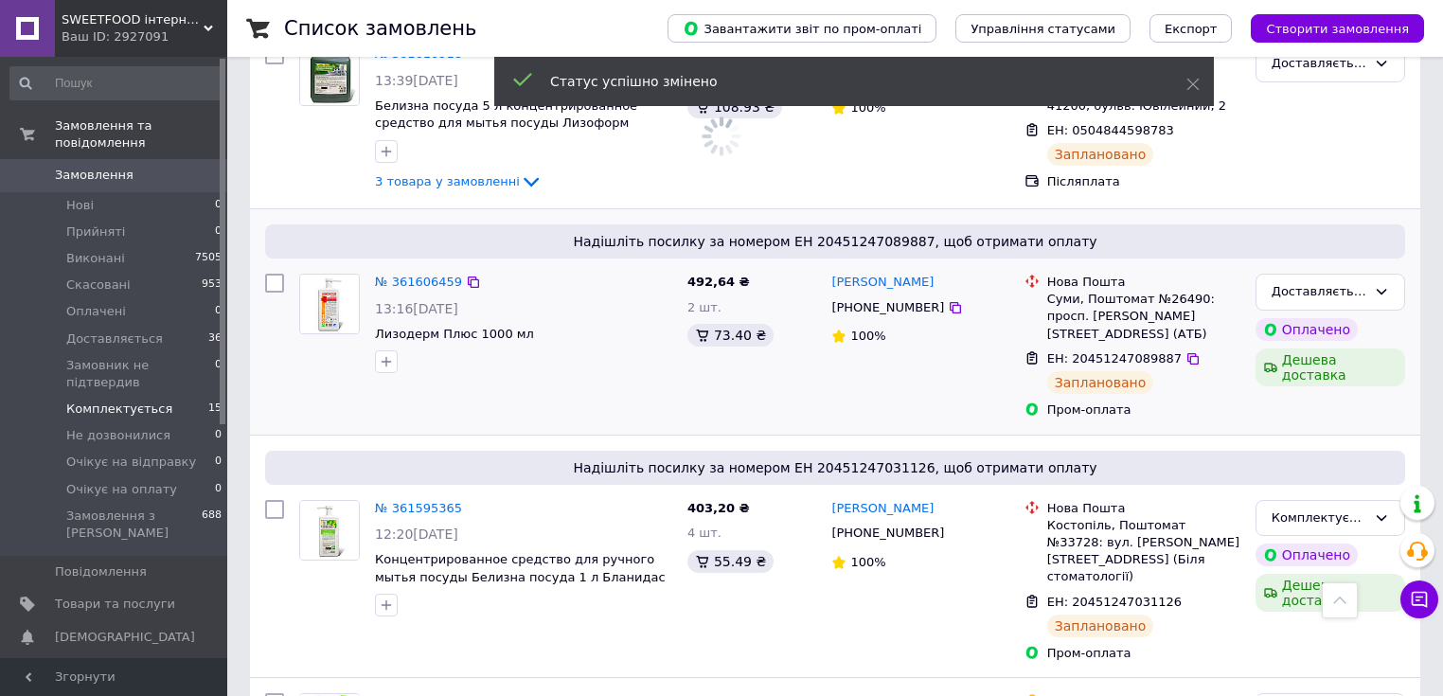
scroll to position [1060, 0]
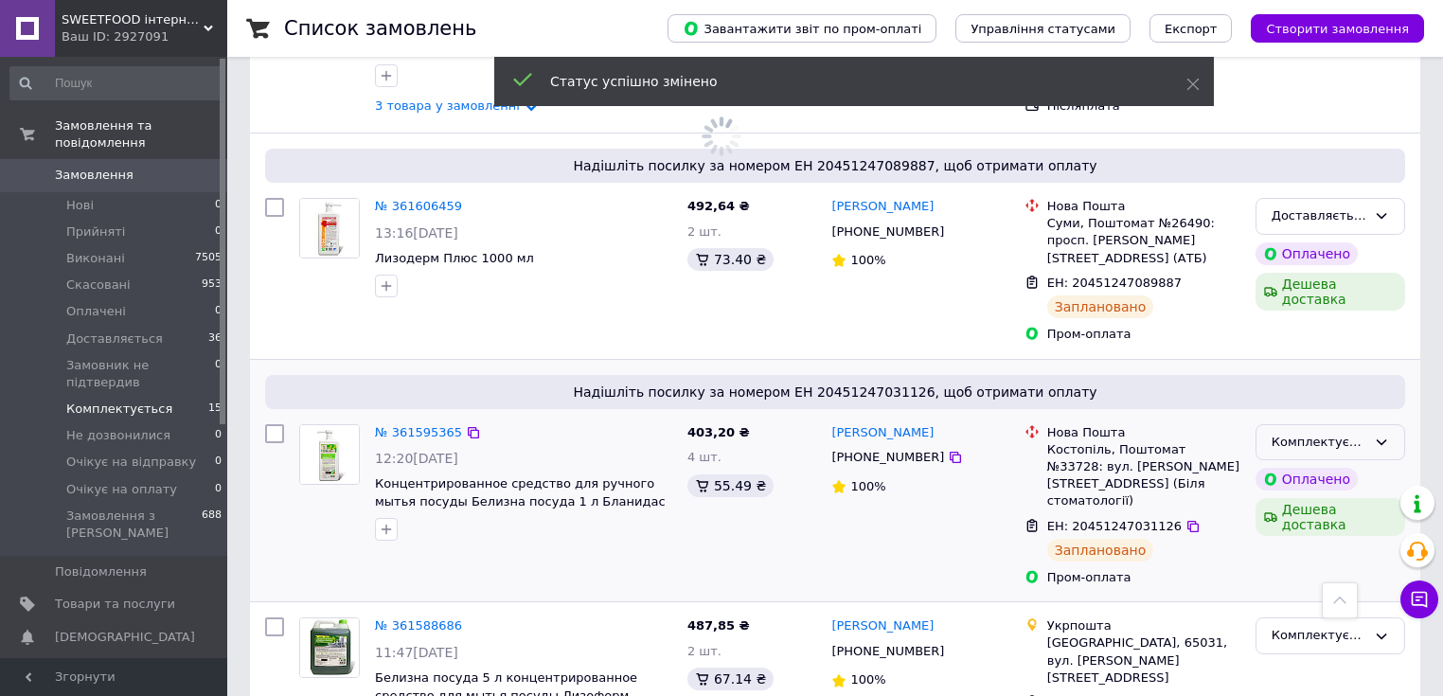
click at [1381, 439] on icon at bounding box center [1381, 442] width 10 height 6
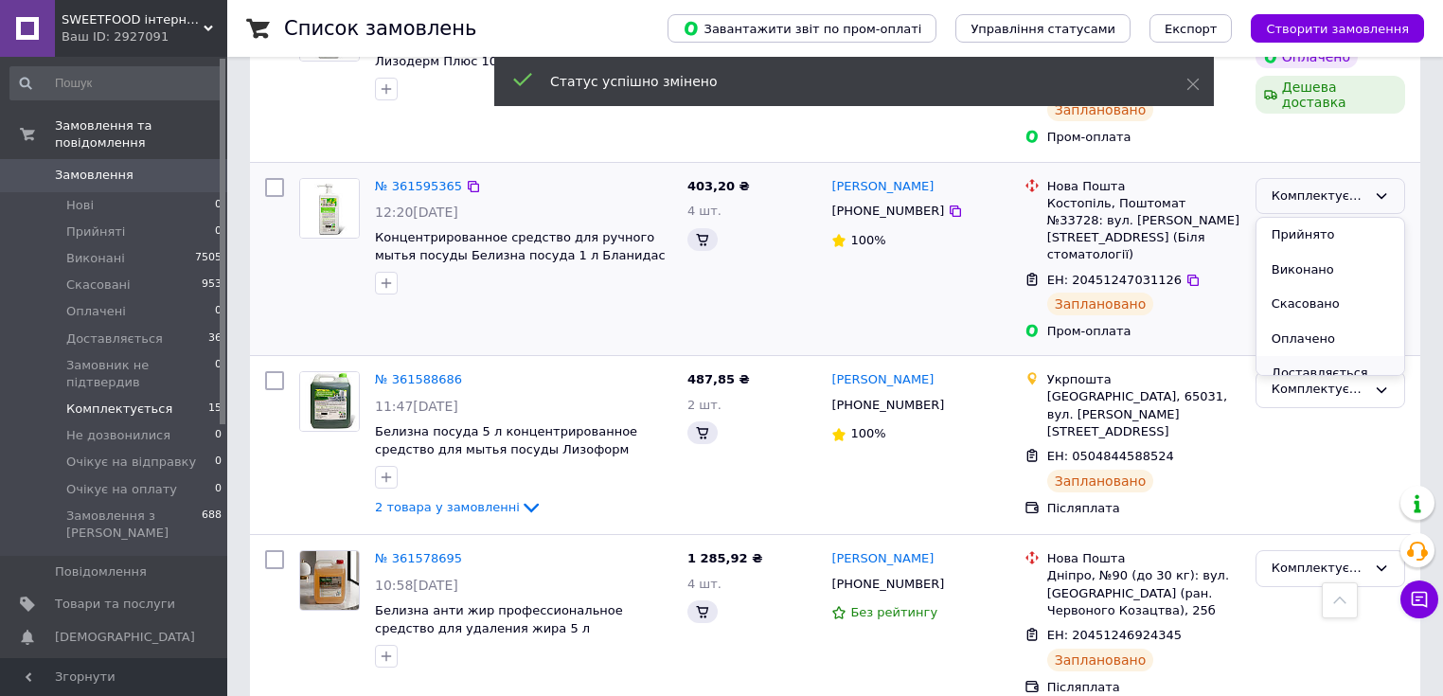
scroll to position [76, 0]
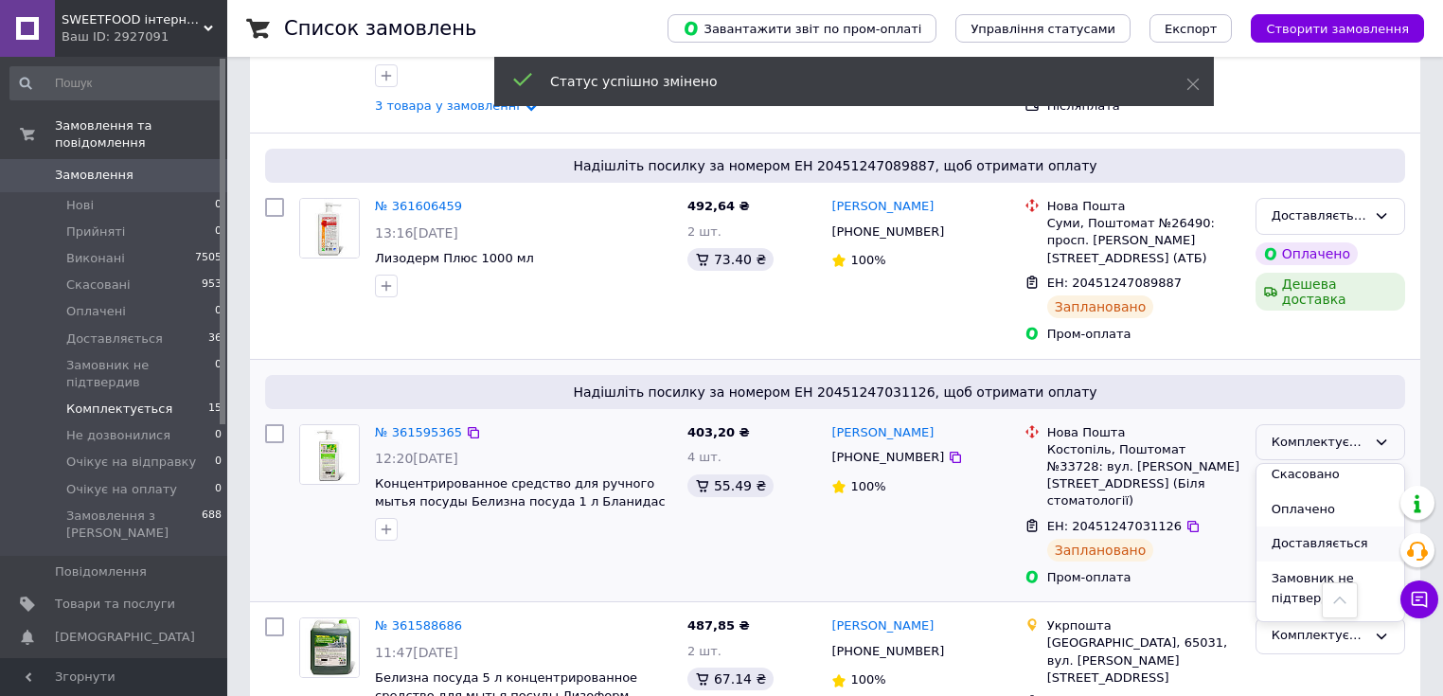
click at [1333, 526] on li "Доставляється" at bounding box center [1330, 543] width 148 height 35
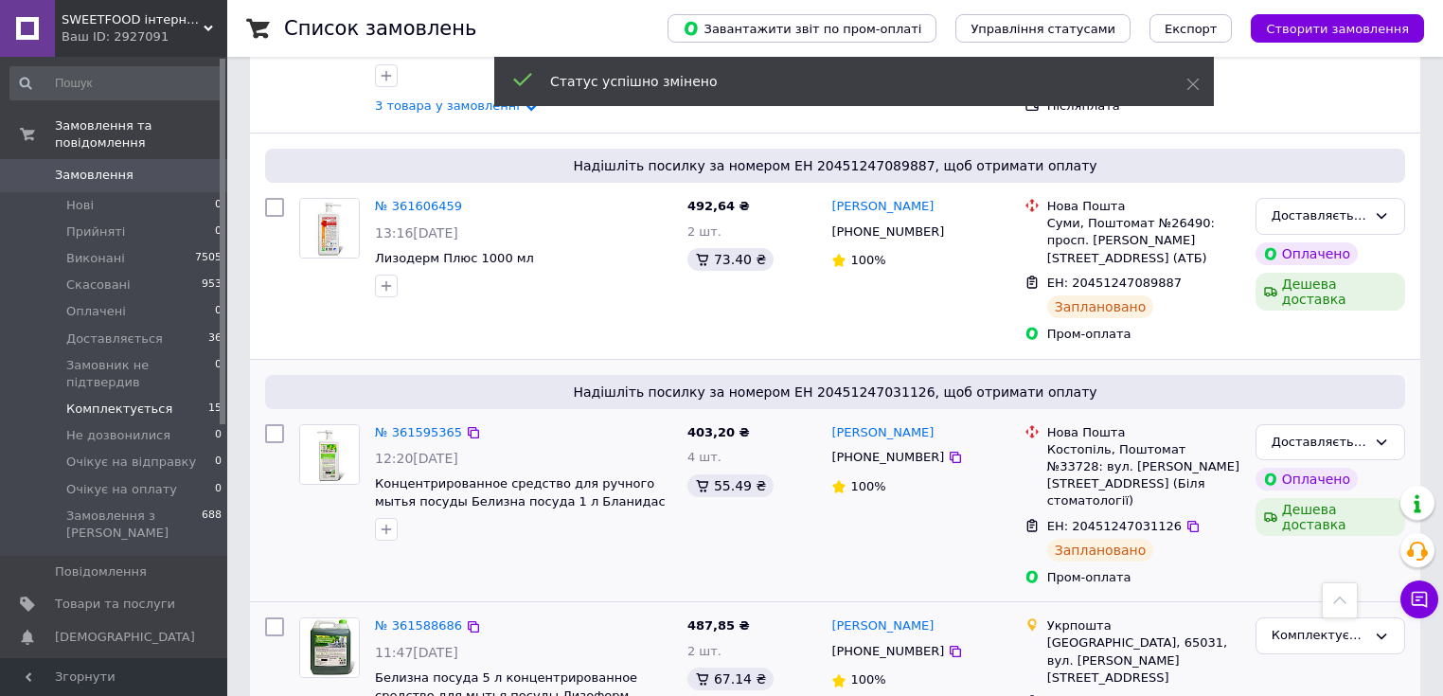
scroll to position [1287, 0]
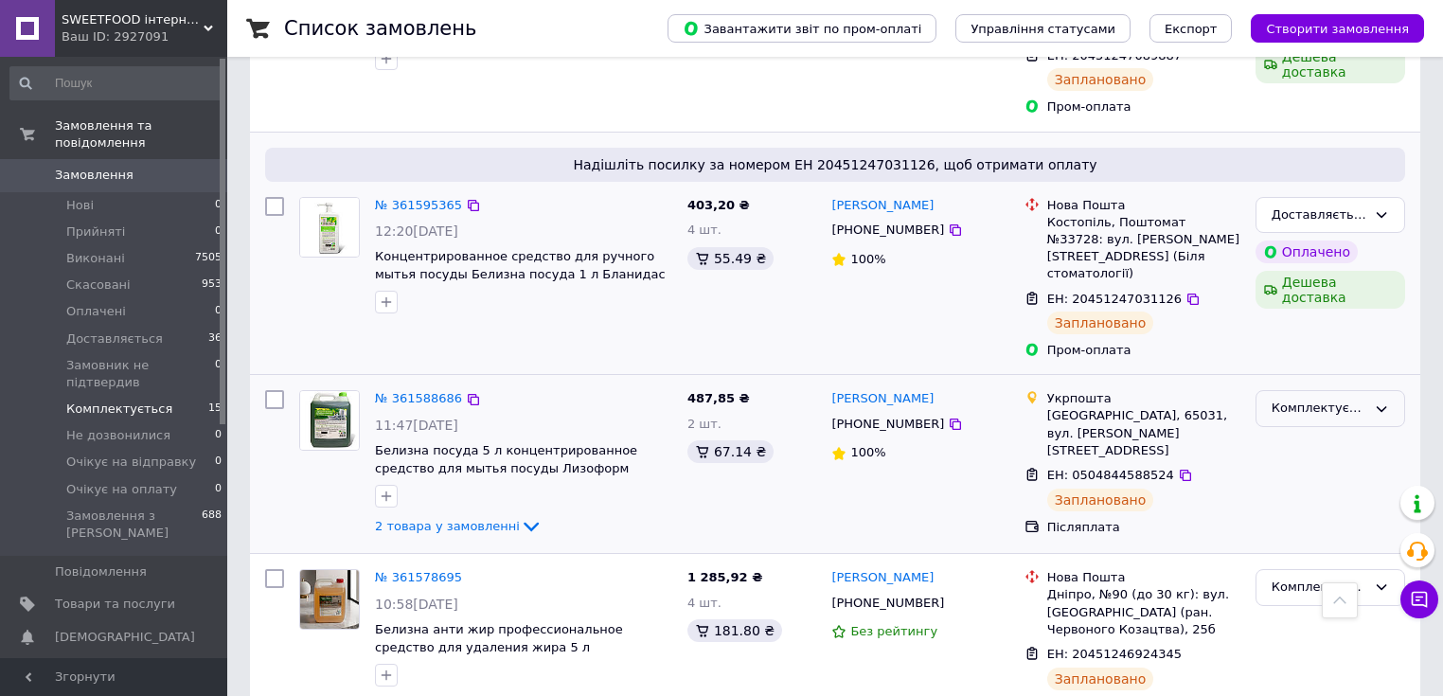
click at [1346, 398] on div "Комплектується" at bounding box center [1318, 408] width 95 height 20
click at [1327, 493] on li "Доставляється" at bounding box center [1330, 510] width 148 height 35
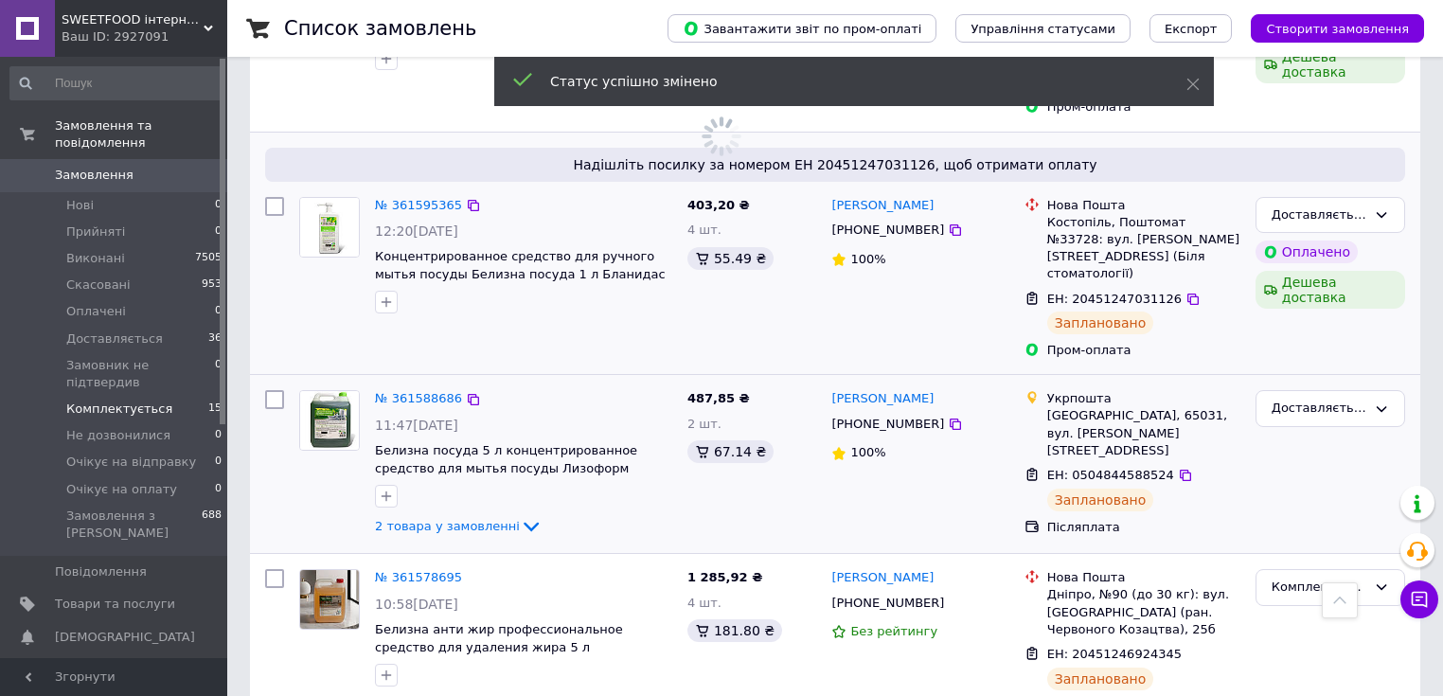
scroll to position [1363, 0]
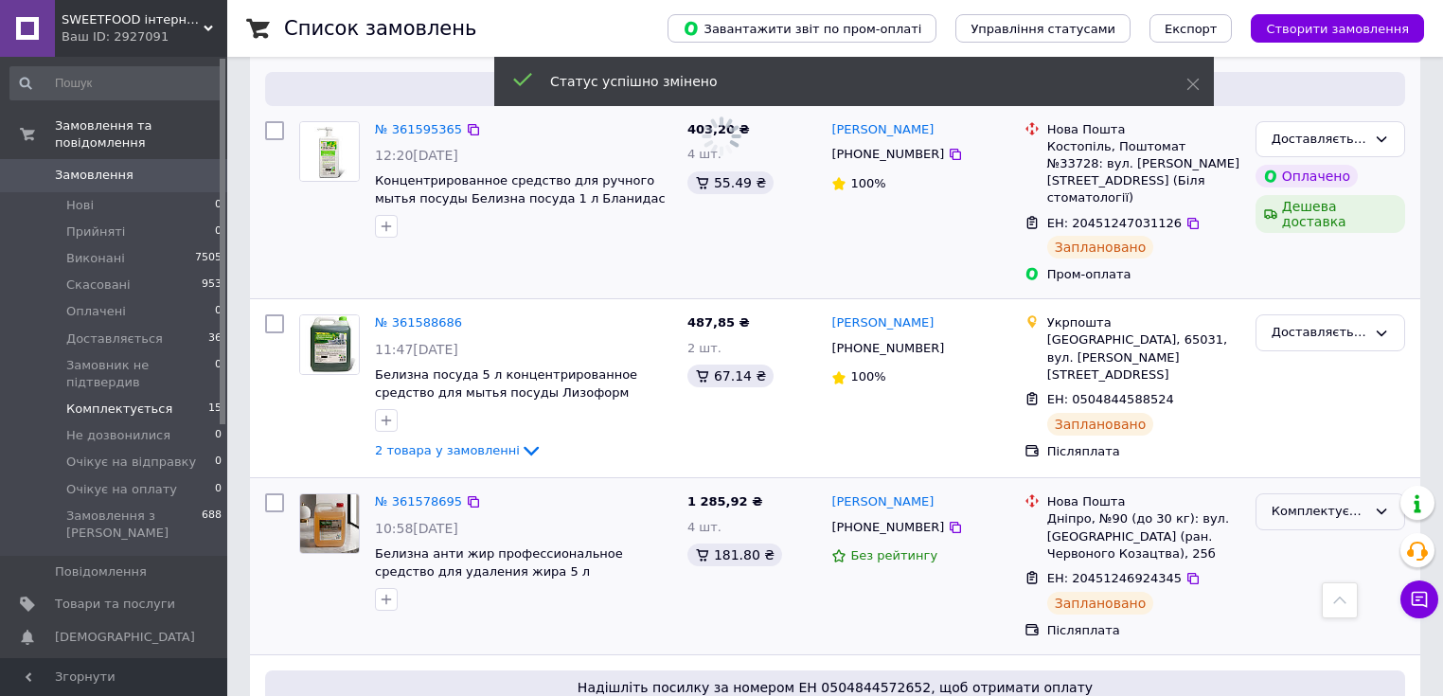
click at [1323, 502] on div "Комплектується" at bounding box center [1318, 512] width 95 height 20
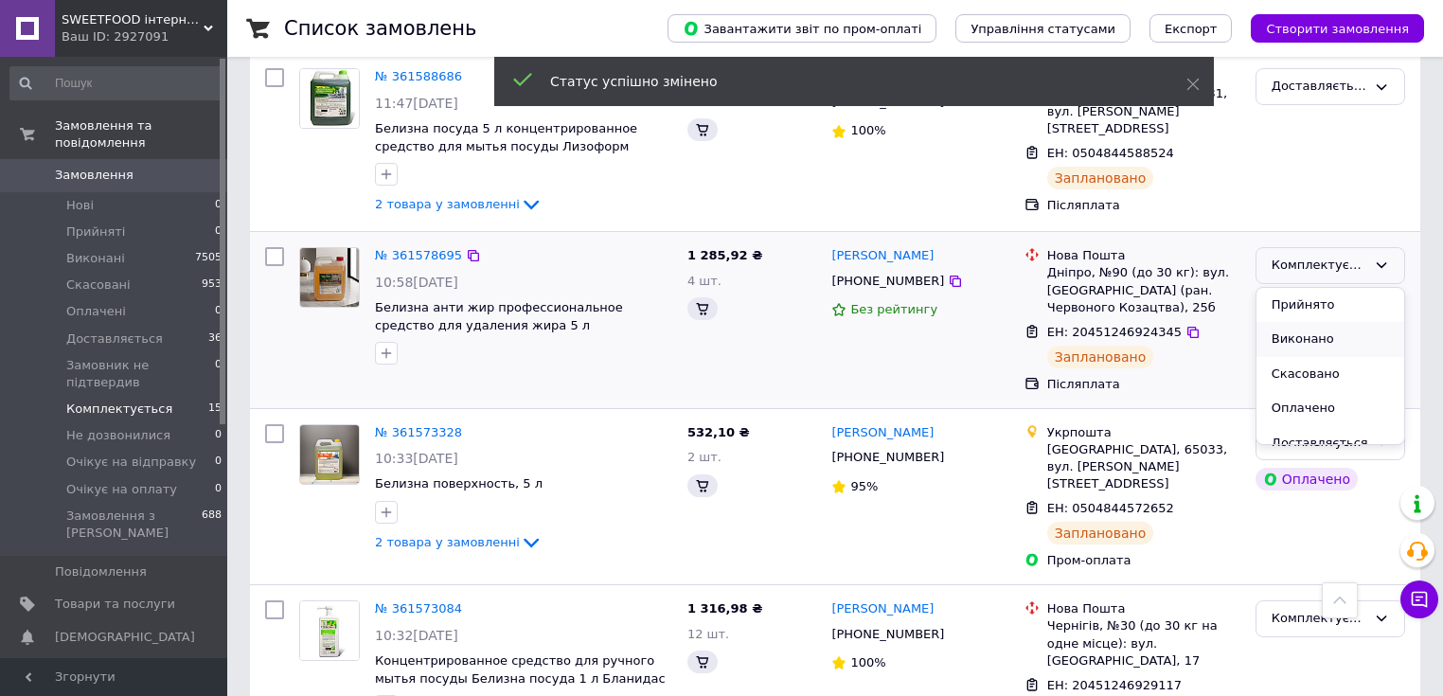
scroll to position [76, 0]
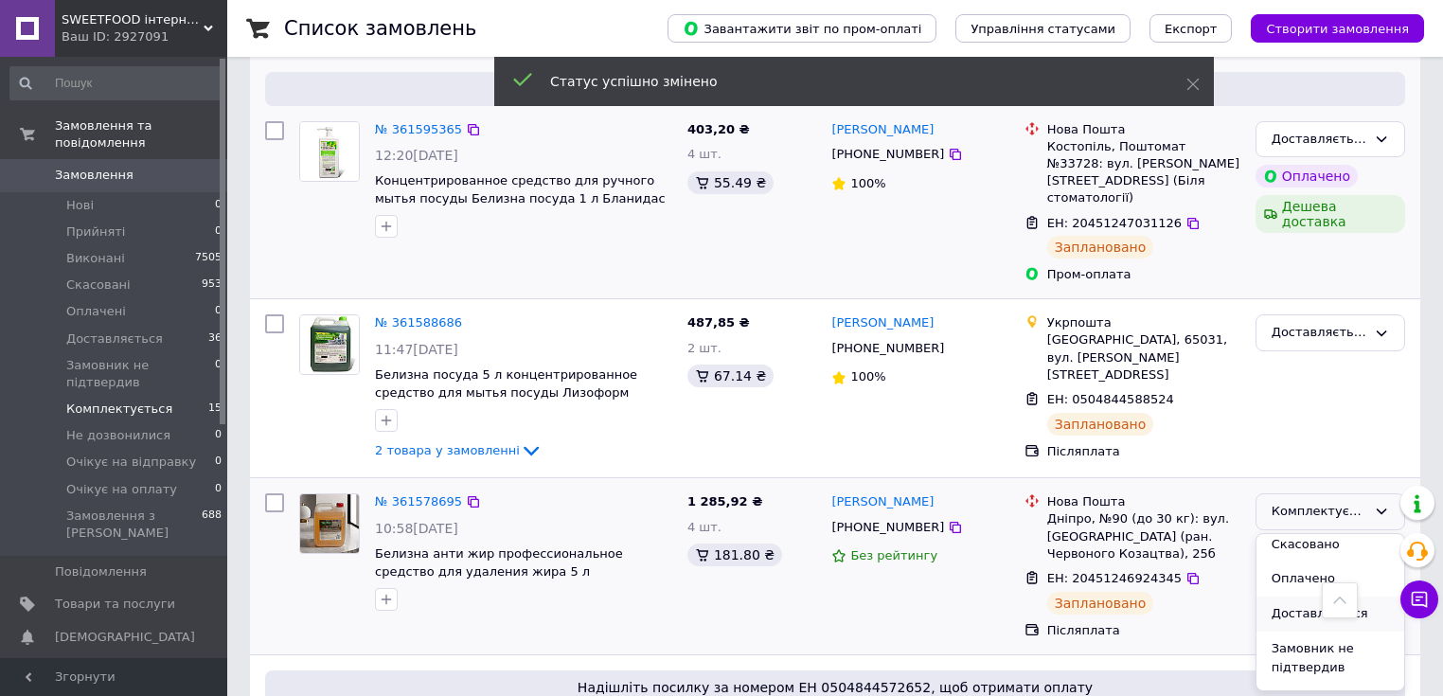
click at [1321, 596] on li "Доставляється" at bounding box center [1330, 613] width 148 height 35
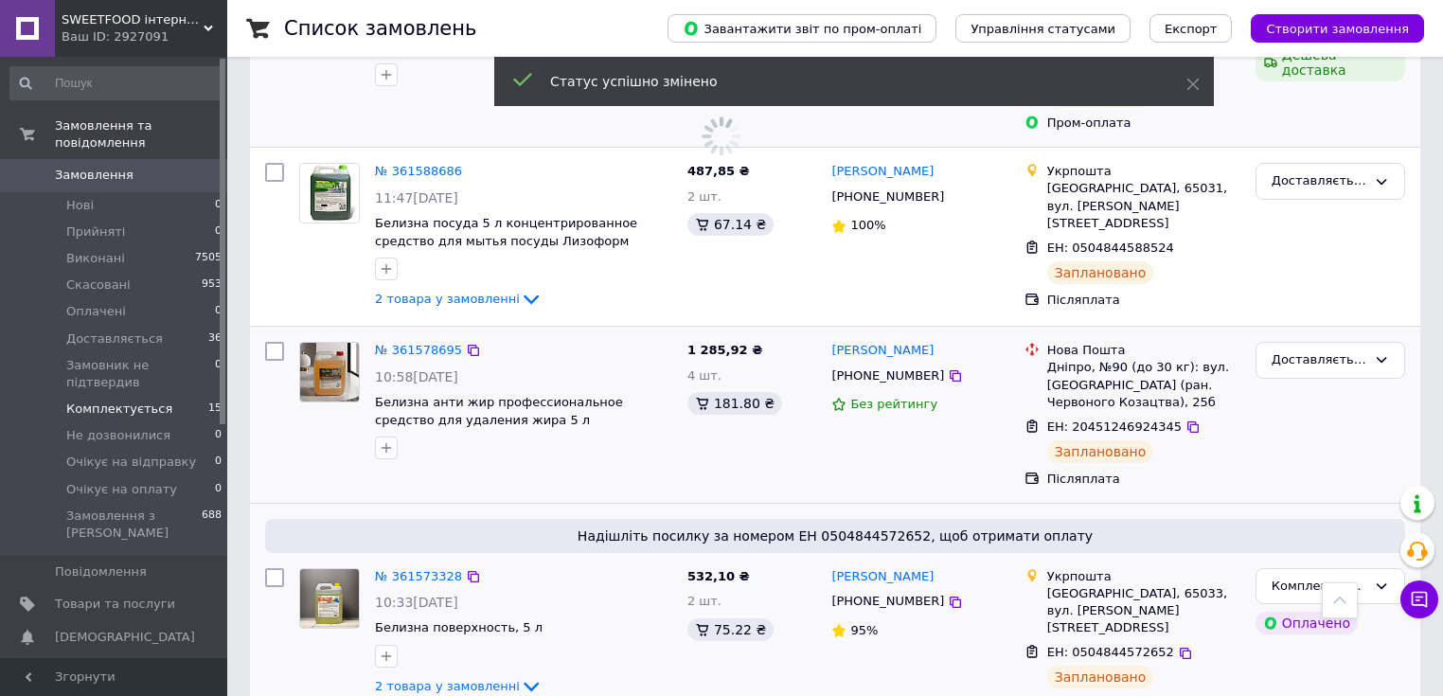
scroll to position [1590, 0]
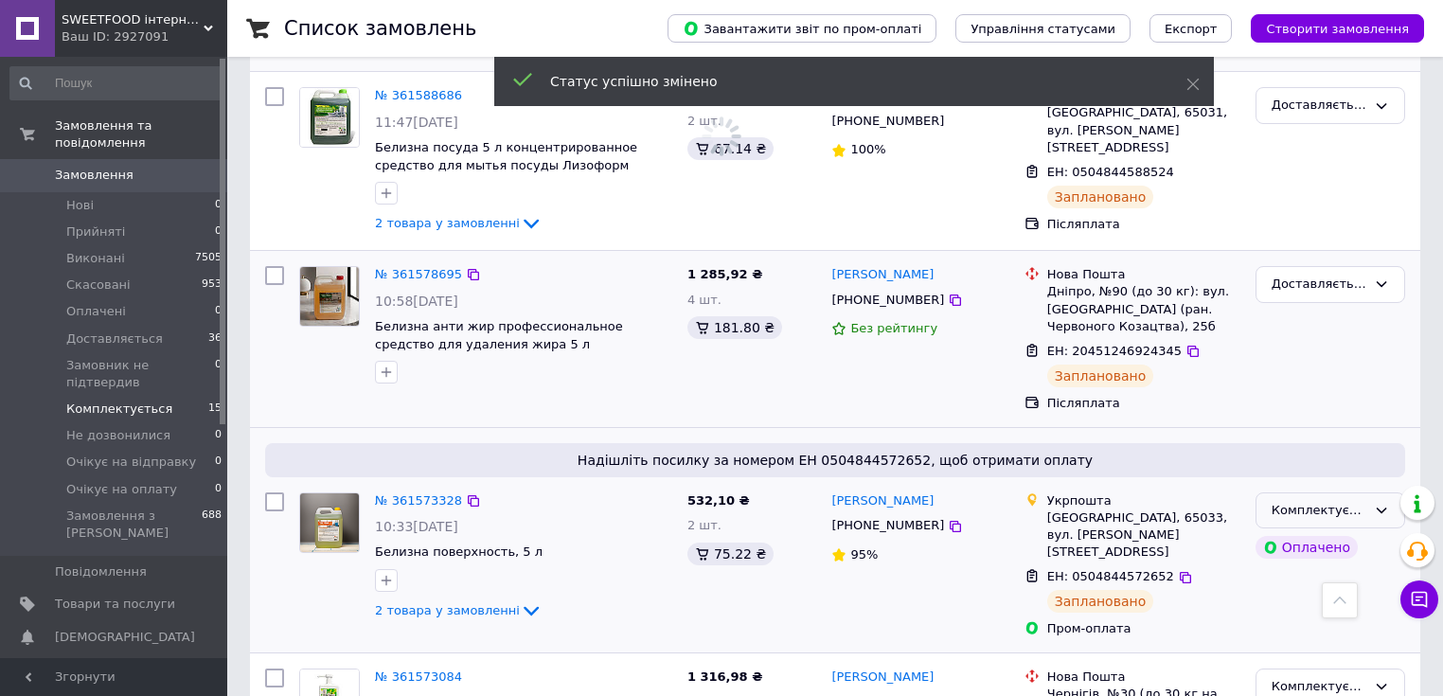
click at [1375, 485] on div "Комплектується Оплачено" at bounding box center [1330, 565] width 165 height 161
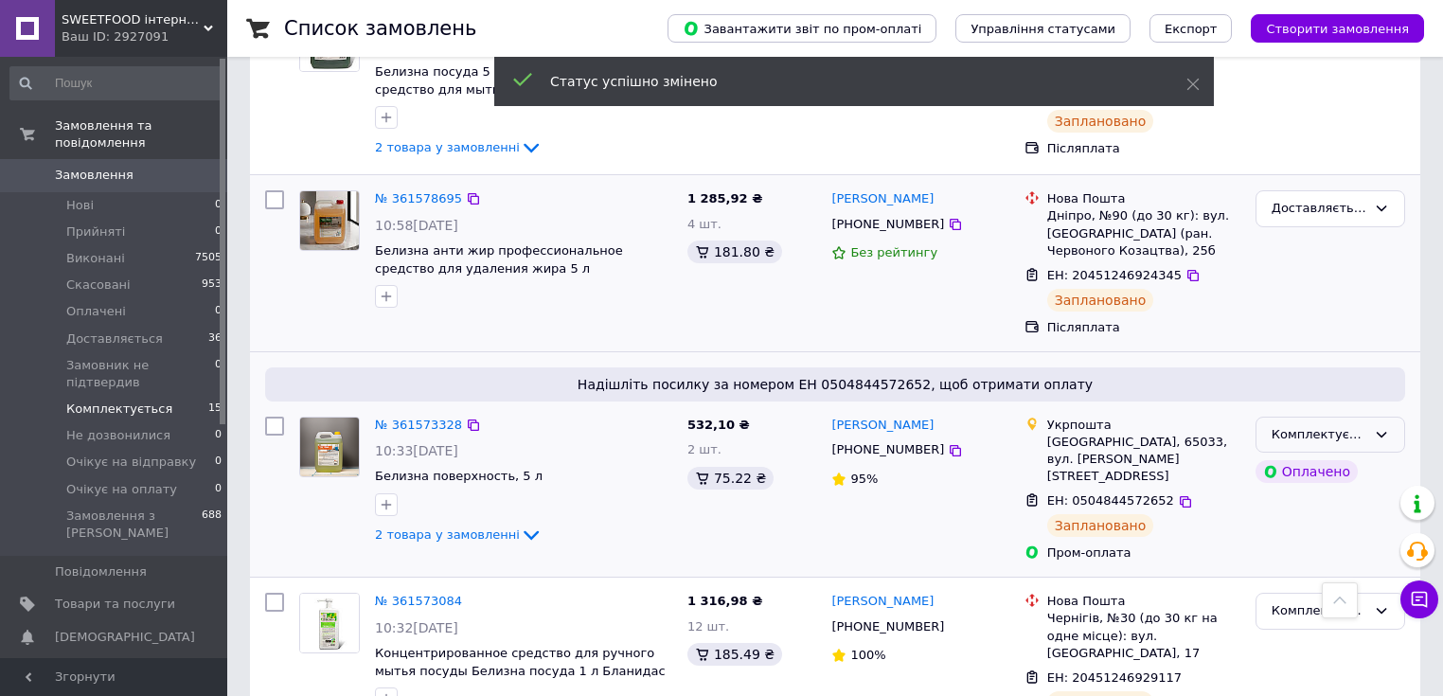
click at [1386, 416] on div "Комплектується" at bounding box center [1330, 434] width 150 height 37
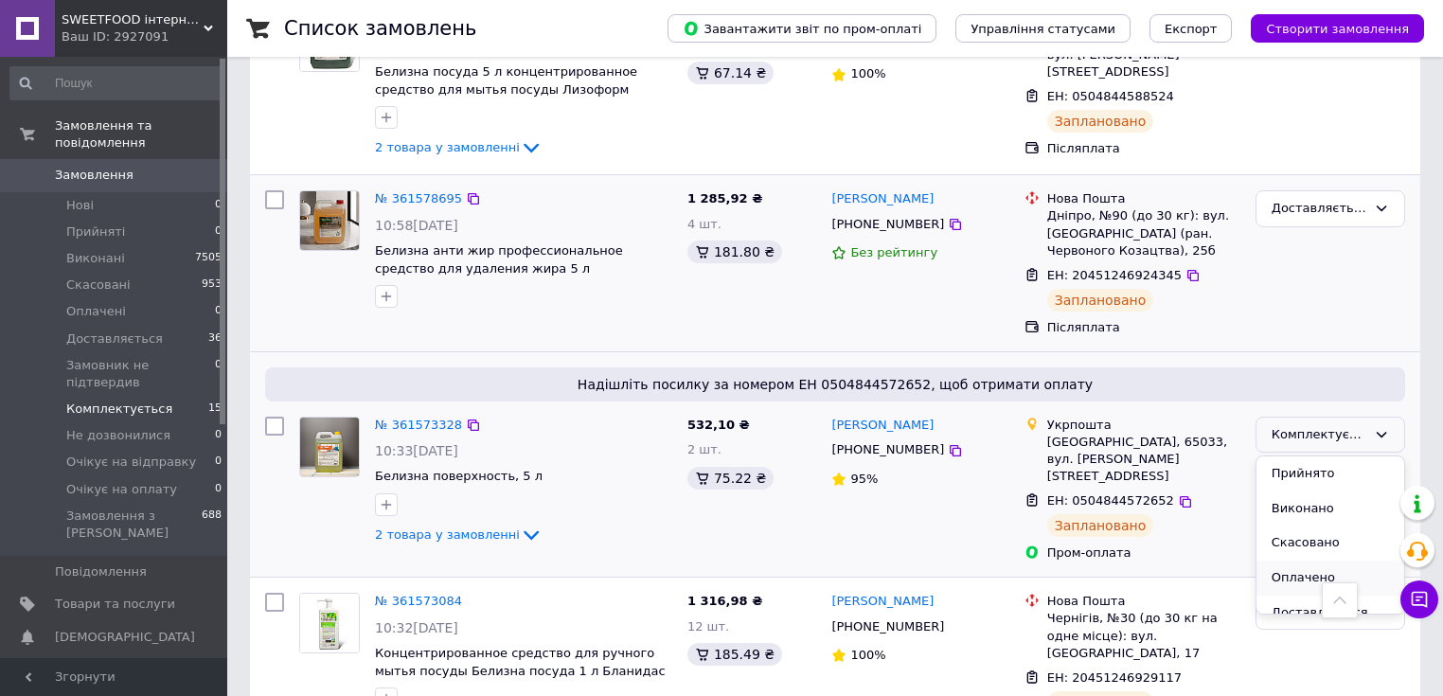
scroll to position [76, 0]
click at [1329, 520] on li "Доставляється" at bounding box center [1330, 537] width 148 height 35
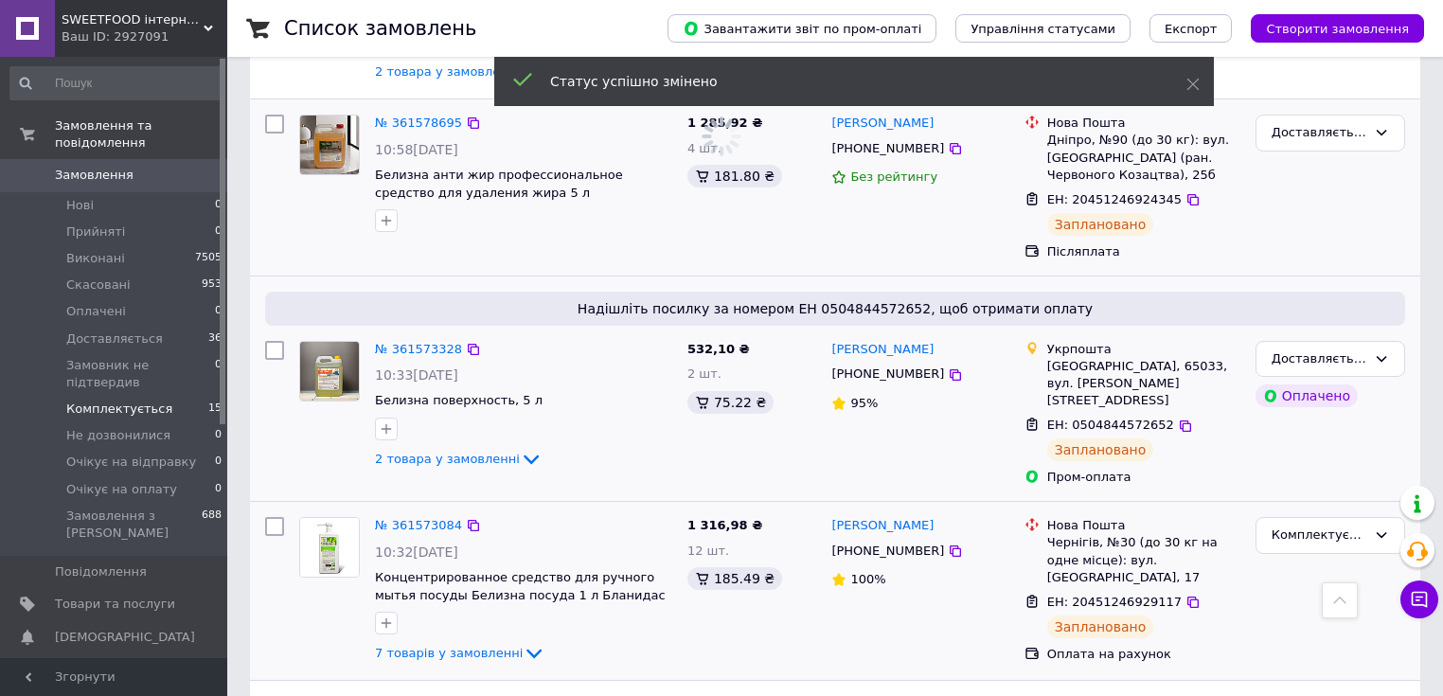
scroll to position [0, 0]
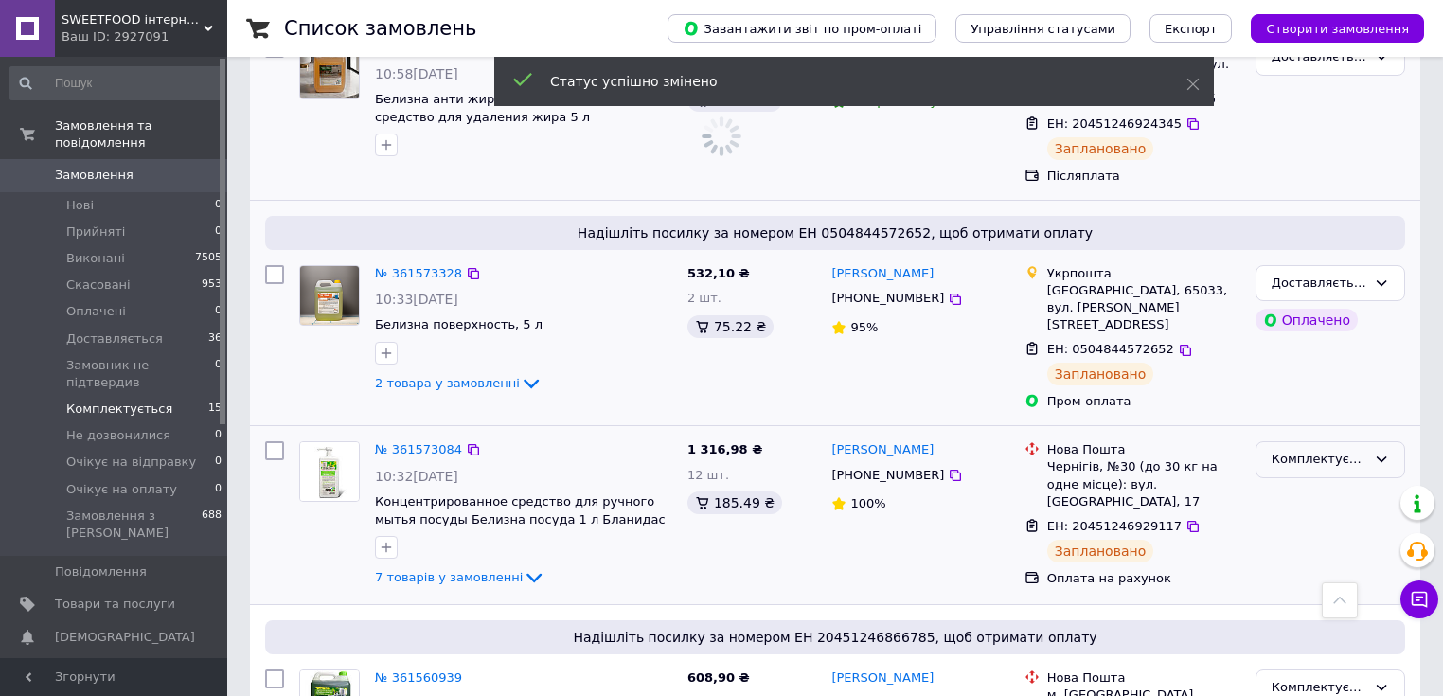
click at [1328, 450] on div "Комплектується" at bounding box center [1318, 460] width 95 height 20
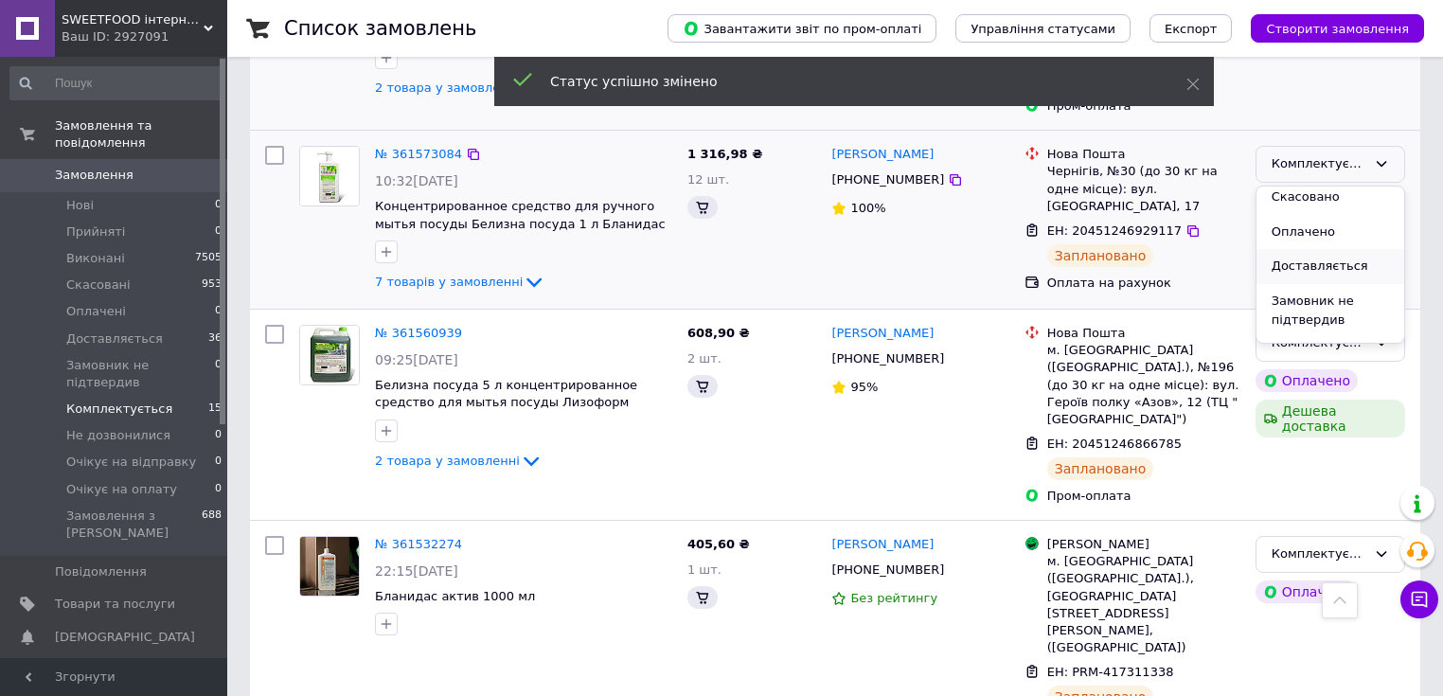
click at [1331, 344] on ul "Прийнято Виконано Скасовано Оплачено Доставляється Замовник не підтвердив Не до…" at bounding box center [1330, 264] width 148 height 157
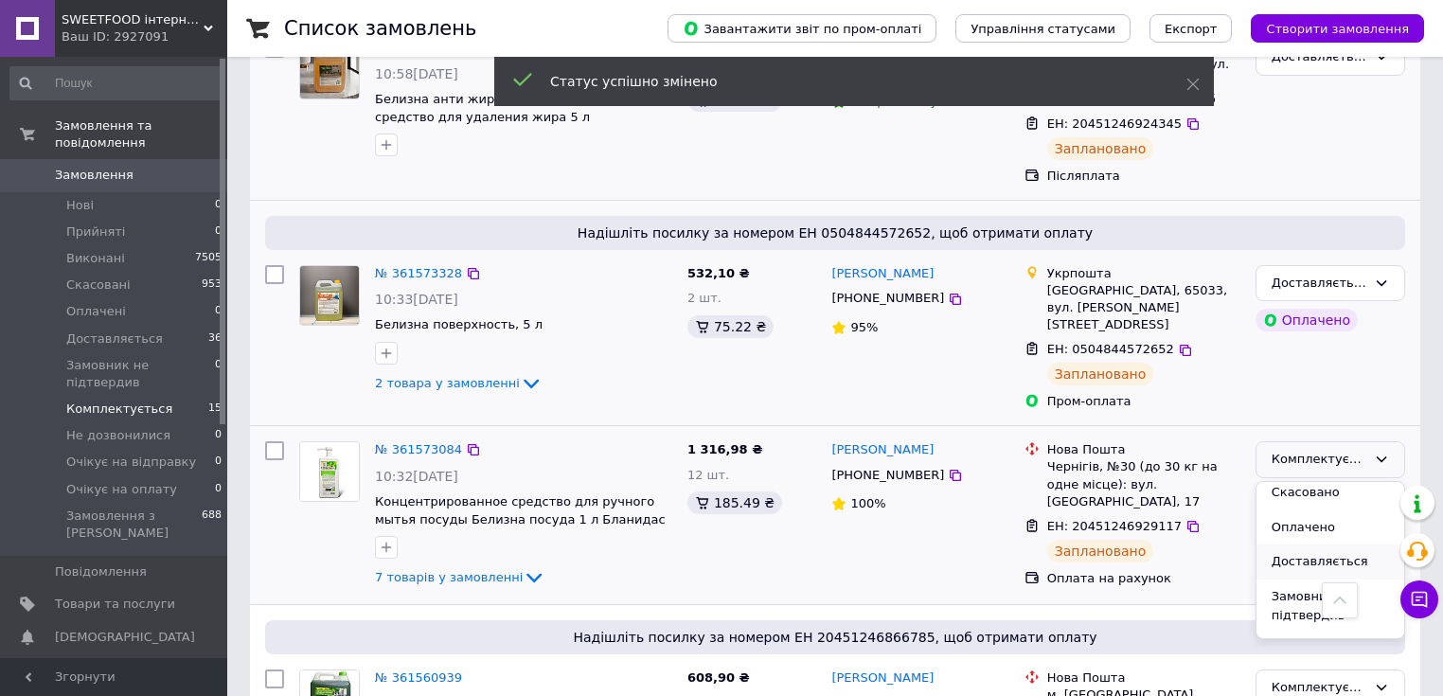
click at [1331, 544] on li "Доставляється" at bounding box center [1330, 561] width 148 height 35
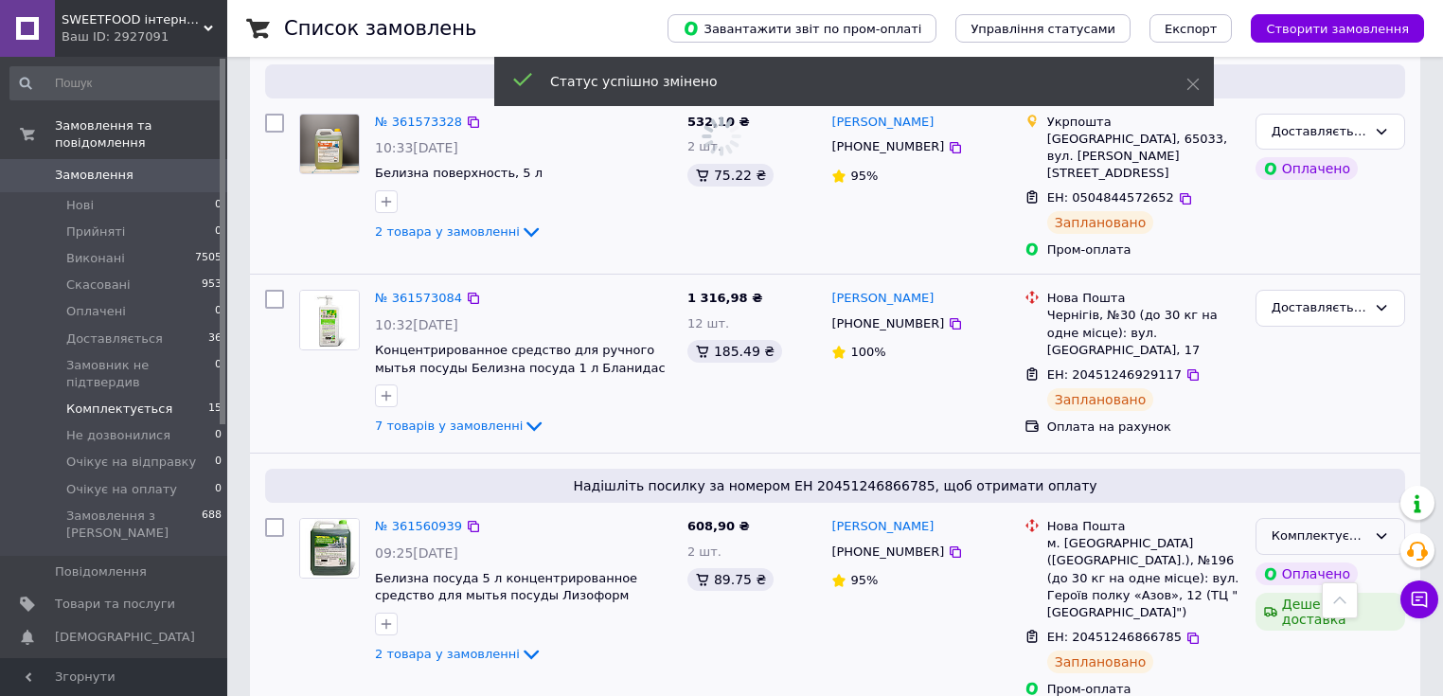
click at [1375, 518] on div "Комплектується" at bounding box center [1330, 536] width 150 height 37
click at [1317, 621] on li "Доставляється" at bounding box center [1330, 638] width 148 height 35
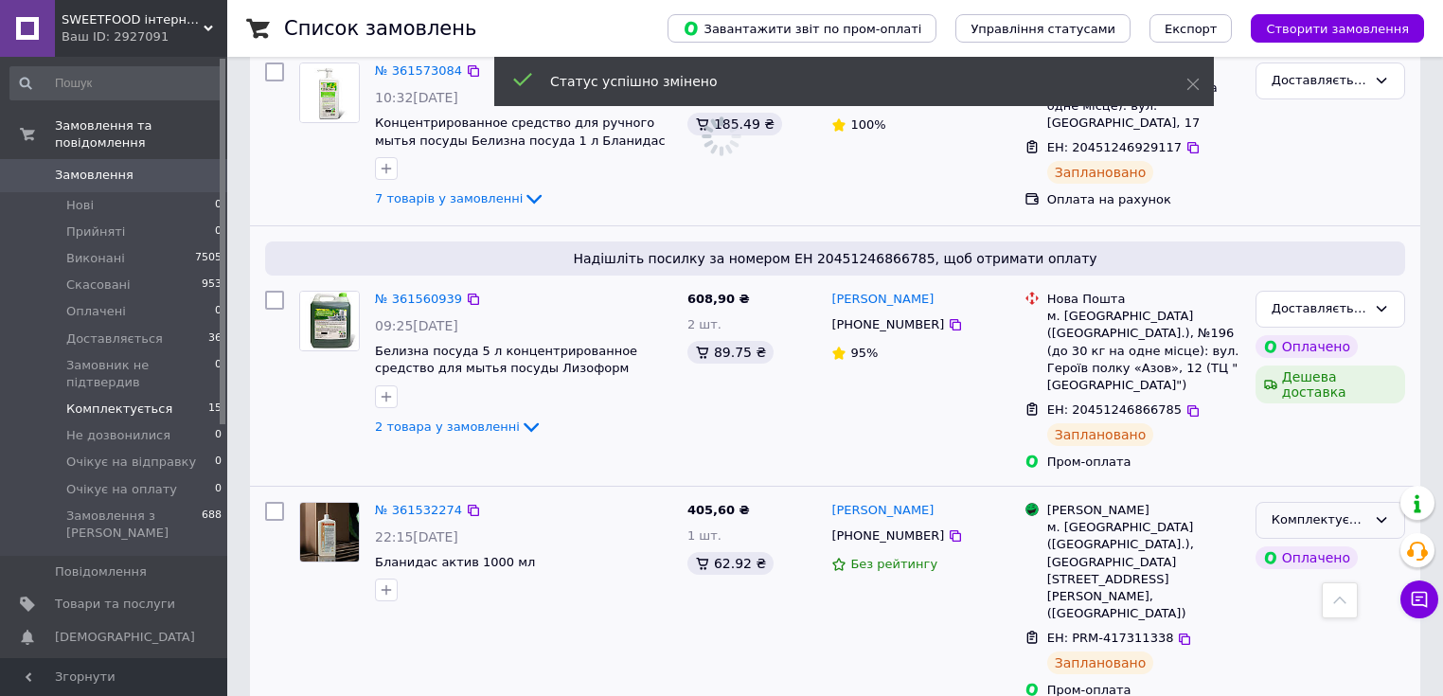
click at [1359, 502] on div "Комплектується" at bounding box center [1330, 520] width 150 height 37
click at [1315, 605] on li "Доставляється" at bounding box center [1330, 622] width 148 height 35
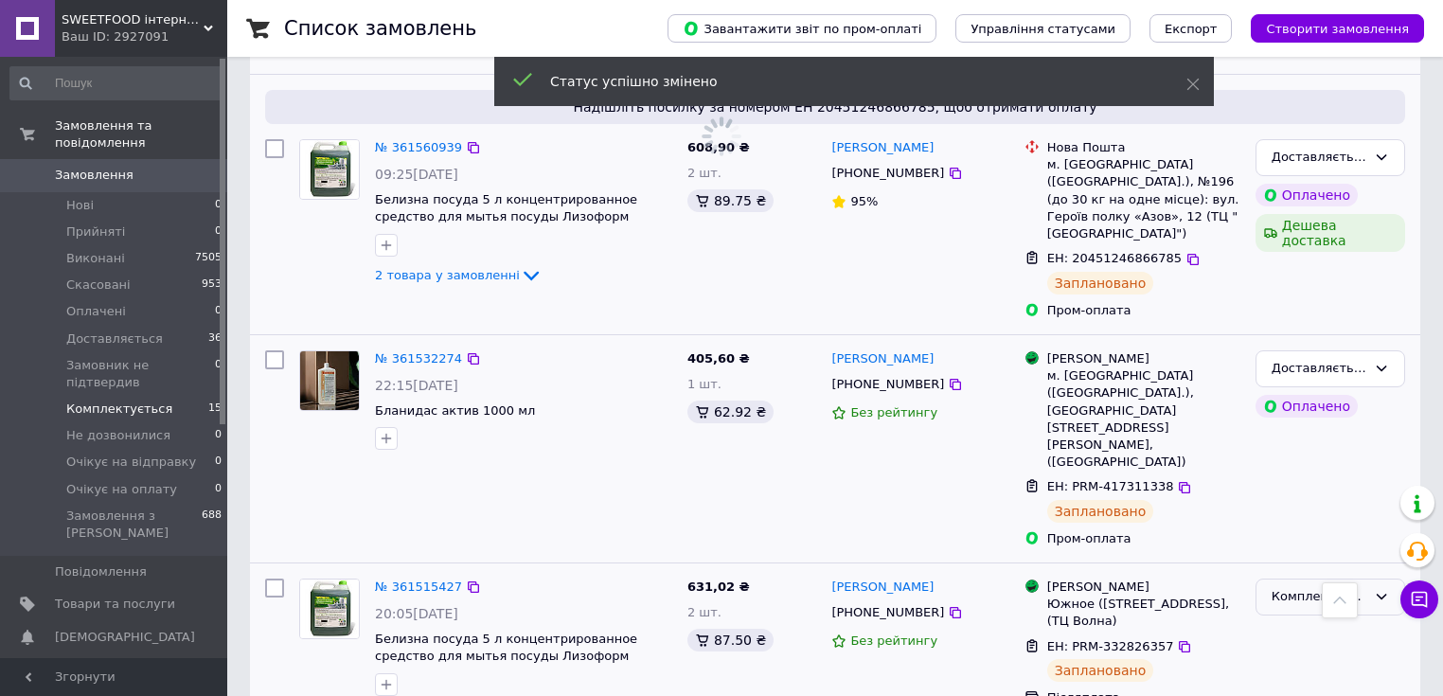
drag, startPoint x: 1362, startPoint y: 440, endPoint x: 1353, endPoint y: 451, distance: 14.8
click at [1359, 587] on div "Комплектується" at bounding box center [1318, 597] width 95 height 20
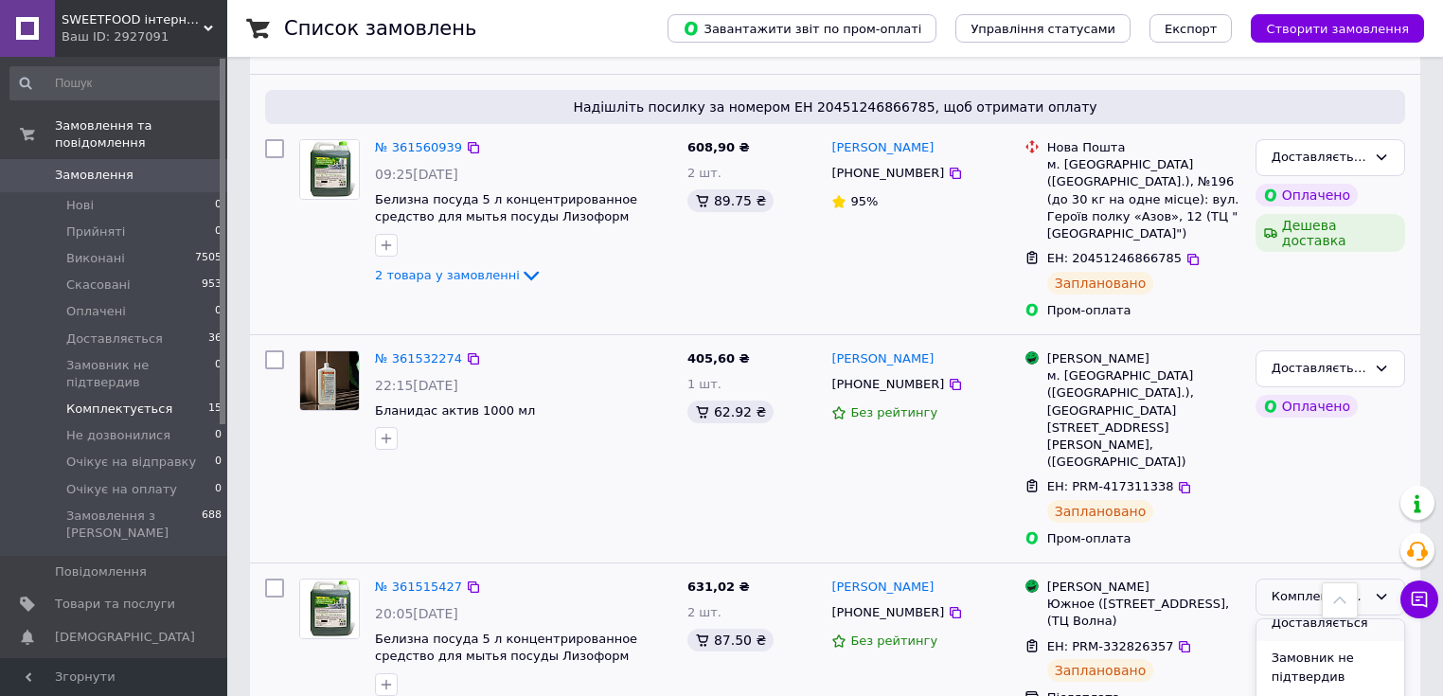
click at [1309, 606] on li "Доставляється" at bounding box center [1330, 623] width 148 height 35
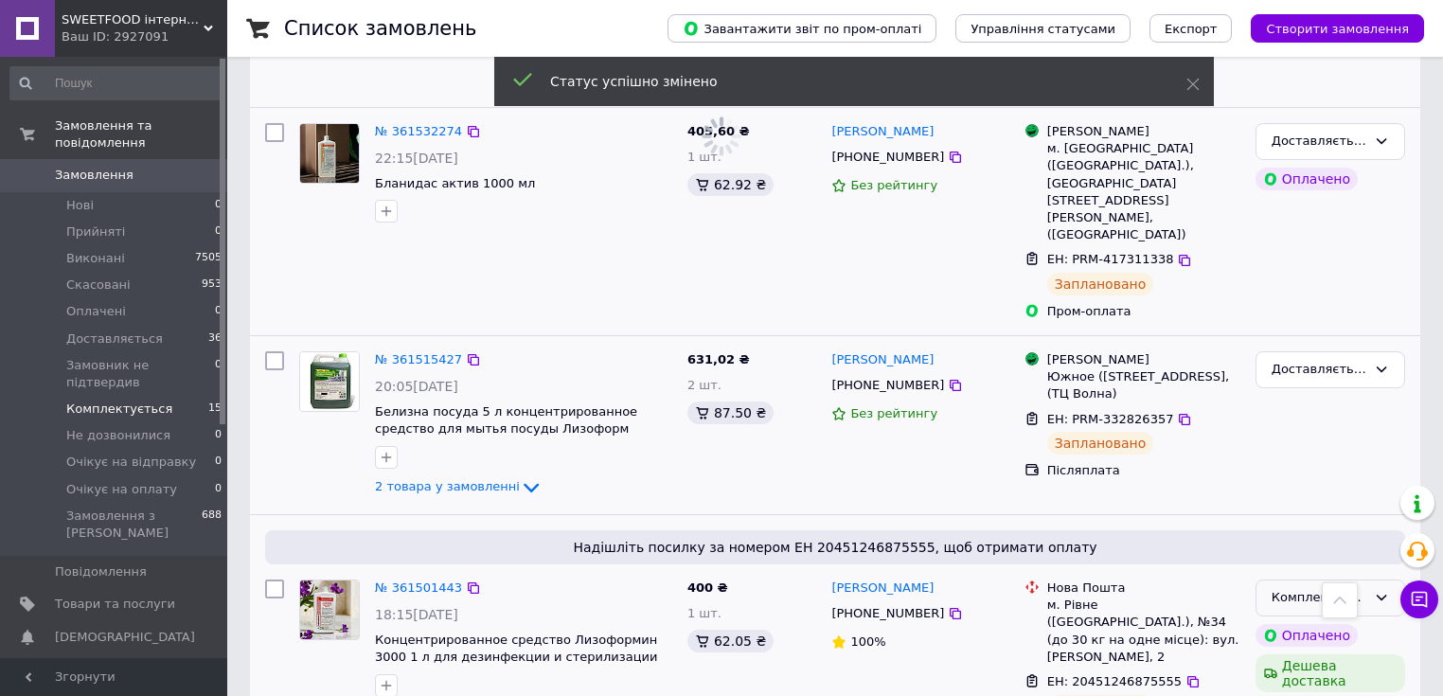
click at [1358, 579] on div "Комплектується" at bounding box center [1330, 597] width 150 height 37
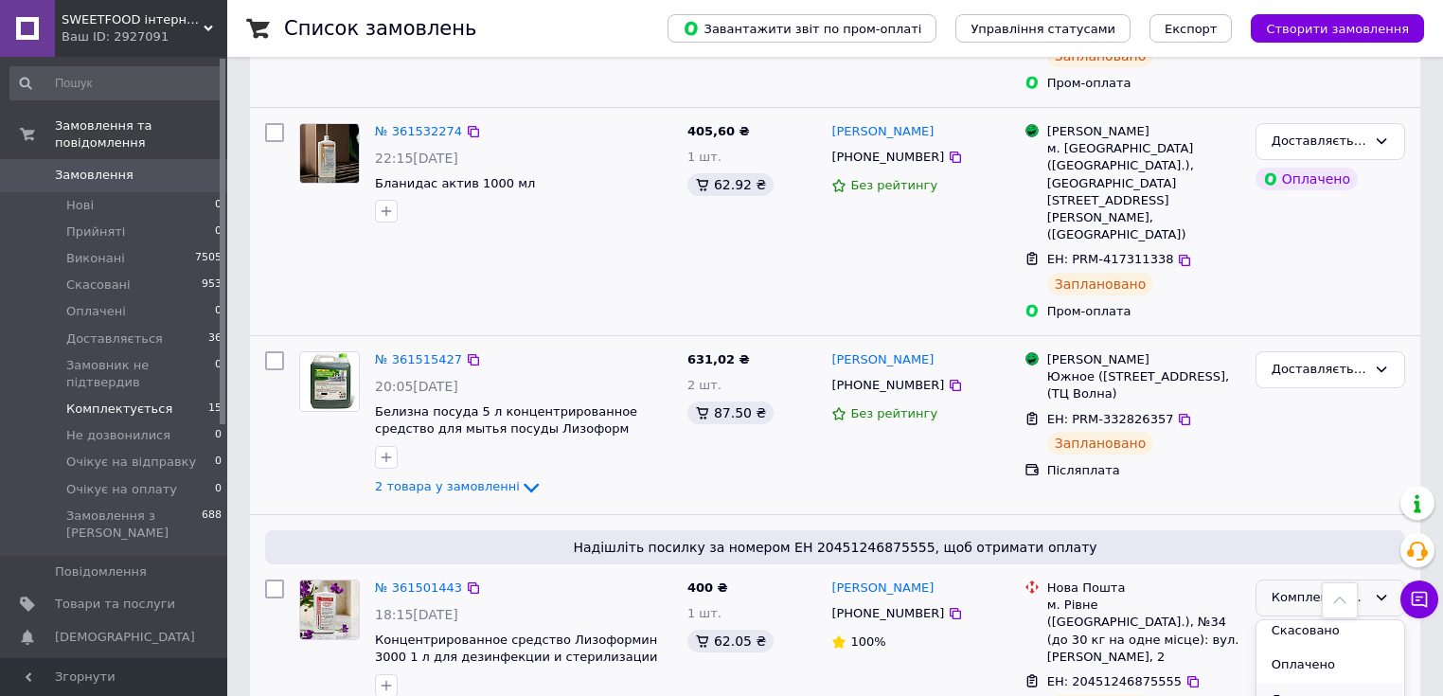
click at [1352, 682] on li "Доставляється" at bounding box center [1330, 699] width 148 height 35
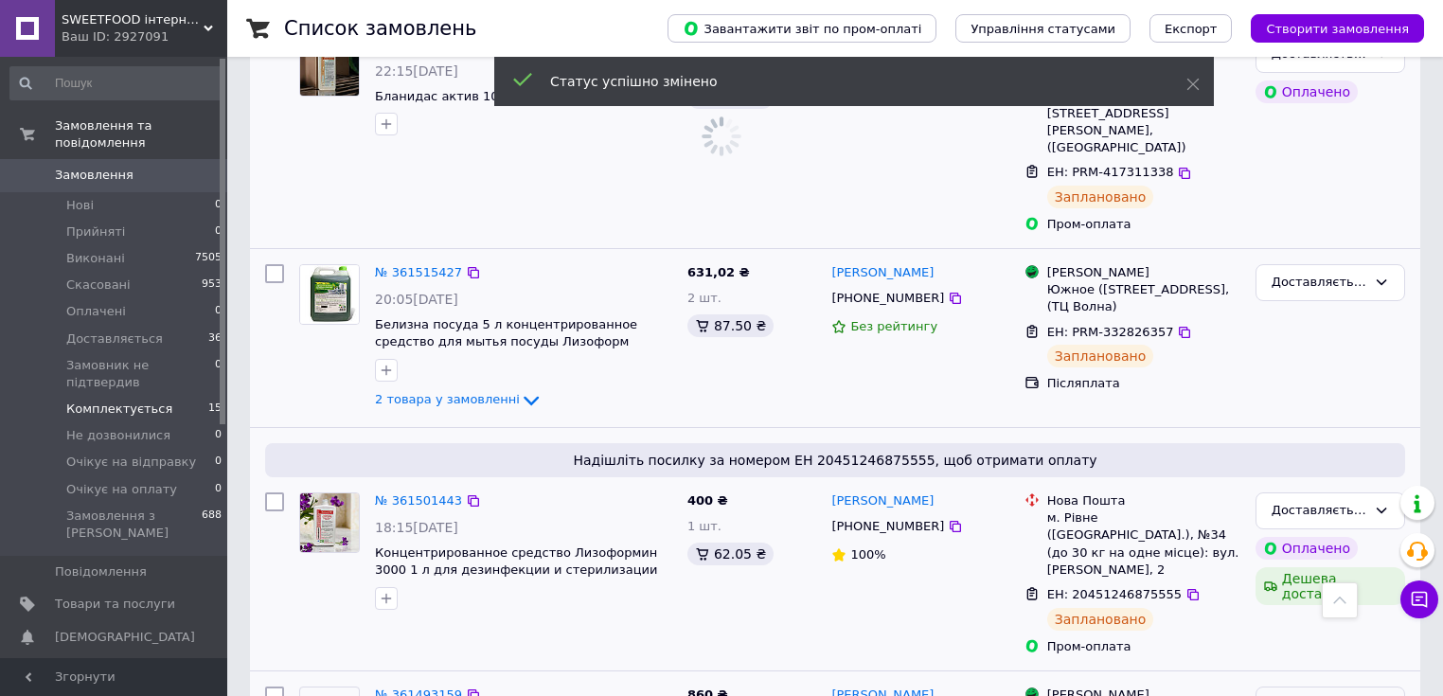
click at [1358, 695] on div "Комплектується" at bounding box center [1318, 705] width 95 height 20
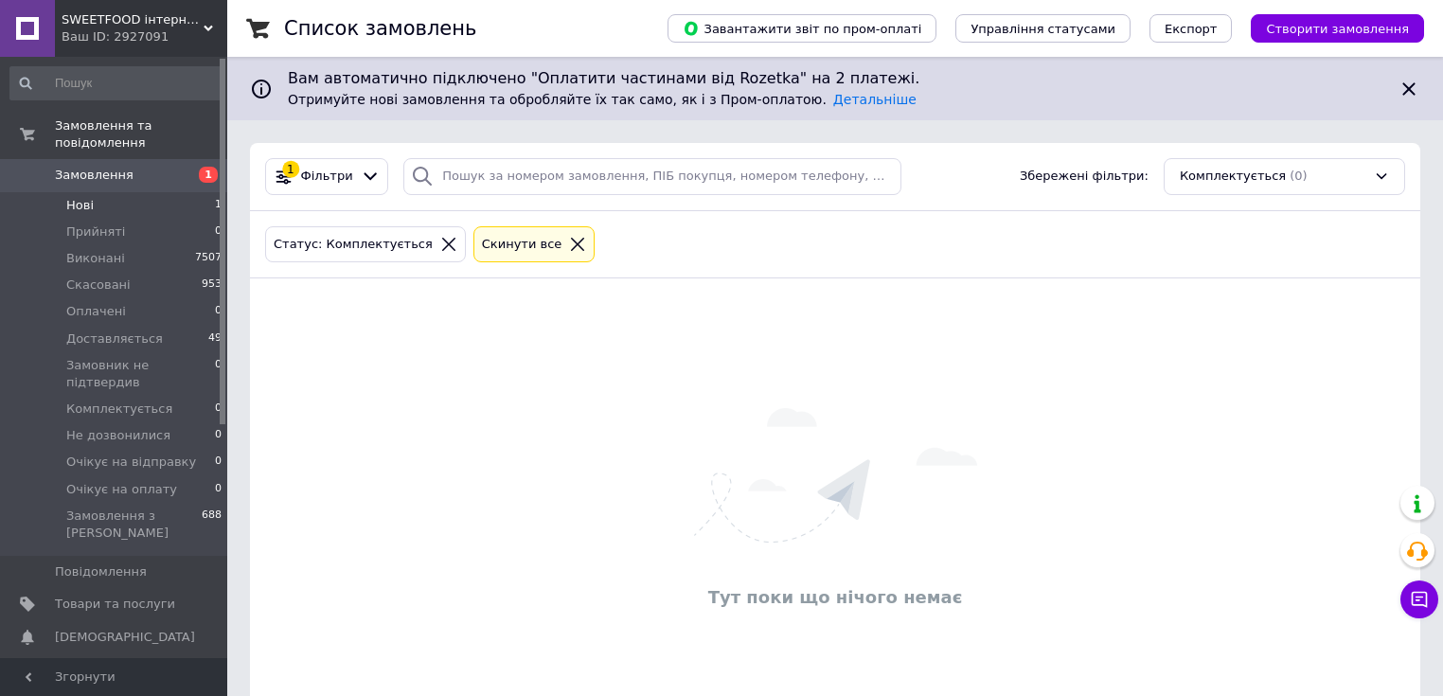
click at [83, 197] on span "Нові" at bounding box center [79, 205] width 27 height 17
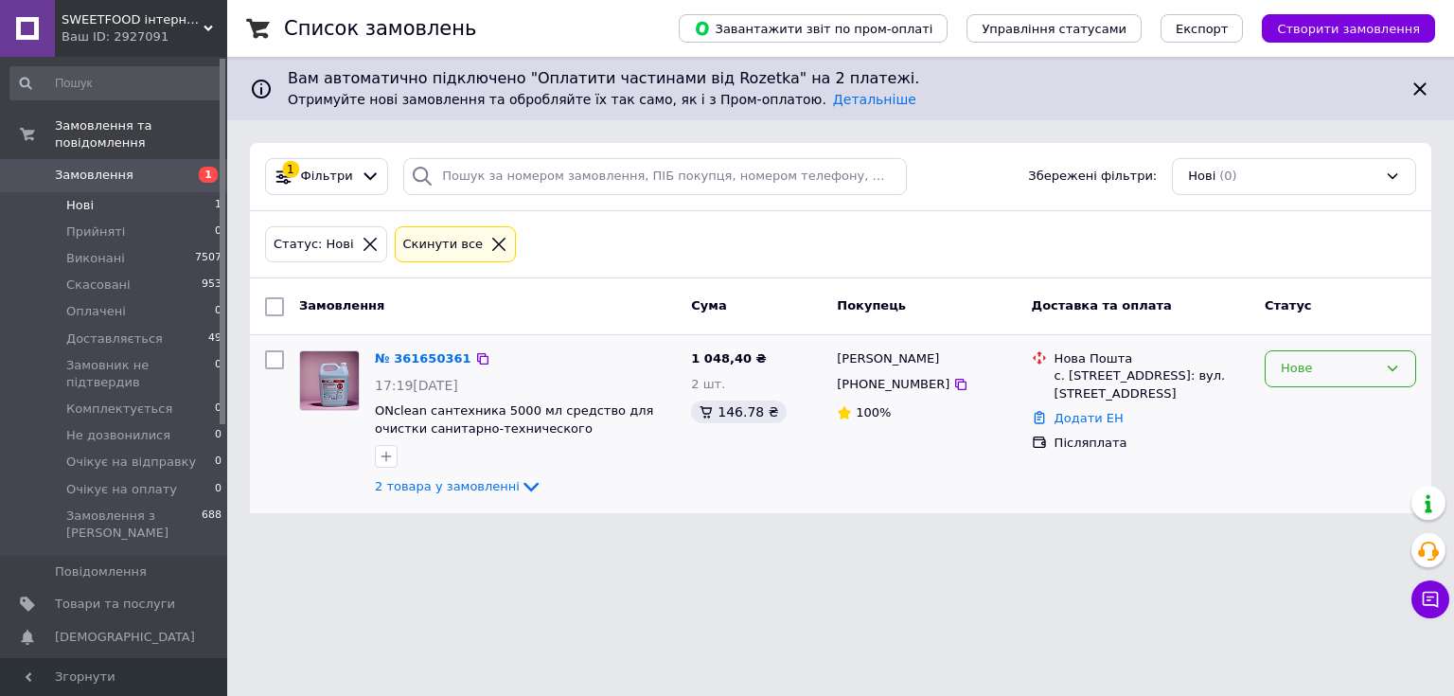
click at [1282, 367] on div "Нове" at bounding box center [1329, 369] width 97 height 20
click at [1299, 401] on li "Прийнято" at bounding box center [1341, 408] width 150 height 35
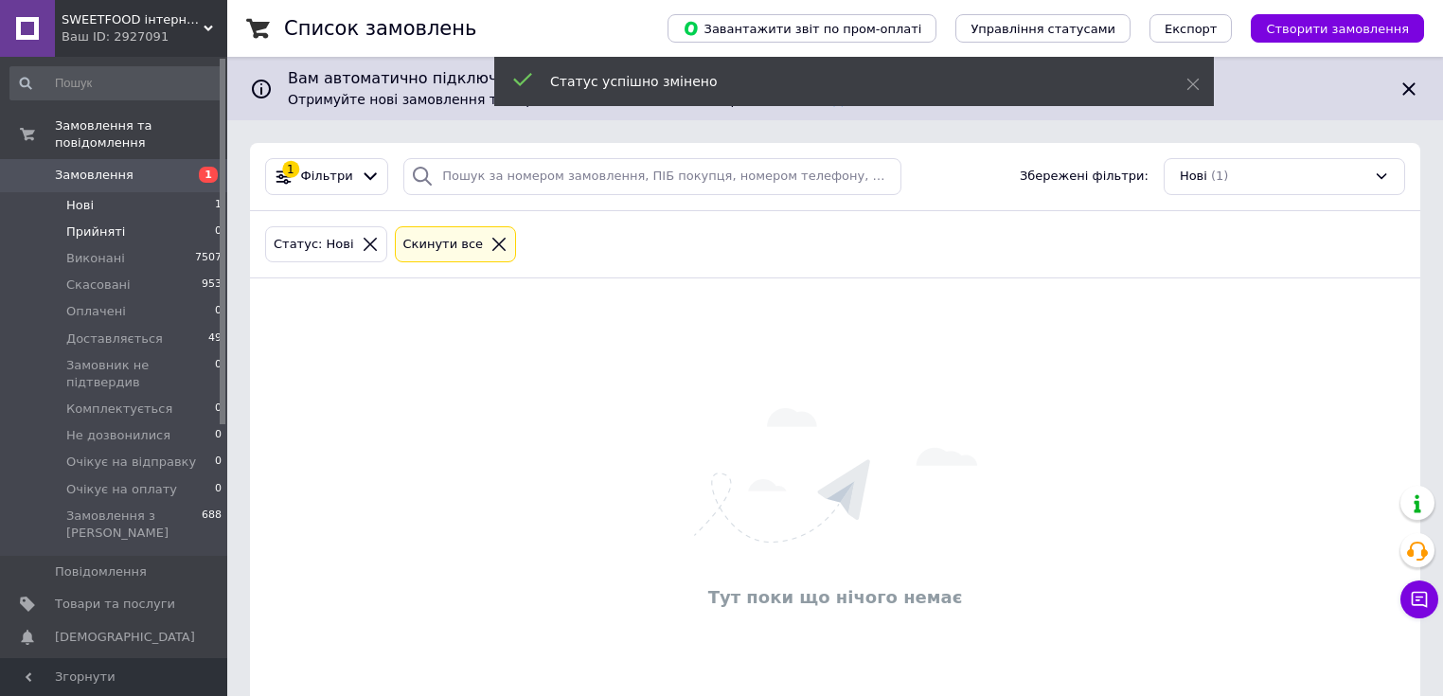
click at [97, 223] on span "Прийняті" at bounding box center [95, 231] width 59 height 17
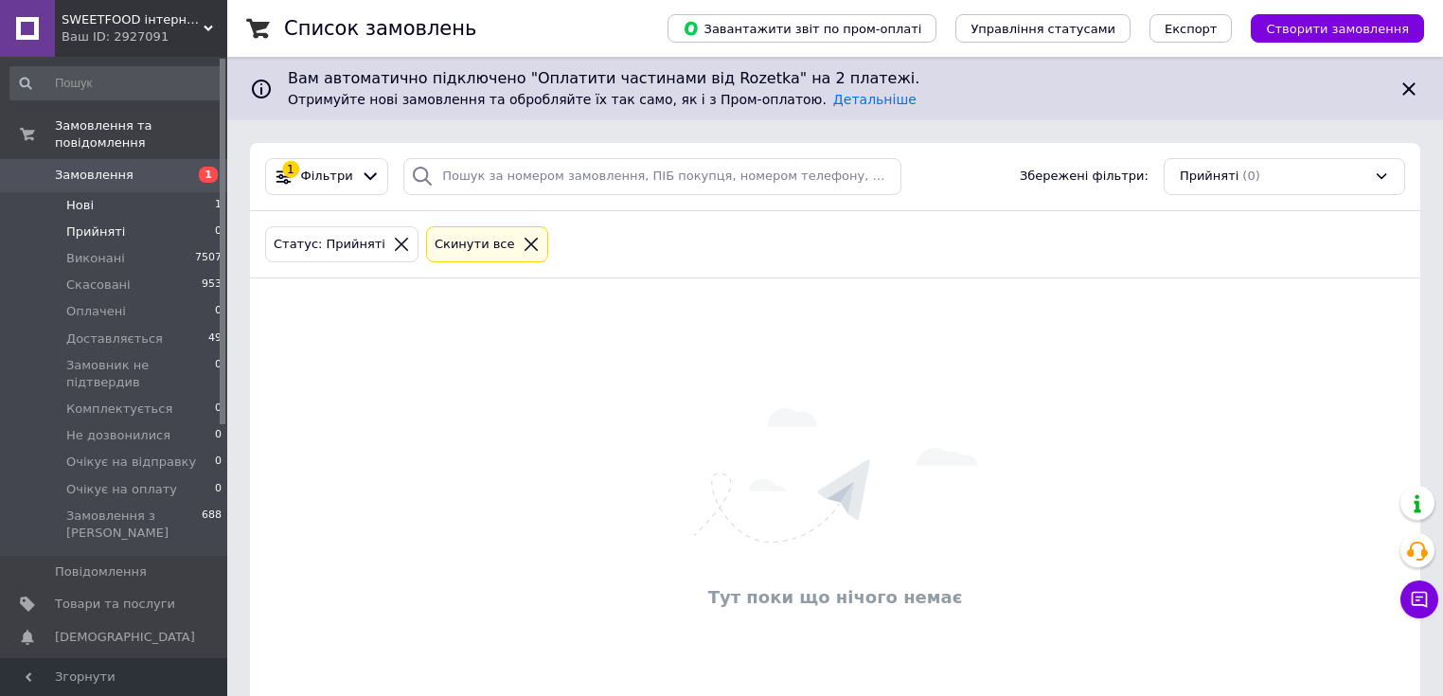
click at [115, 192] on li "Нові 1" at bounding box center [116, 205] width 233 height 27
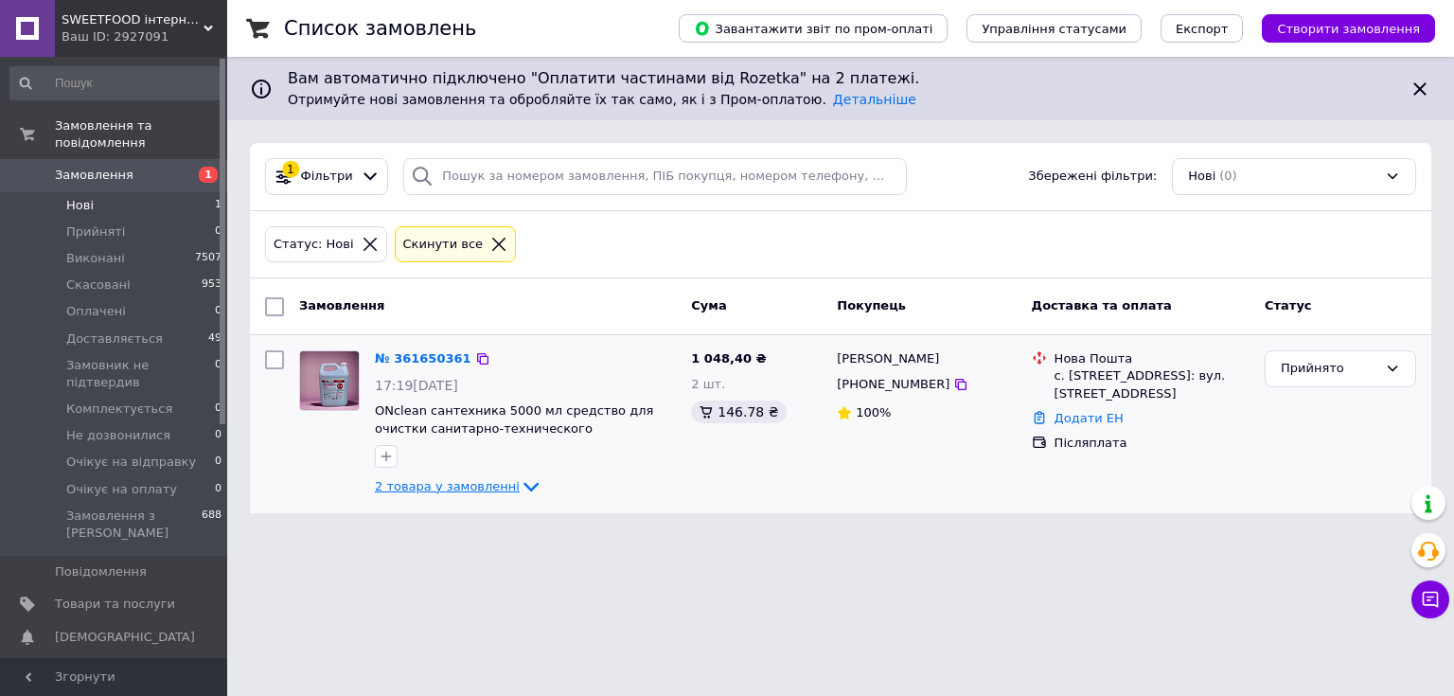
click at [520, 476] on icon at bounding box center [531, 486] width 23 height 23
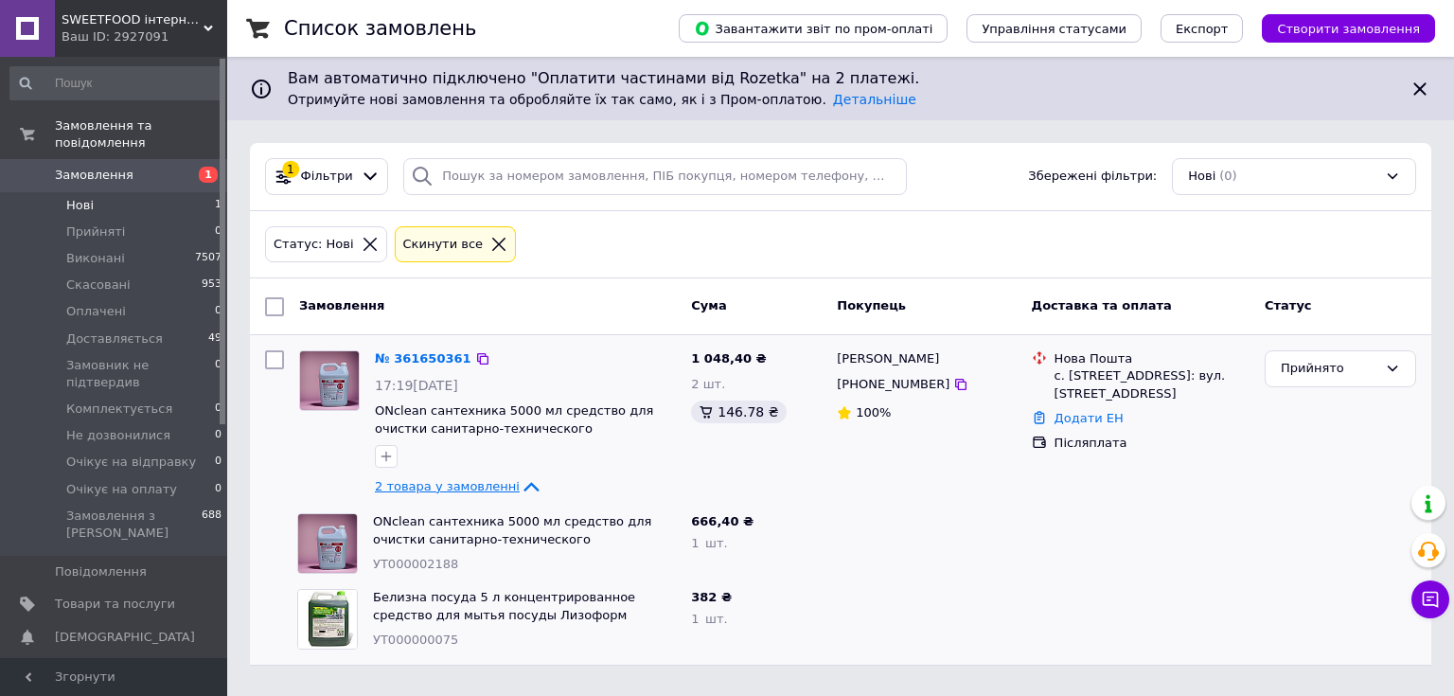
drag, startPoint x: 935, startPoint y: 386, endPoint x: 904, endPoint y: 385, distance: 31.2
click at [953, 386] on icon at bounding box center [960, 384] width 15 height 15
click at [526, 316] on div "Замовлення" at bounding box center [488, 307] width 392 height 34
drag, startPoint x: 690, startPoint y: 354, endPoint x: 740, endPoint y: 360, distance: 50.5
click at [740, 360] on span "1 048,40 ₴" at bounding box center [728, 358] width 75 height 14
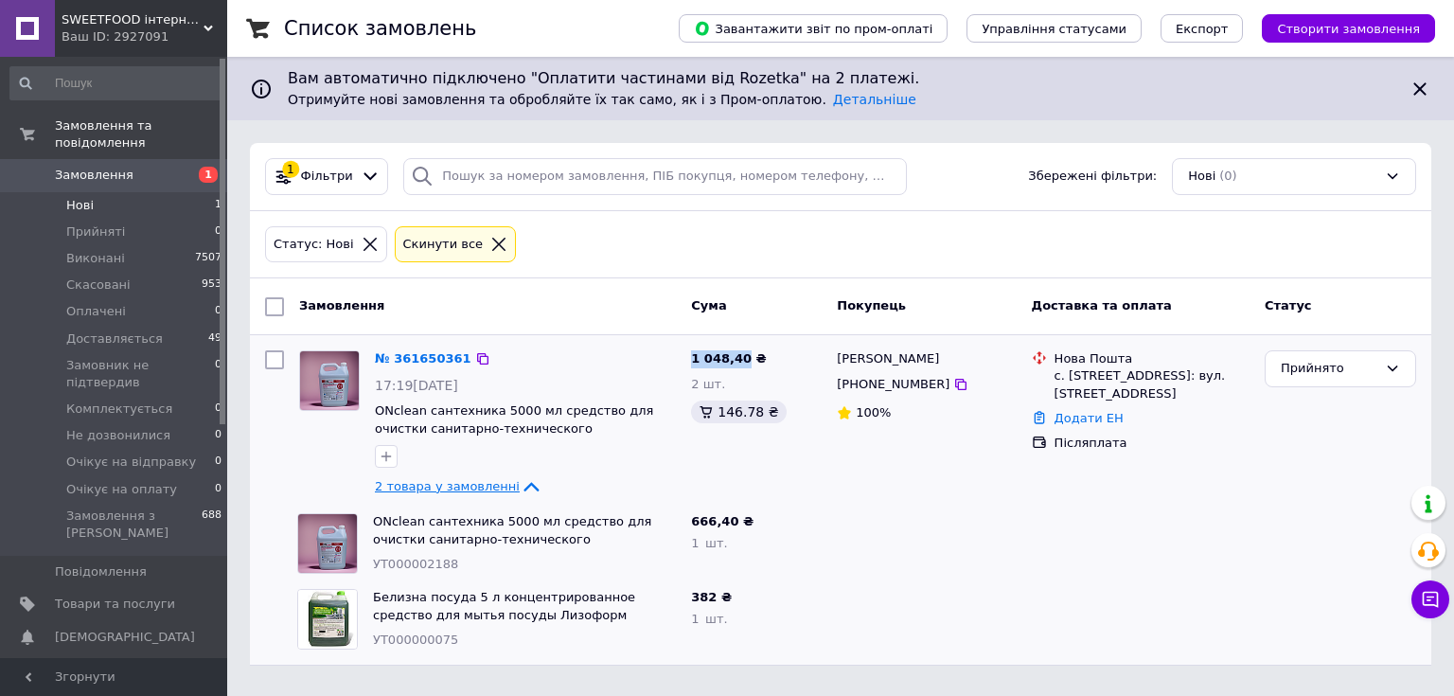
copy span "1 048,40"
click at [560, 232] on div "Статус: Нові Cкинути все" at bounding box center [840, 244] width 1159 height 44
click at [426, 282] on div "Замовлення Cума Покупець Доставка та оплата Статус" at bounding box center [840, 306] width 1181 height 57
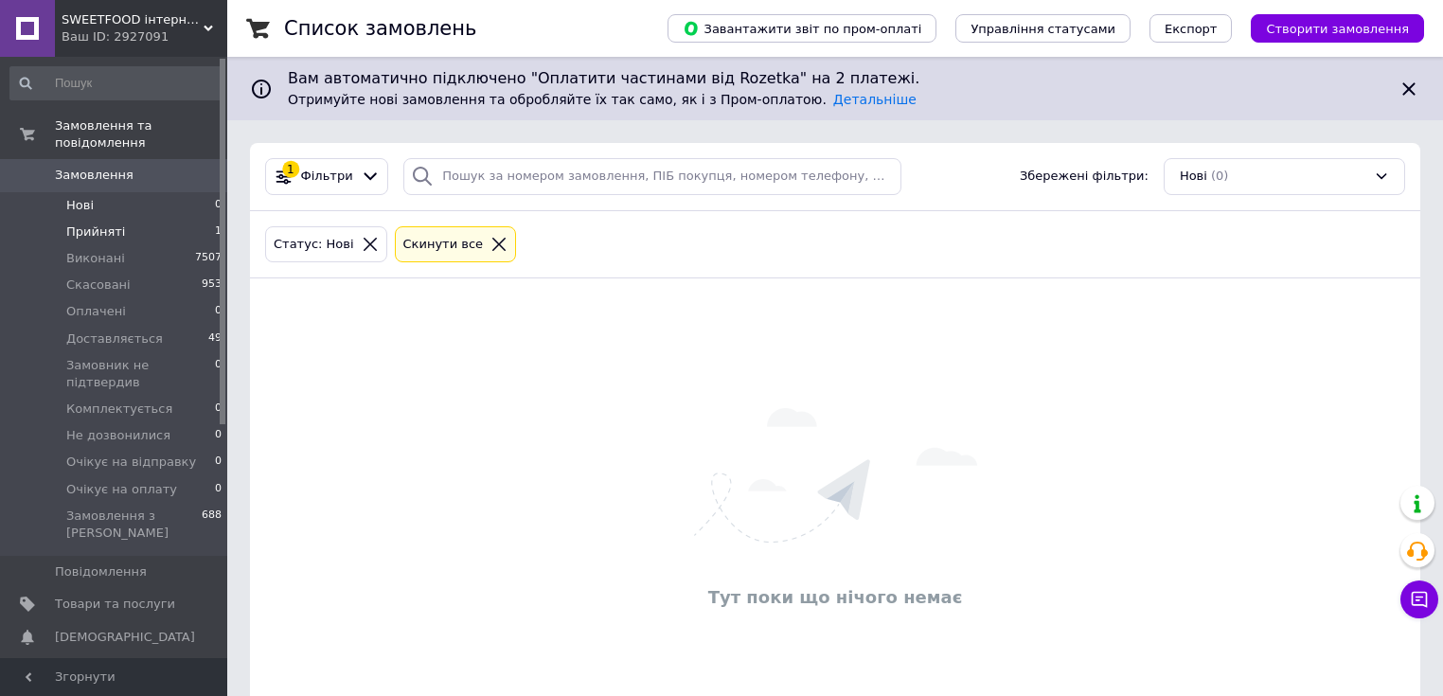
click at [75, 223] on span "Прийняті" at bounding box center [95, 231] width 59 height 17
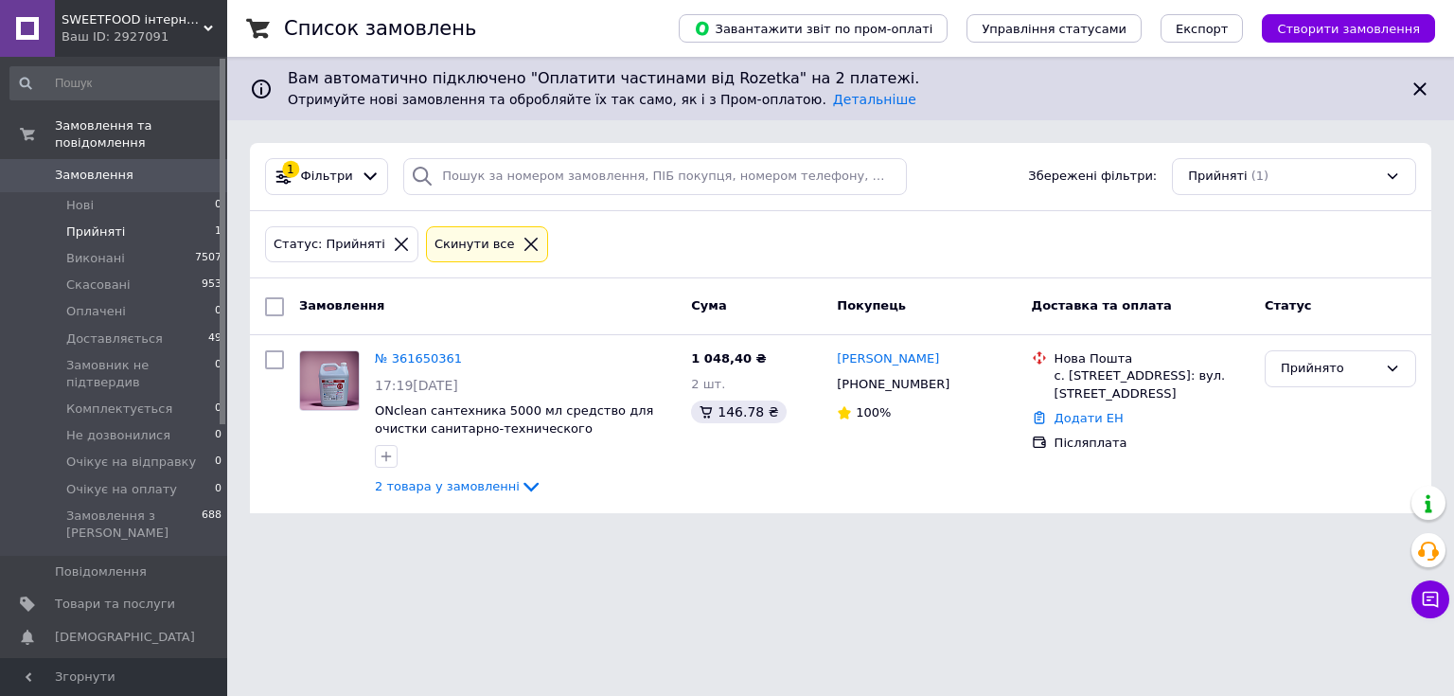
click at [360, 536] on html "SWEETFOOD інтернет магазин Ваш ID: 2927091 Сайт SWEETFOOD інтернет магазин Кабі…" at bounding box center [727, 268] width 1454 height 536
click at [144, 330] on span "Доставляється" at bounding box center [114, 338] width 97 height 17
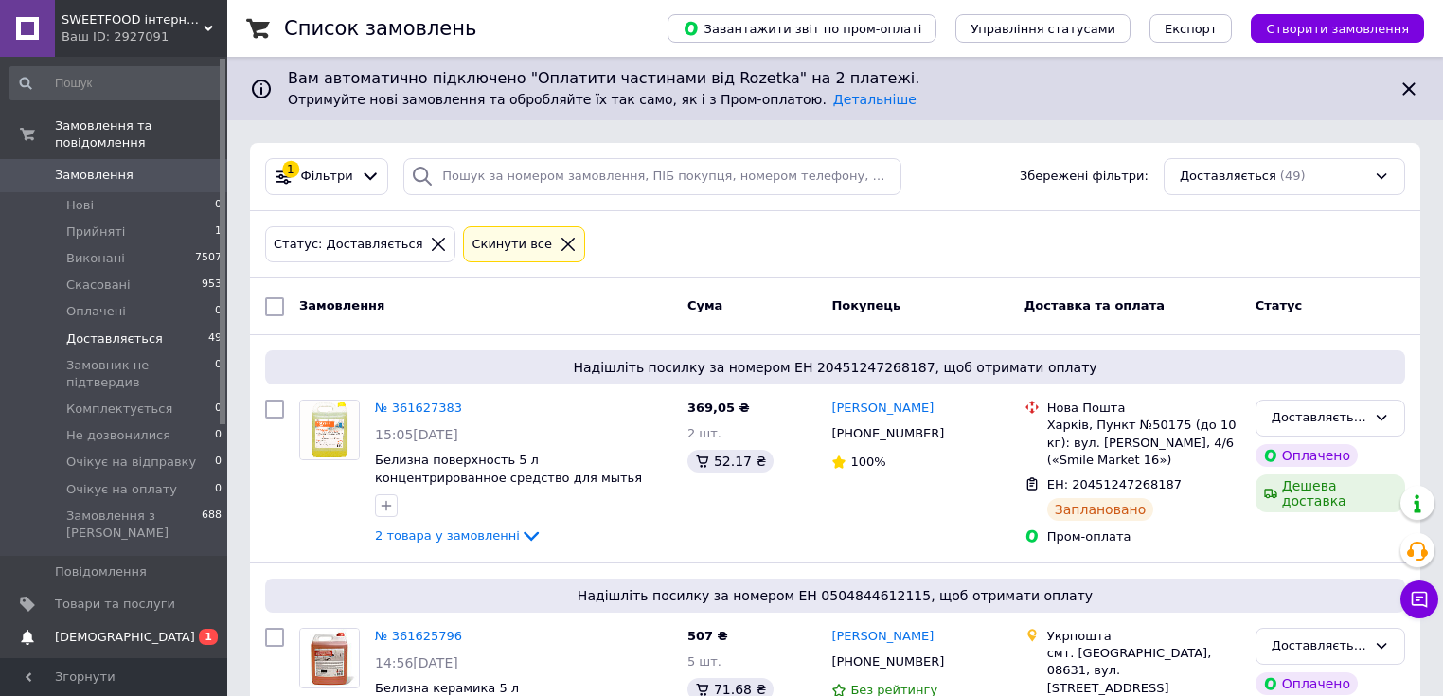
click at [114, 621] on link "Сповіщення 0 1" at bounding box center [116, 637] width 233 height 32
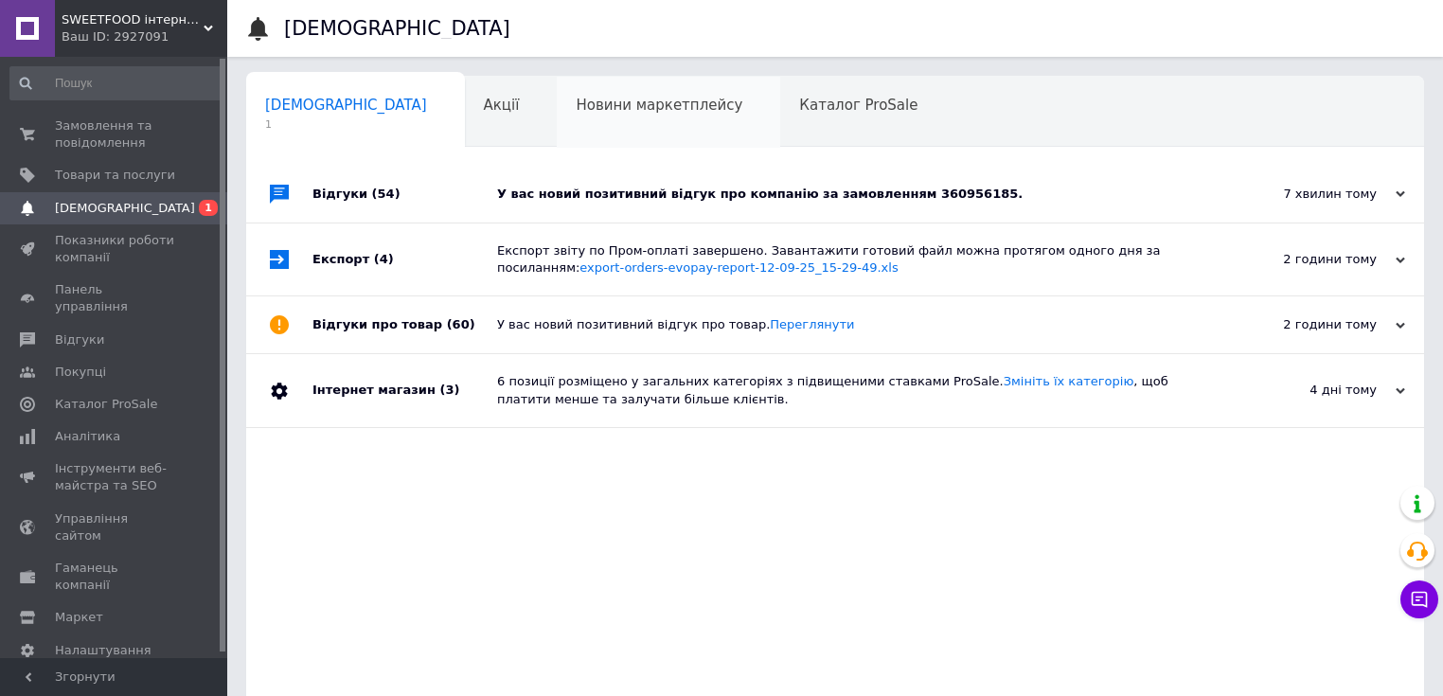
click at [595, 108] on span "Новини маркетплейсу" at bounding box center [658, 105] width 167 height 17
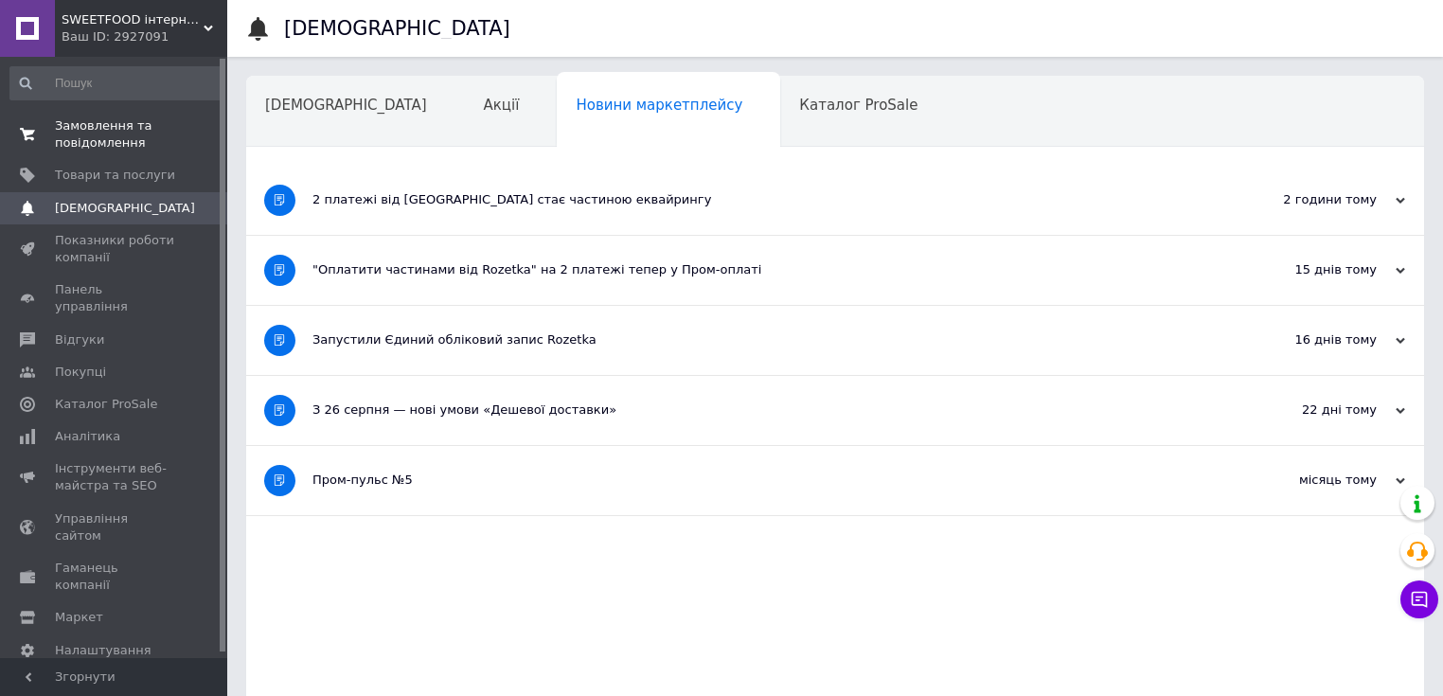
click at [104, 117] on span "Замовлення та повідомлення" at bounding box center [115, 134] width 120 height 34
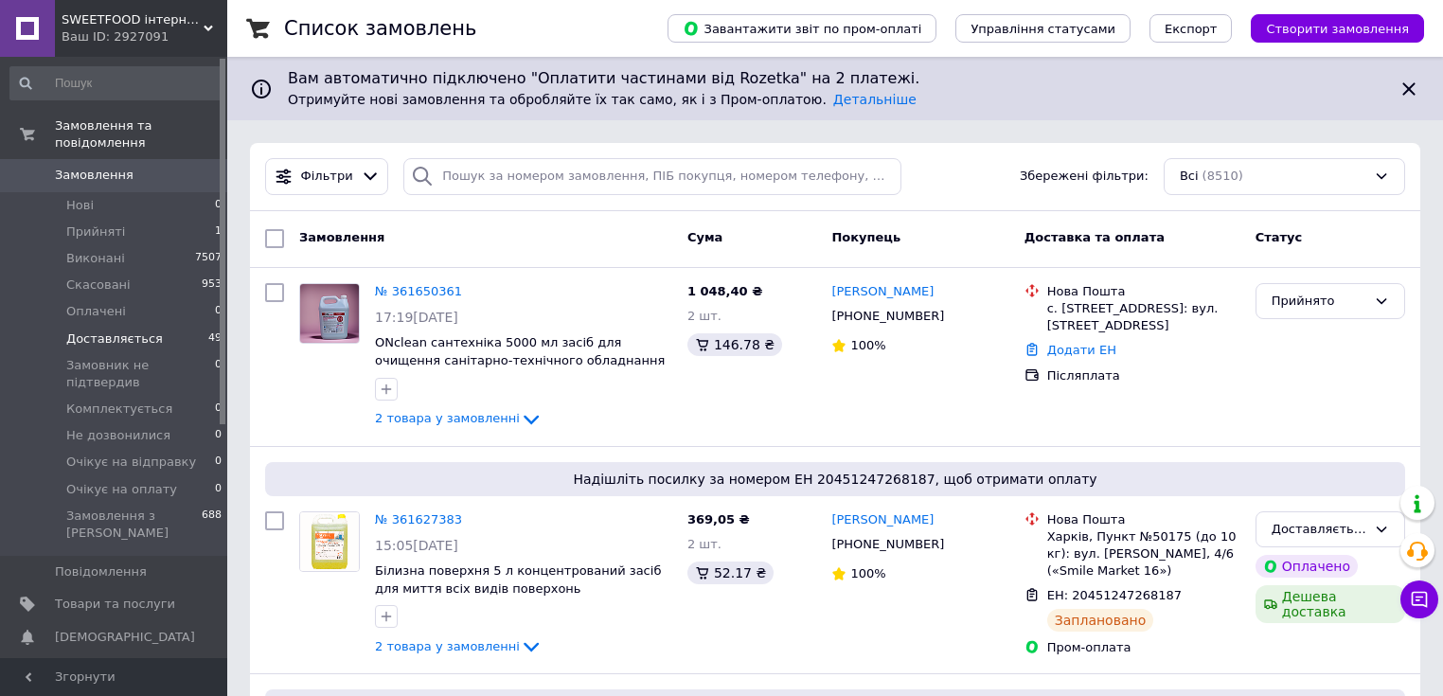
click at [140, 330] on span "Доставляється" at bounding box center [114, 338] width 97 height 17
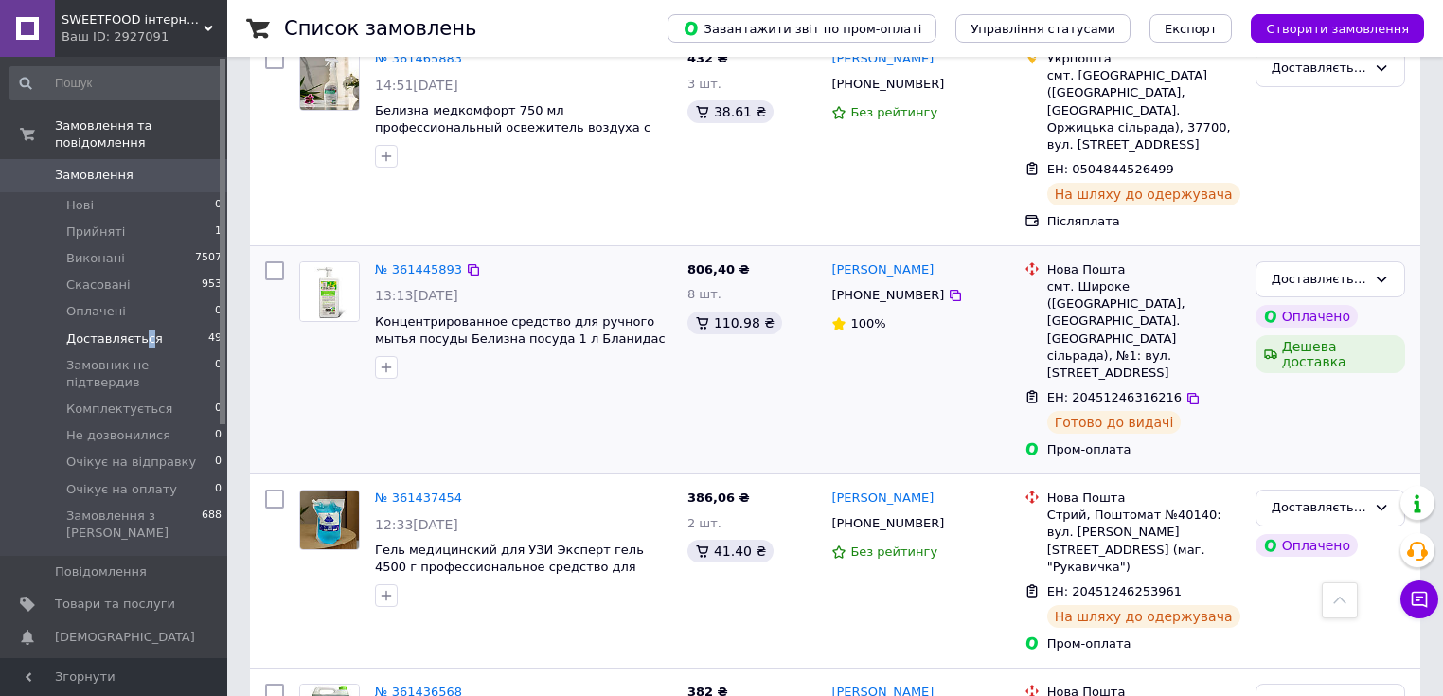
scroll to position [3573, 0]
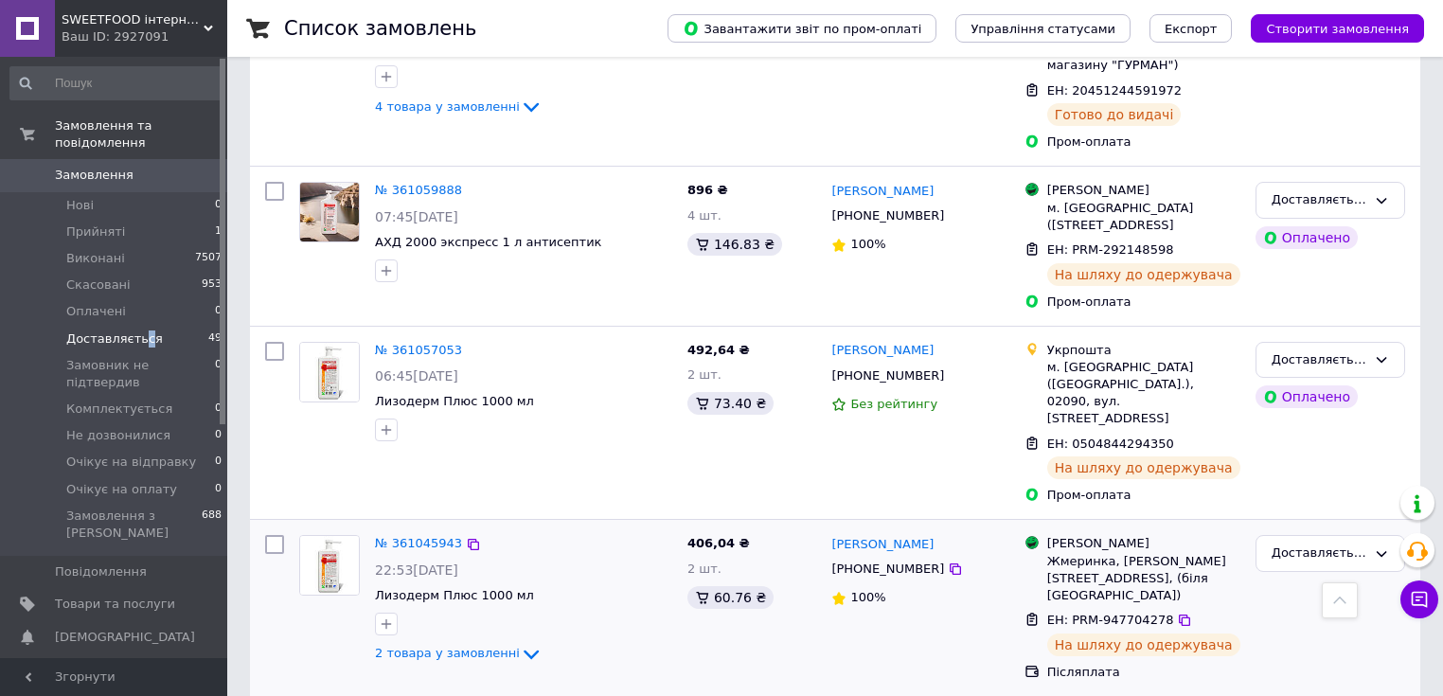
scroll to position [3123, 0]
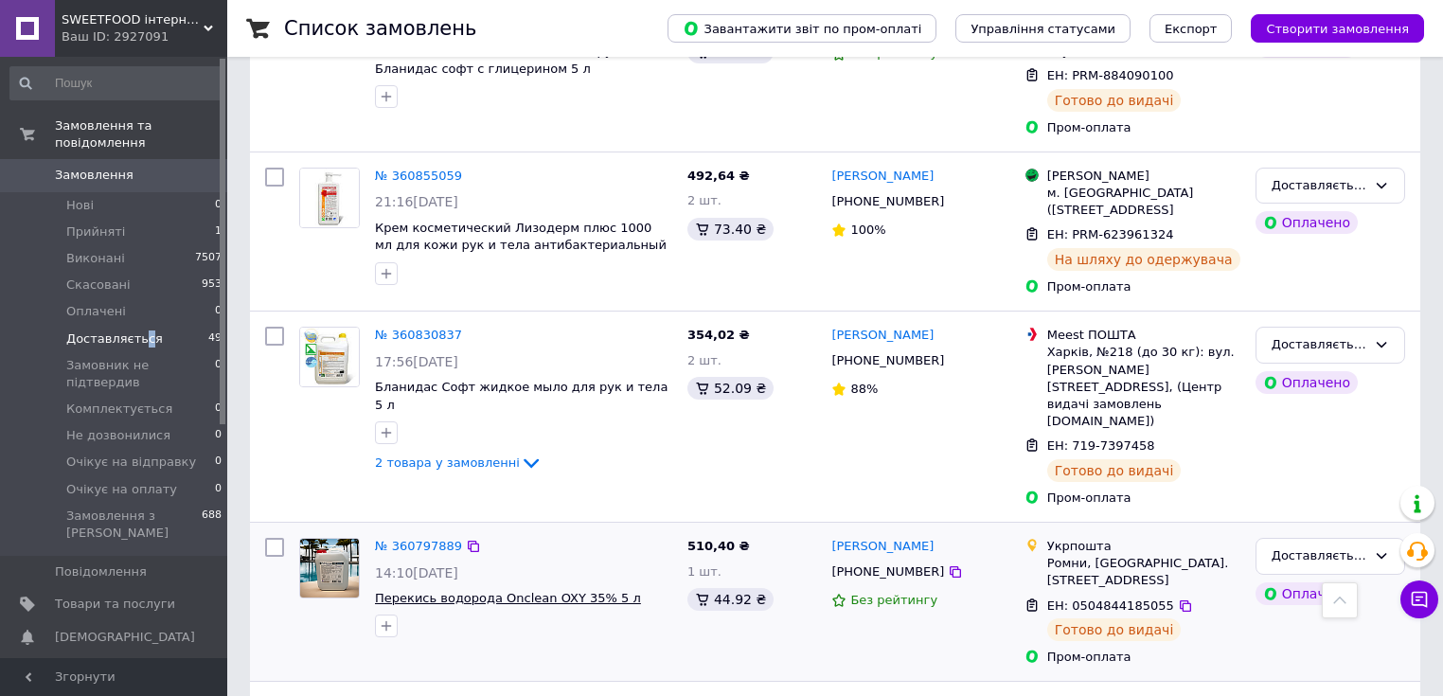
scroll to position [1018, 0]
